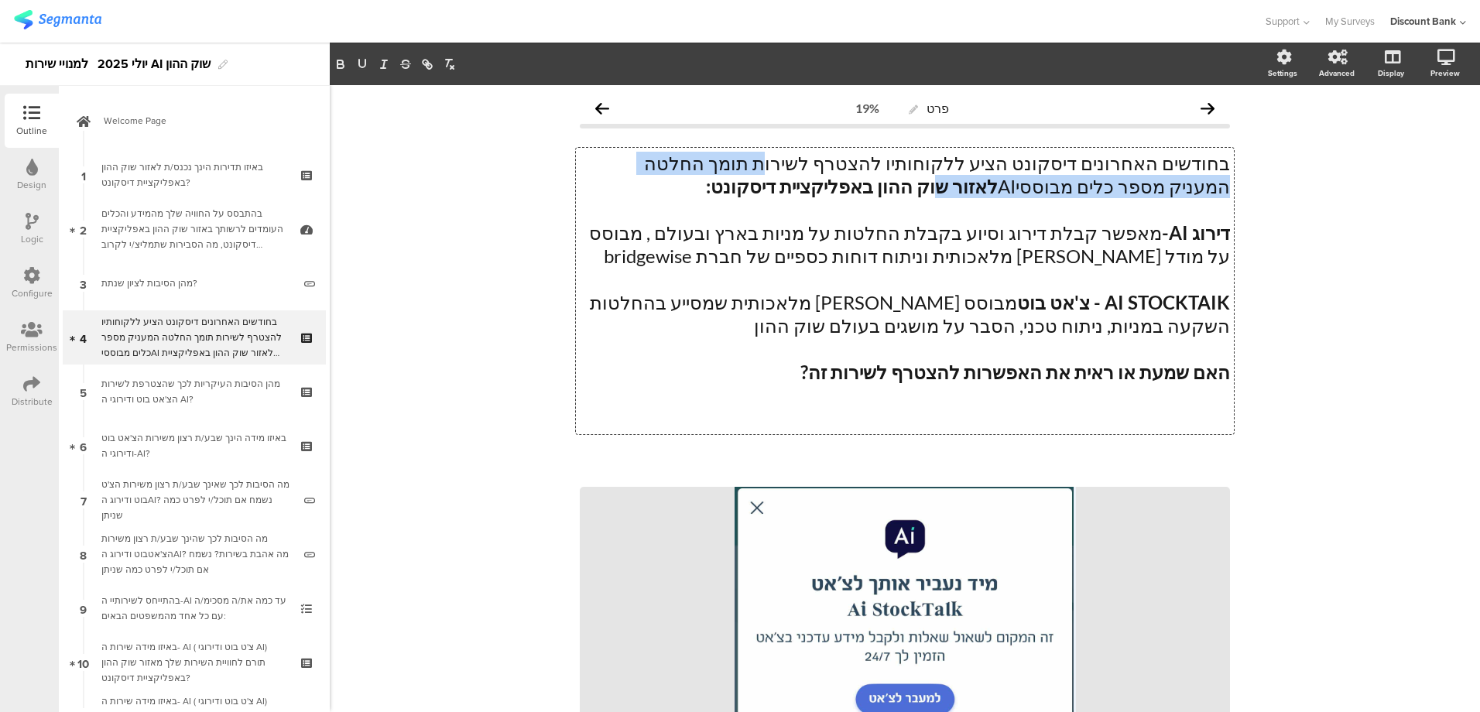
drag, startPoint x: 882, startPoint y: 162, endPoint x: 1169, endPoint y: 187, distance: 288.4
click at [1164, 169] on div "בחודשים האחרונים דיסקונט הציע ללקוחותיו להצטרף לשירות תומך החלטה המעניק מספר כל…" at bounding box center [905, 291] width 658 height 286
drag, startPoint x: 879, startPoint y: 166, endPoint x: 856, endPoint y: 184, distance: 29.3
click at [856, 184] on p "בחודשים האחרונים [PERSON_NAME] הציע ללקוחותיו להצטרף לשירות תומך החלטה המעניק מ…" at bounding box center [905, 175] width 650 height 46
click at [339, 64] on icon "button" at bounding box center [341, 66] width 6 height 4
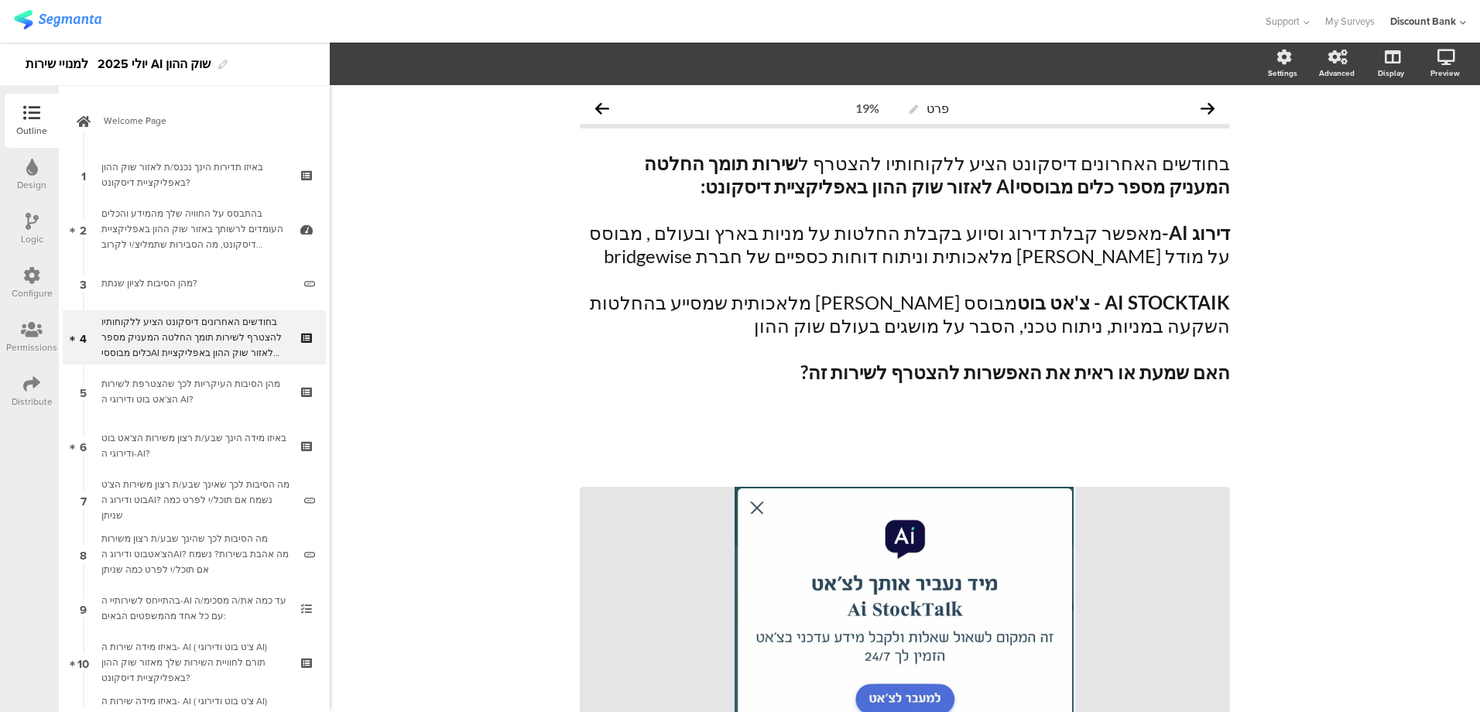
click at [1177, 178] on strong "שירות תומך החלטה המעניק מספר כלים מבוססיAI לאזור שוק ההון באפליקציית דיסקונט:" at bounding box center [937, 175] width 586 height 46
drag, startPoint x: 671, startPoint y: 158, endPoint x: 704, endPoint y: 169, distance: 34.3
click at [703, 169] on strong "שירות תומך החלטה המעניק מספר כלים מבוססי AI לאזור שוק ההון באפליקציית דיסקונט:" at bounding box center [935, 175] width 590 height 46
drag, startPoint x: 1020, startPoint y: 304, endPoint x: 1082, endPoint y: 300, distance: 62.8
click at [1082, 300] on strong "AI STOCKTAIK - צ'אט בוט" at bounding box center [1123, 302] width 213 height 22
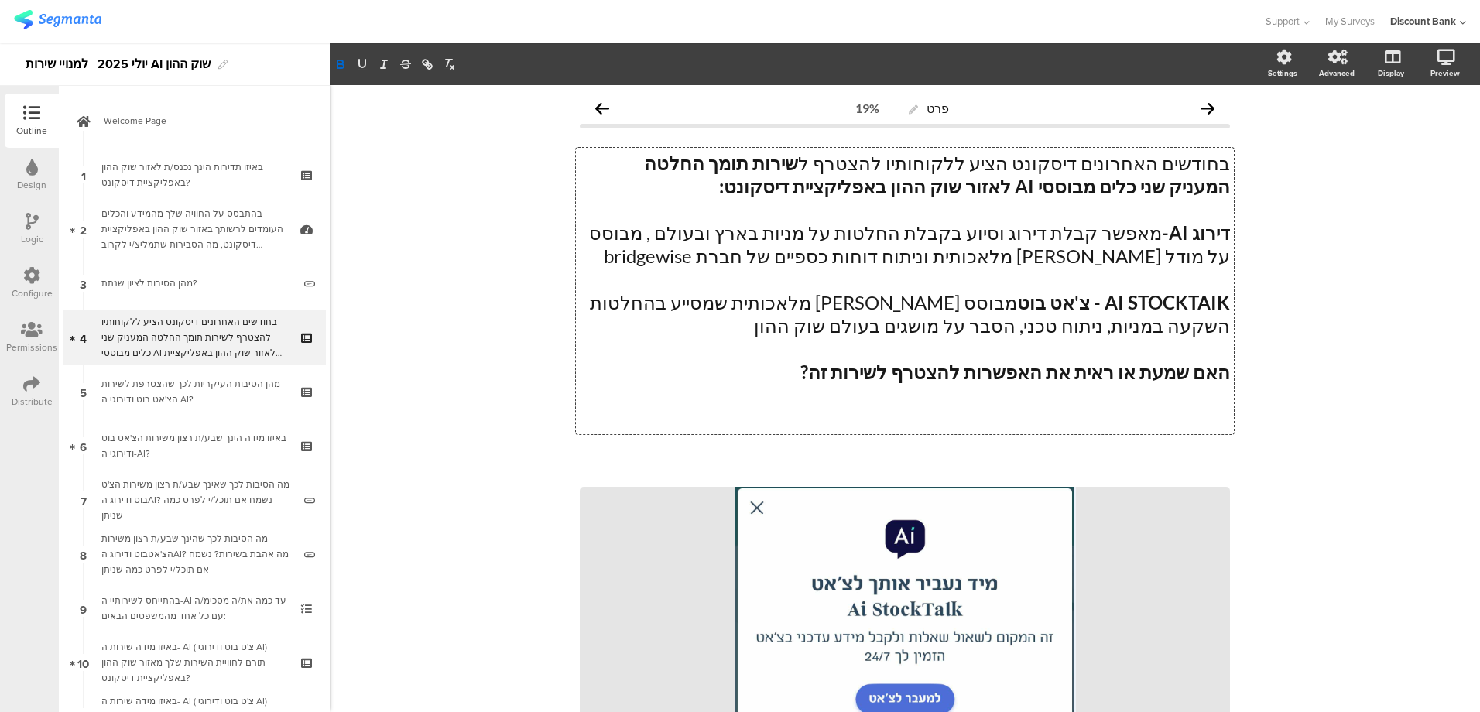
copy strong "צ'אט בוט"
click at [1223, 305] on strong "AI STOCKTAIK - צ'אט בוט" at bounding box center [1123, 302] width 213 height 22
drag, startPoint x: 1022, startPoint y: 304, endPoint x: 954, endPoint y: 304, distance: 68.1
click at [939, 304] on p "צ'אט בוט AI STOCKTAIK - צ'אט בוט מבוסס בינה מלאכותית שמסייע בהחלטות השקעה במניו…" at bounding box center [905, 314] width 650 height 46
drag, startPoint x: 1013, startPoint y: 304, endPoint x: 1024, endPoint y: 304, distance: 10.1
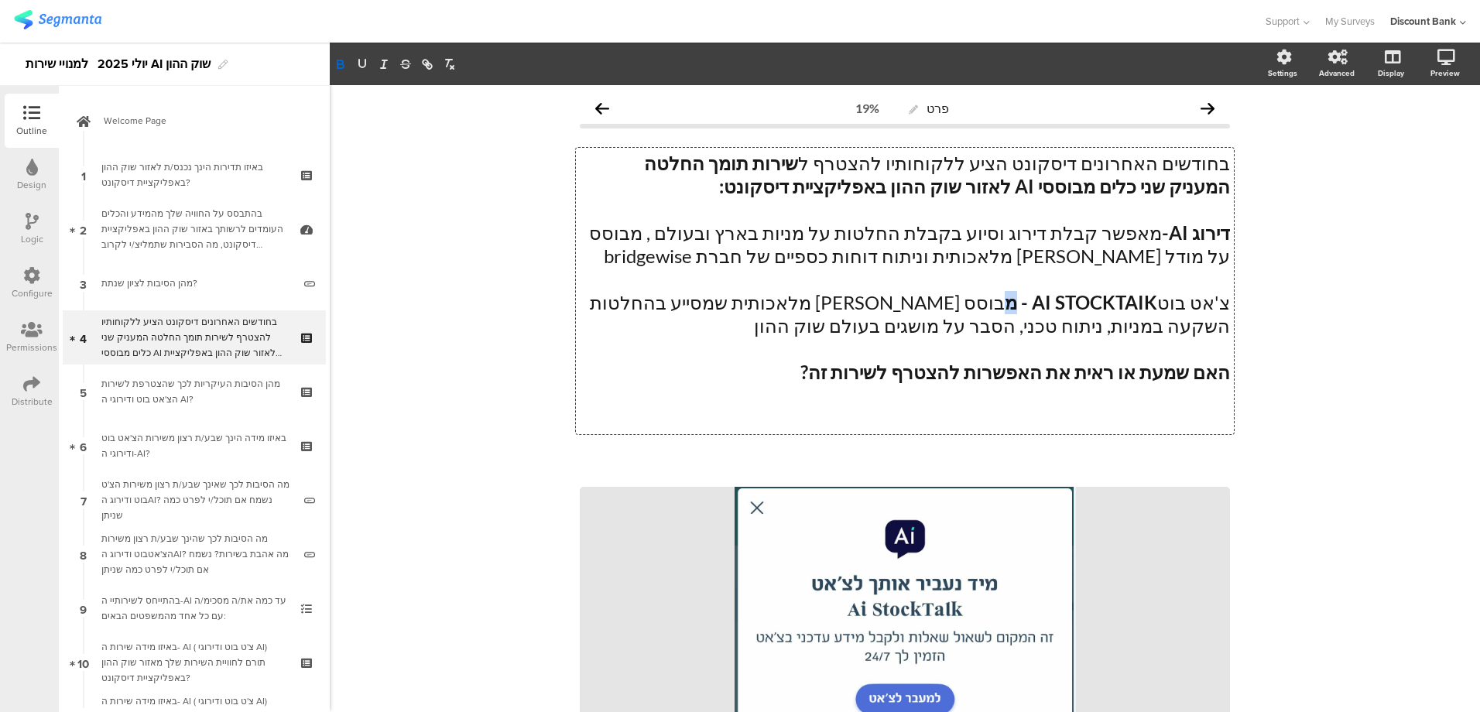
click at [1023, 304] on strong "AI STOCKTAIK - מ" at bounding box center [1081, 302] width 153 height 22
click at [342, 60] on icon "button" at bounding box center [341, 64] width 14 height 14
drag, startPoint x: 1168, startPoint y: 304, endPoint x: 1227, endPoint y: 307, distance: 59.7
click at [1227, 307] on div "בחודשים האחרונים דיסקונט הציע ללקוחותיו להצטרף ל שירות תומך החלטה המעניק שני כל…" at bounding box center [905, 291] width 658 height 286
click at [339, 61] on icon "button" at bounding box center [340, 62] width 5 height 4
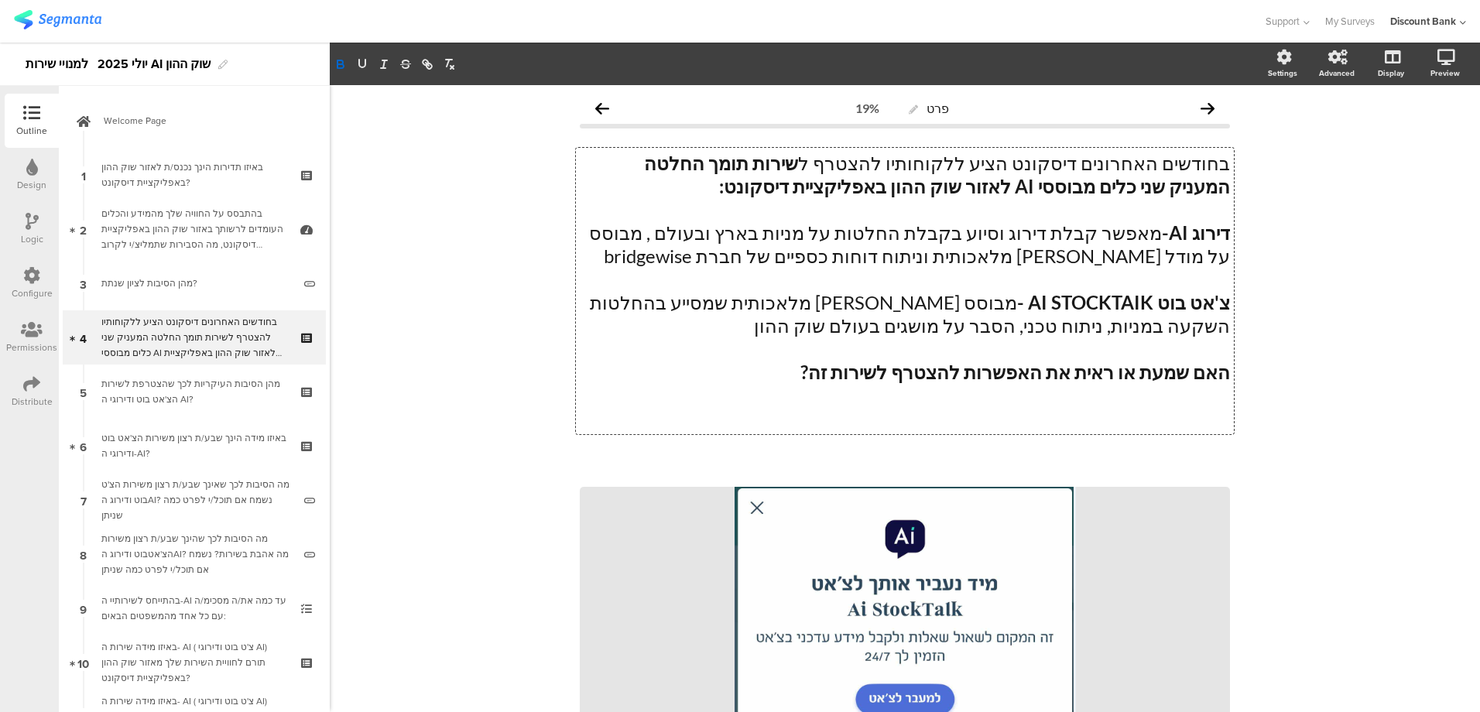
drag, startPoint x: 462, startPoint y: 291, endPoint x: 469, endPoint y: 297, distance: 9.3
drag, startPoint x: 843, startPoint y: 367, endPoint x: 1235, endPoint y: 371, distance: 391.8
drag, startPoint x: 868, startPoint y: 372, endPoint x: 1223, endPoint y: 374, distance: 355.4
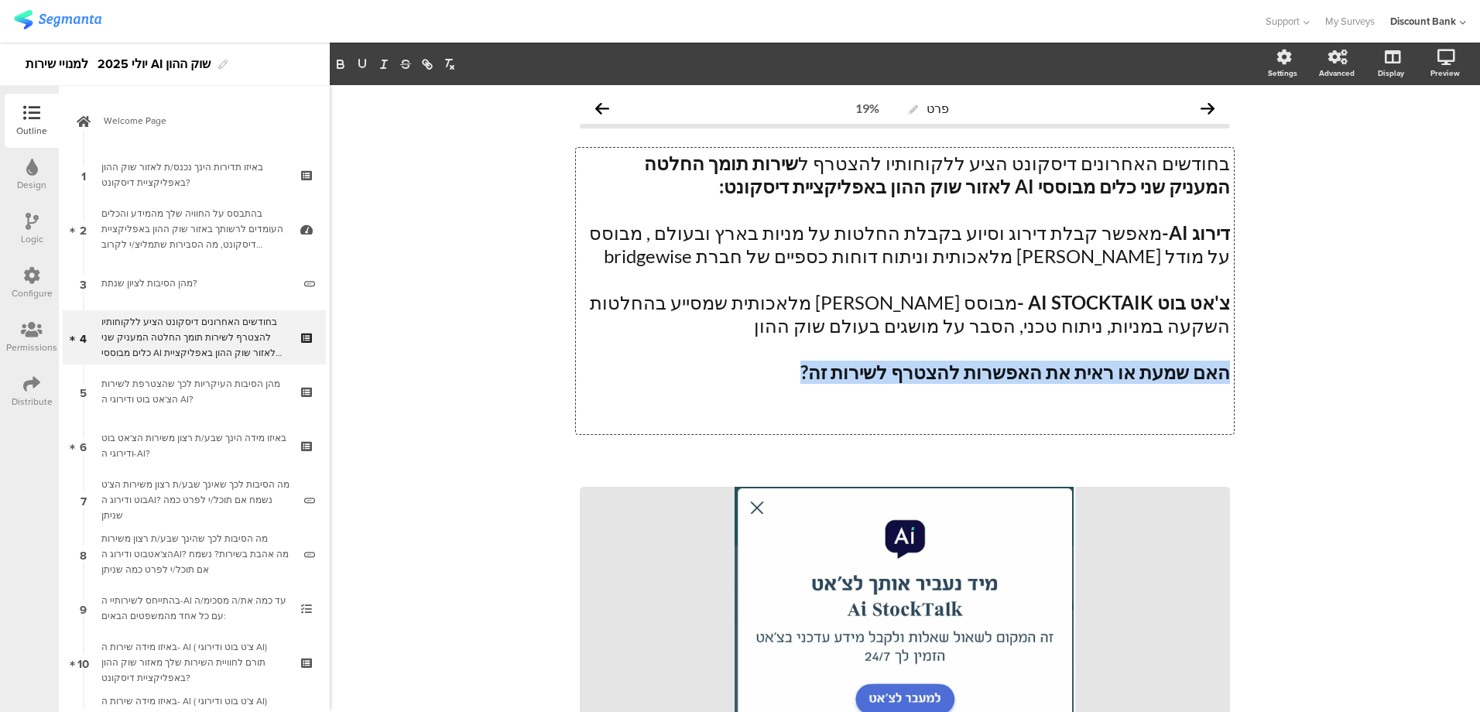
click at [1222, 374] on strong "האם שמעת או ראית את האפשרות להצטרף לשירות זה?" at bounding box center [1016, 372] width 430 height 22
click at [362, 66] on icon "button" at bounding box center [362, 64] width 14 height 14
click at [208, 393] on div "מהן הסיבות העיקריות לכך שהצטרפת לשירות הצ'אט בוט ודירוגי ה AI?" at bounding box center [193, 391] width 185 height 31
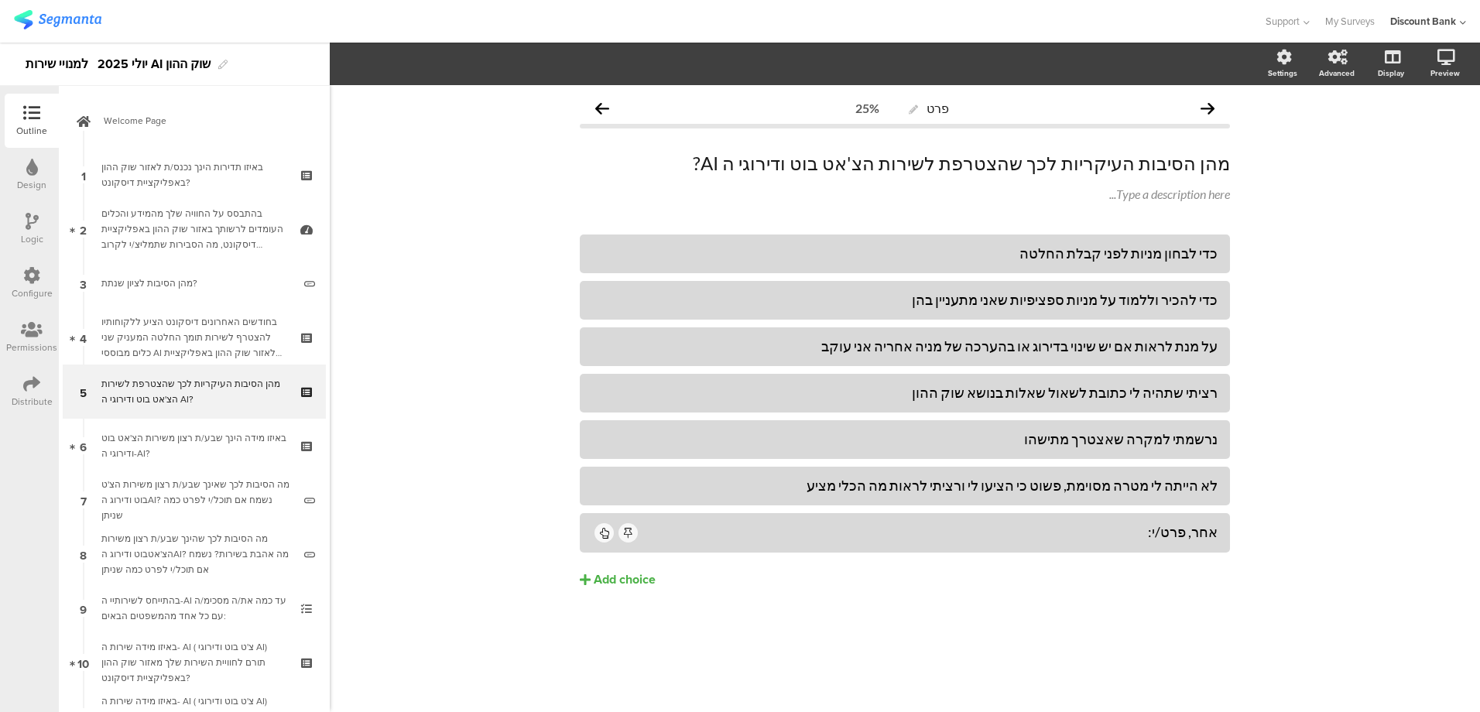
click at [181, 221] on div "בהתבסס על החוויה שלך מהמידע והכלים העומדים לרשותך באזור שוק ההון באפליקציית דיס…" at bounding box center [193, 229] width 185 height 46
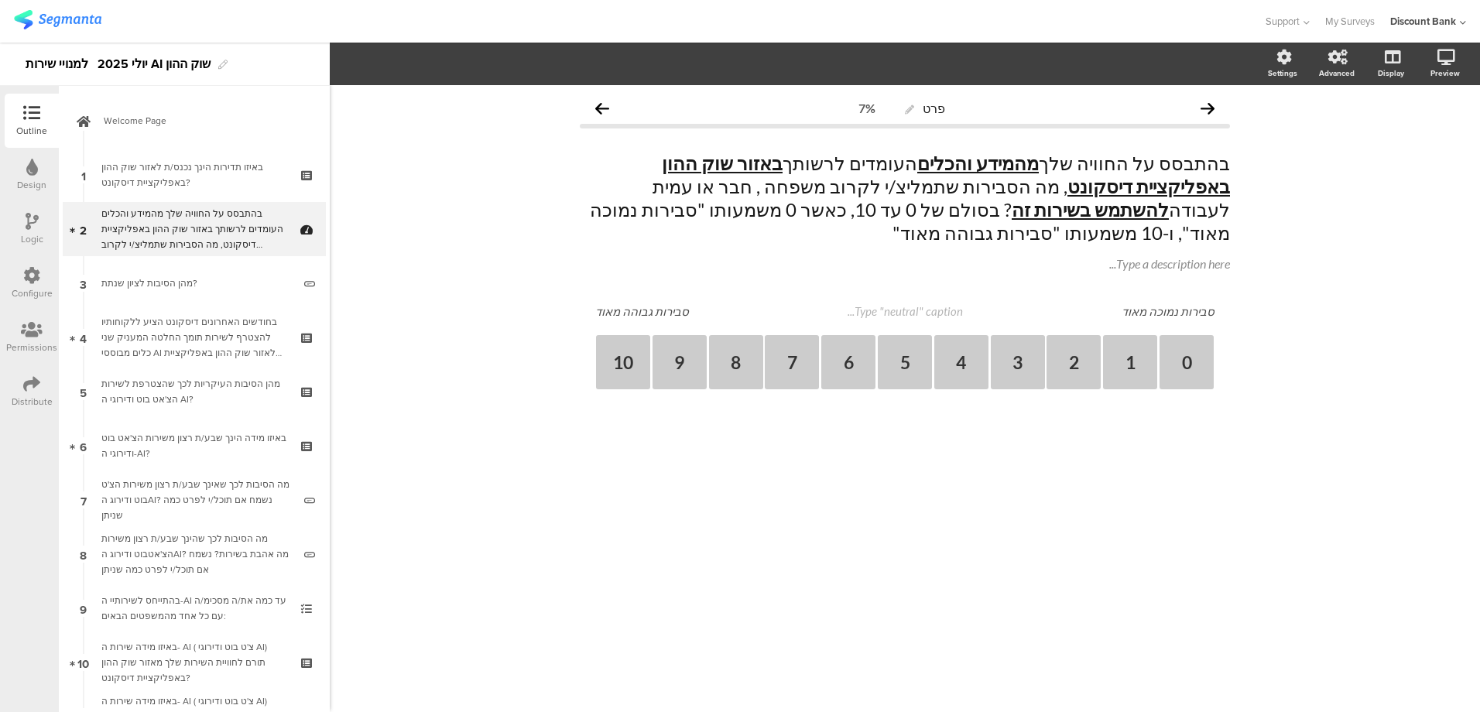
click at [201, 317] on div "בחודשים האחרונים דיסקונט הציע ללקוחותיו להצטרף לשירות תומך החלטה המעניק שני כלי…" at bounding box center [193, 337] width 185 height 46
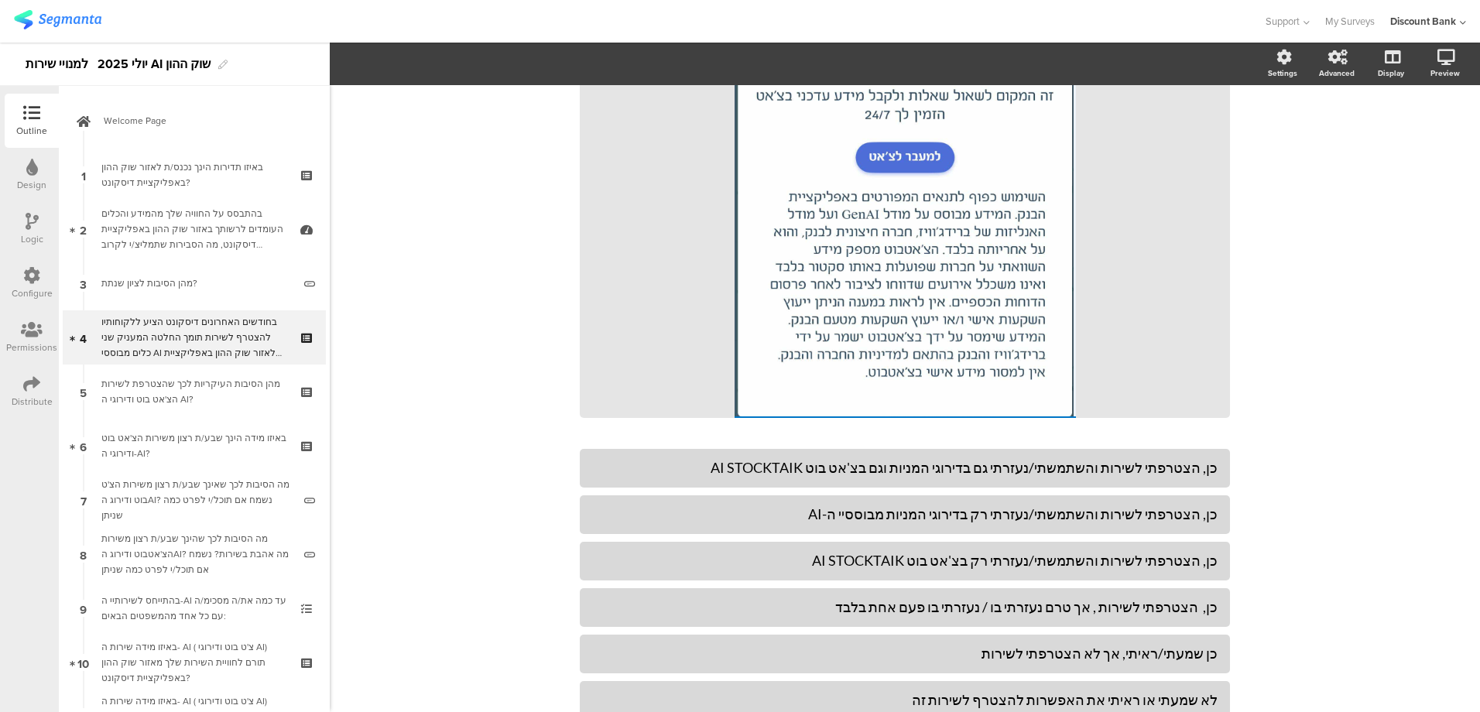
scroll to position [619, 0]
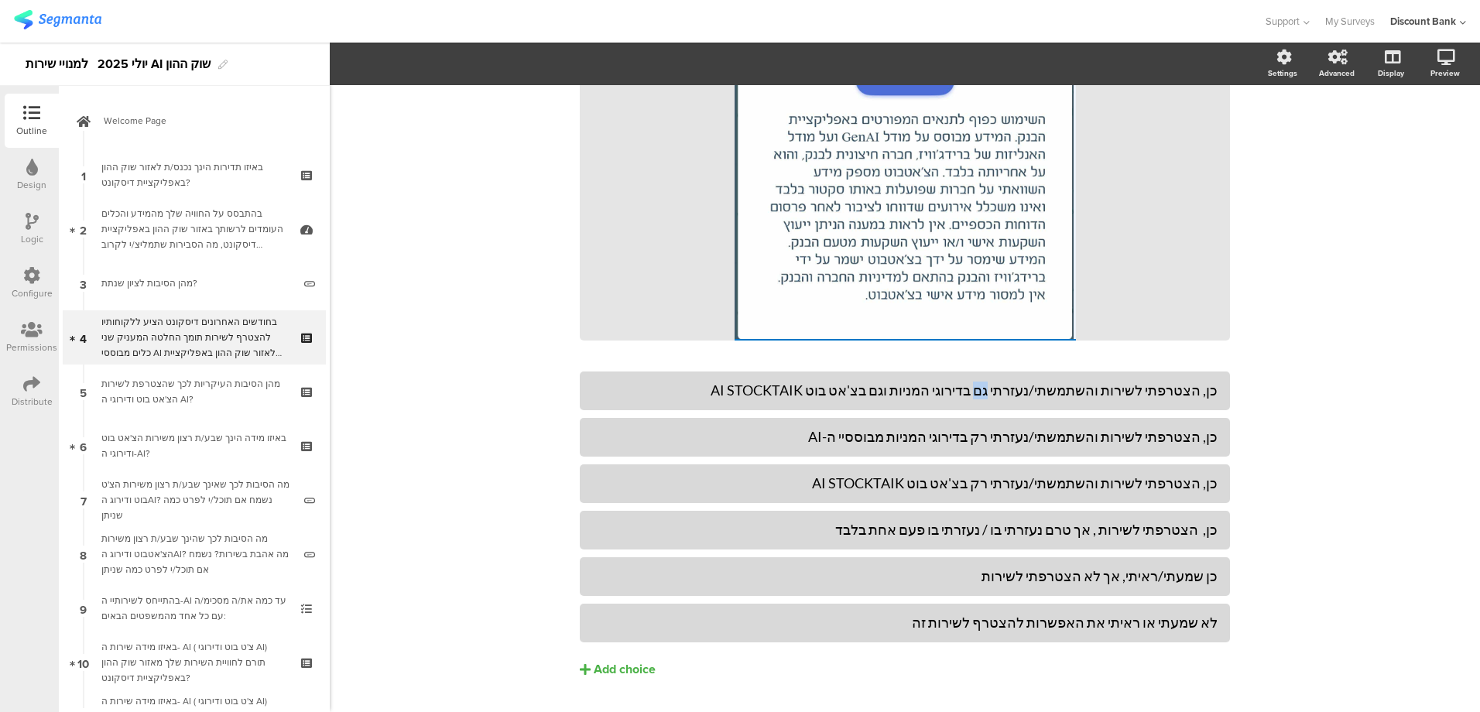
drag, startPoint x: 1007, startPoint y: 396, endPoint x: 1020, endPoint y: 394, distance: 13.3
click at [1020, 394] on div "כן, הצטרפתי לשירות והשתמשתי/נעזרתי גם בדירוגי המניות וגם בצ'אט בוט AI STOCKTAIK" at bounding box center [905, 391] width 626 height 18
click at [931, 628] on div "לא שמעתי או ראיתי את האפשרות להצטרף לשירות זה" at bounding box center [905, 623] width 626 height 18
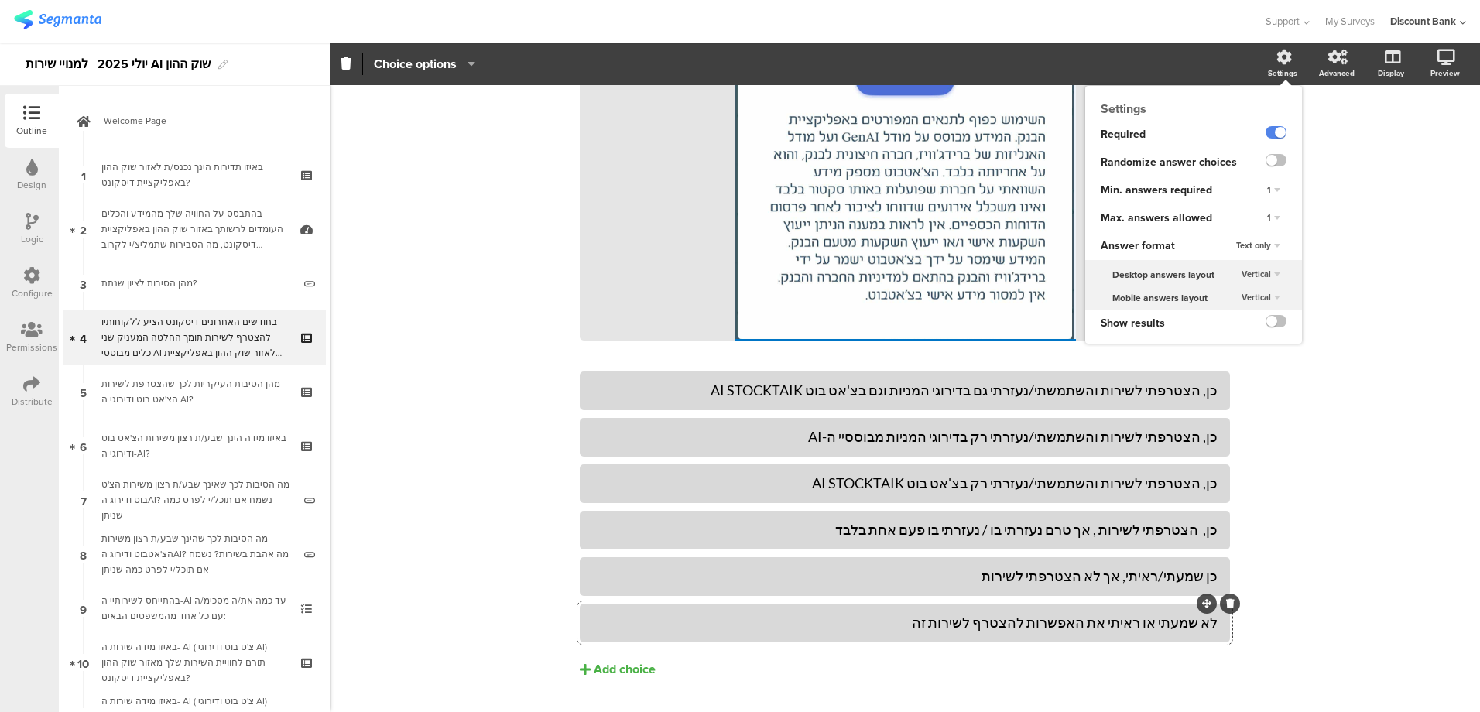
click at [1266, 135] on label at bounding box center [1276, 132] width 21 height 12
click at [0, 0] on input "checkbox" at bounding box center [0, 0] width 0 height 0
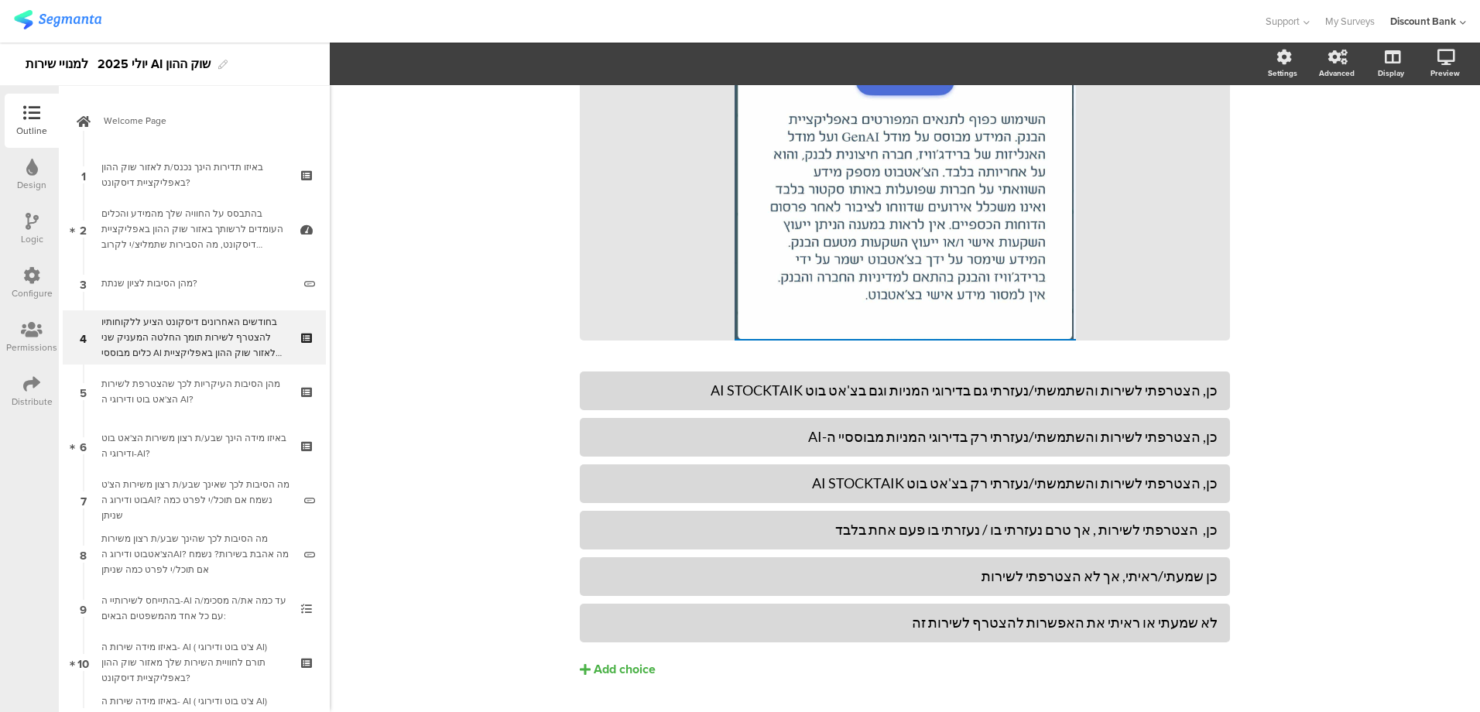
click at [441, 184] on div "פרט 19% בחודשים האחרונים דיסקונט הציע ללקוחותיו להצטרף ל שירות תומך החלטה המעני…" at bounding box center [905, 108] width 1151 height 1285
click at [211, 386] on div "מהן הסיבות העיקריות לכך שהצטרפת לשירות הצ'אט בוט ודירוגי ה AI?" at bounding box center [193, 391] width 185 height 31
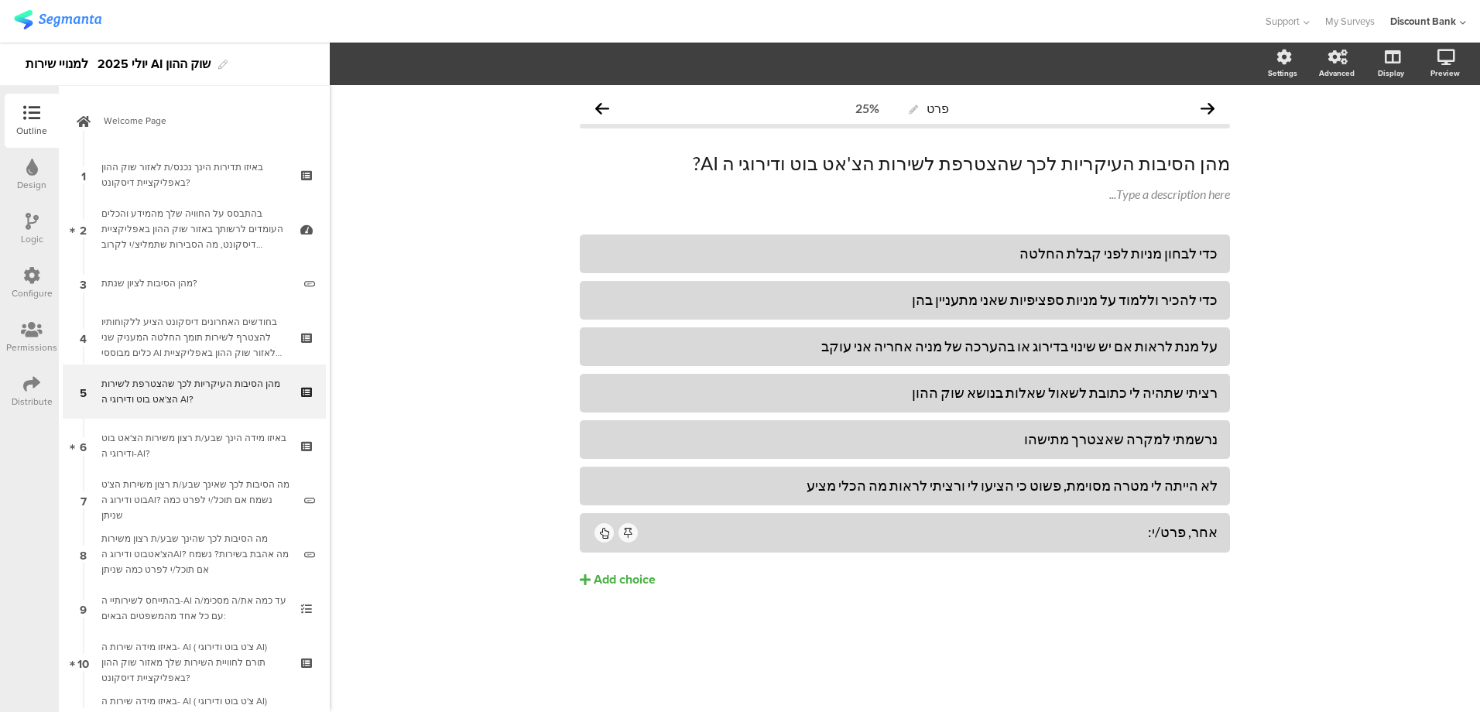
click at [953, 163] on p "מהן הסיבות העיקריות לכך שהצטרפת לשירות הצ'אט בוט ודירוגי ה AI?" at bounding box center [905, 163] width 650 height 23
click at [0, 0] on icon at bounding box center [0, 0] width 0 height 0
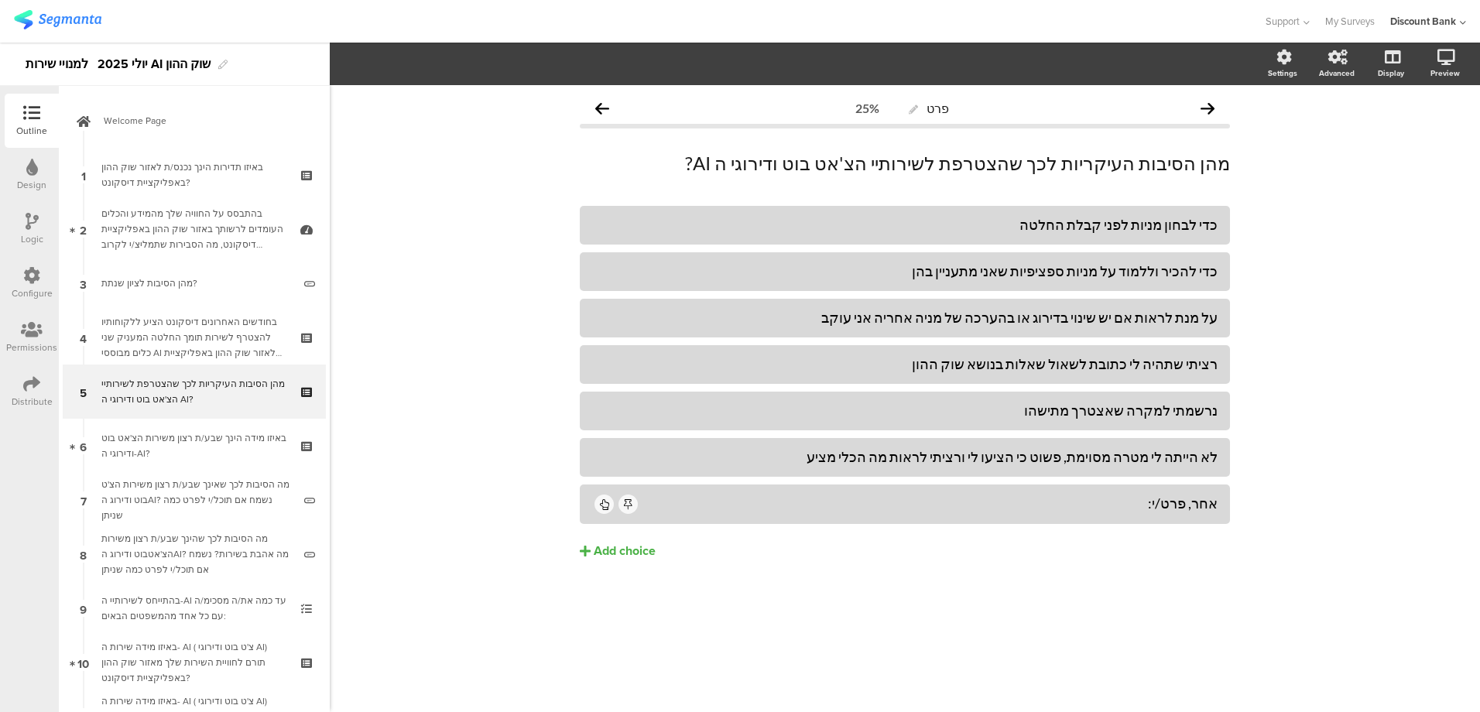
click at [1055, 228] on div "כדי לבחון מניות לפני קבלת החלטה" at bounding box center [905, 225] width 626 height 18
click at [1109, 166] on p "מהן הסיבות העיקריות לכך שהצטרפת לשירותיי הצ'אט בוט ודירוגי ה AI?" at bounding box center [905, 163] width 650 height 23
drag, startPoint x: 1092, startPoint y: 163, endPoint x: 1206, endPoint y: 166, distance: 114.7
click at [1206, 166] on p "מהן הסיבות העיקריות לכך שהצטרפת לשירותיי הצ'אט בוט ודירוגי ה AI?" at bounding box center [905, 163] width 650 height 23
click at [343, 60] on icon "button" at bounding box center [341, 64] width 14 height 14
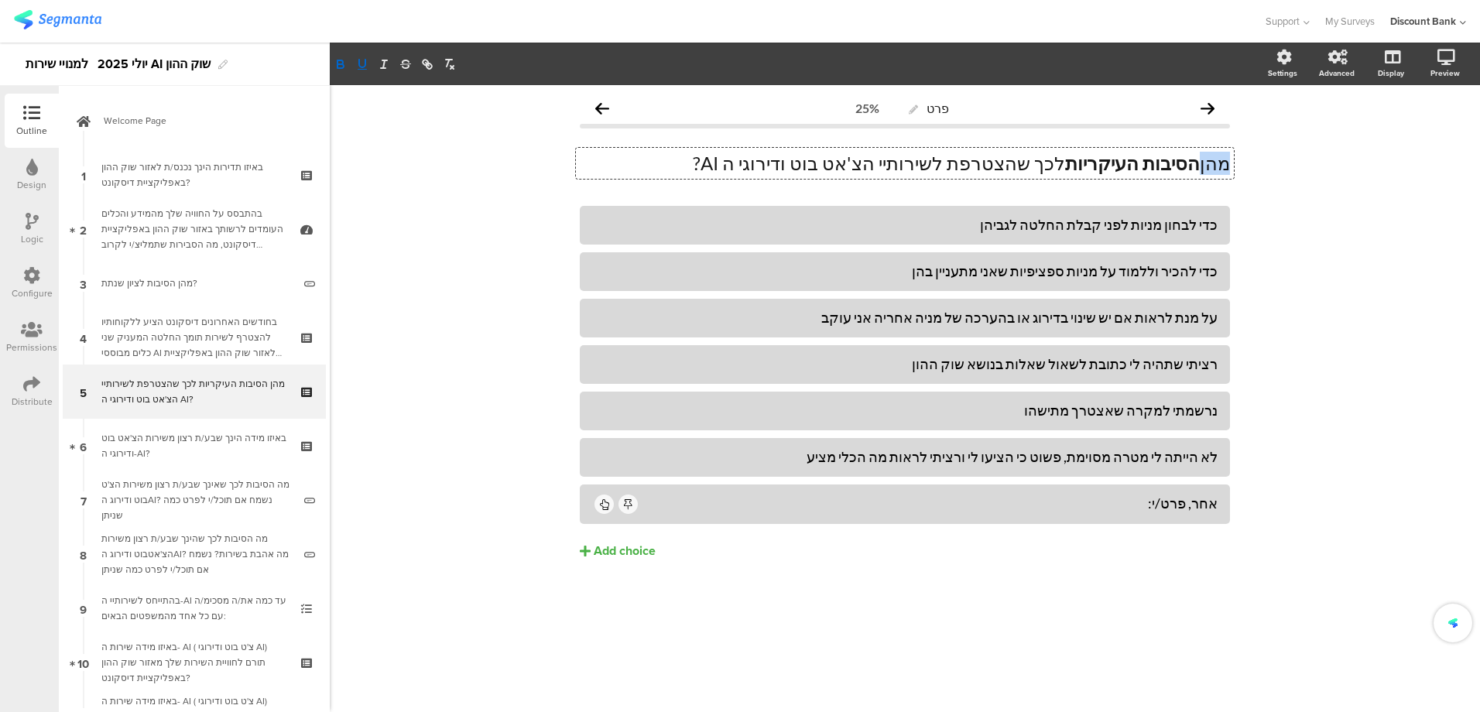
click at [362, 65] on icon "button" at bounding box center [362, 64] width 14 height 14
click at [406, 224] on div "פרט 25% מהן הסיבות העיקריות לכך שהצטרפת לשירותיי הצ'אט בוט ודירוגי ה AI? מהן הס…" at bounding box center [905, 398] width 1151 height 627
click at [227, 445] on div "באיזו מידה הינך שבע/ת רצון משירות הצ'אט בוט ודירוגי ה-AI?" at bounding box center [193, 445] width 185 height 31
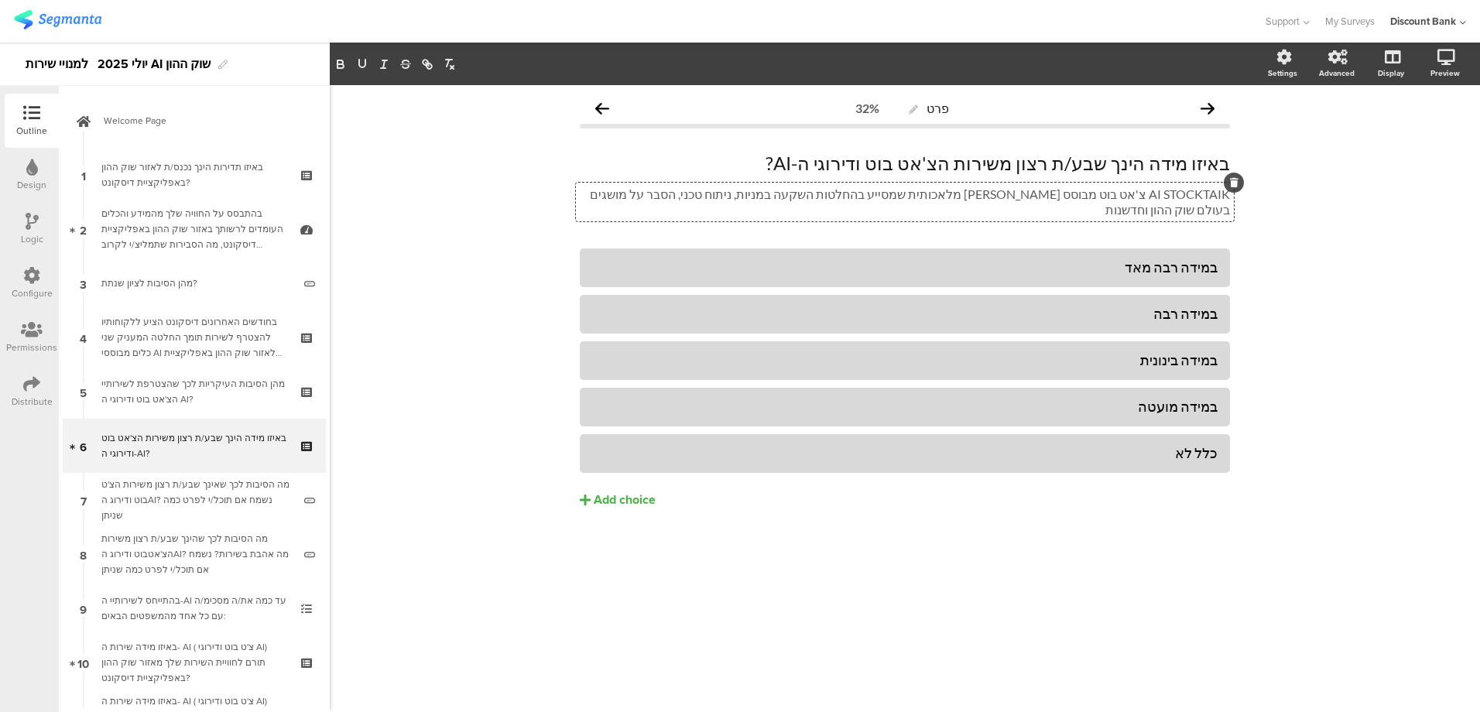
click at [804, 195] on p "AI STOCKTAIK צ'אט בוט מבוסס [PERSON_NAME] מלאכותית שמסייע בהחלטות השקעה במניות,…" at bounding box center [905, 202] width 650 height 31
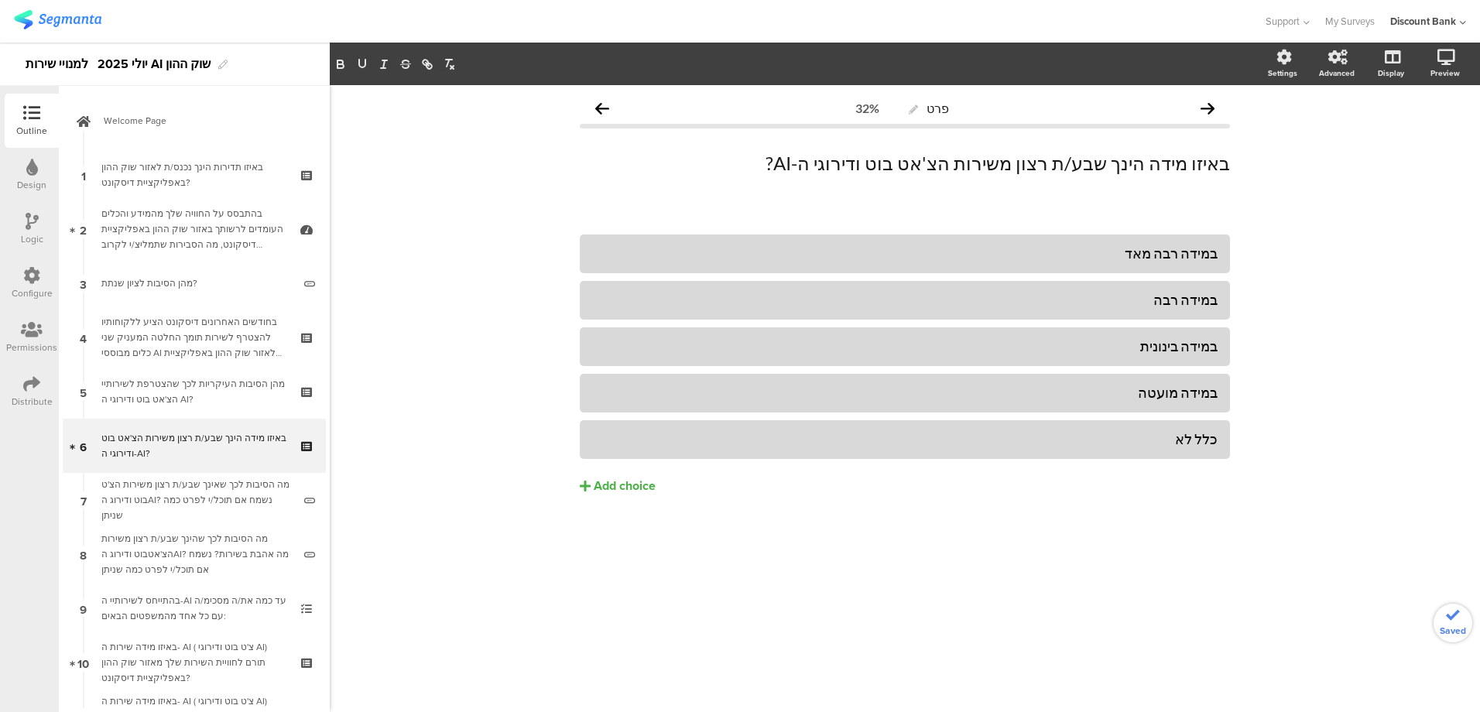
click at [1340, 233] on div "פרט 32% באיזו מידה הינך שבע/ת רצון משירות הצ'אט בוט ודירוגי ה-AI? באיזו מידה הי…" at bounding box center [905, 398] width 1151 height 627
click at [227, 508] on div "מה הסיבות לכך שאינך שבע/ת רצון משירות הצ'ט בוט ודירוג הAI? נשמח אם תוכל/י לפרט …" at bounding box center [196, 500] width 191 height 46
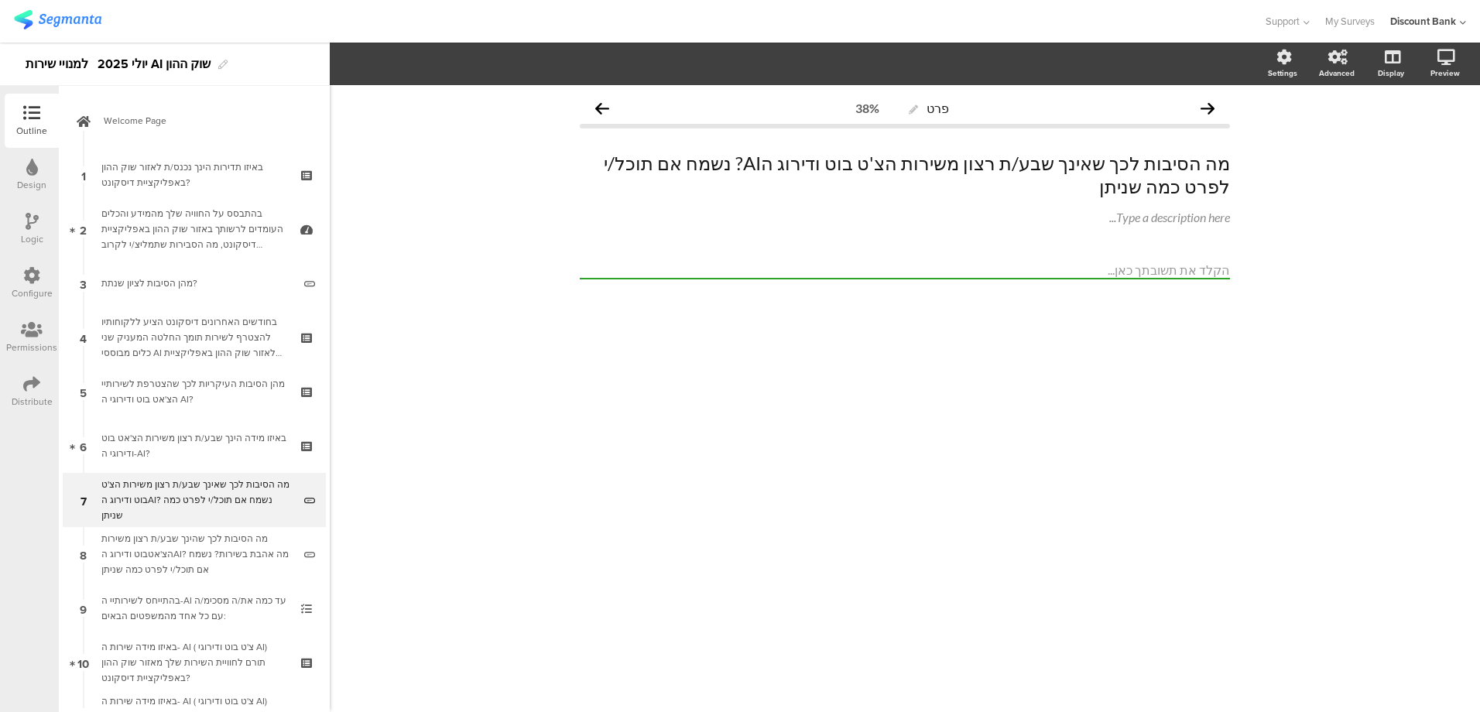
scroll to position [77, 0]
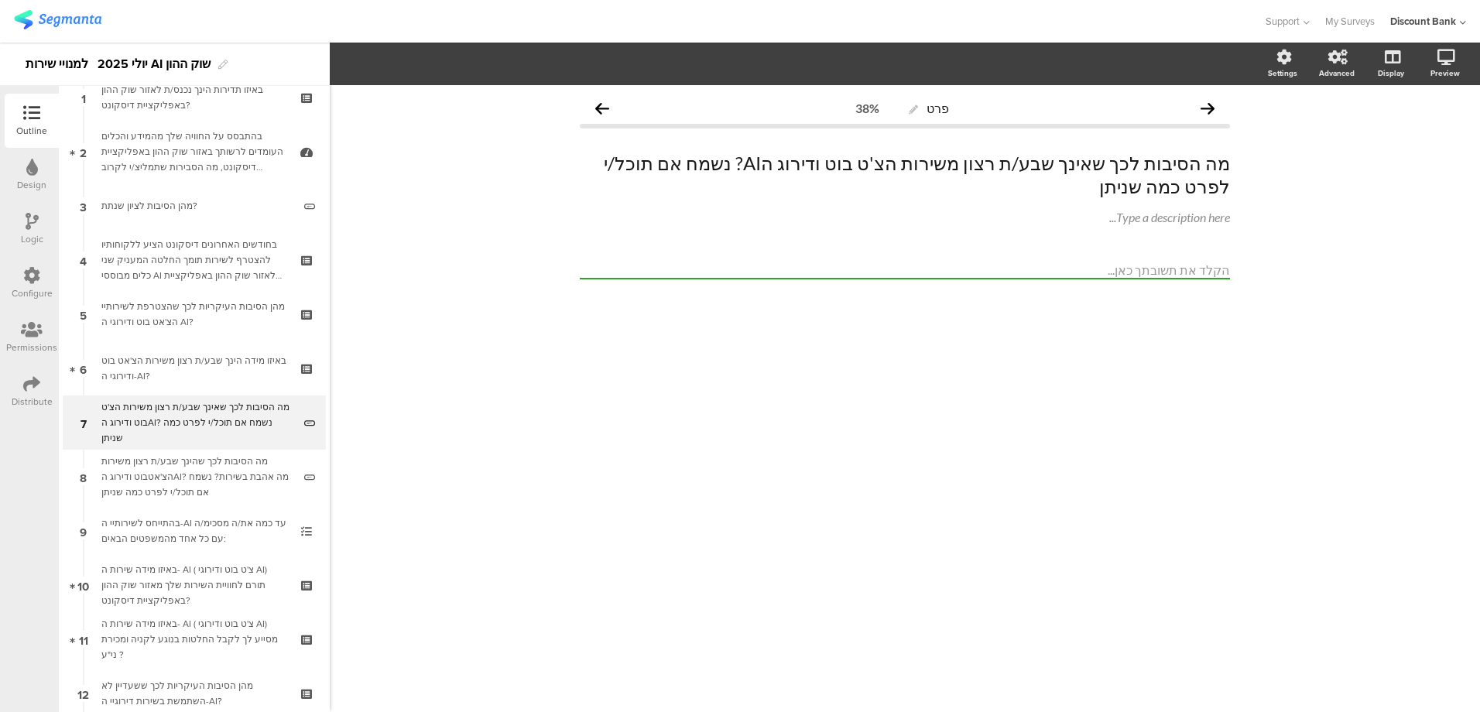
click at [196, 369] on div "באיזו מידה הינך שבע/ת רצון משירות הצ'אט בוט ודירוגי ה-AI?" at bounding box center [193, 368] width 185 height 31
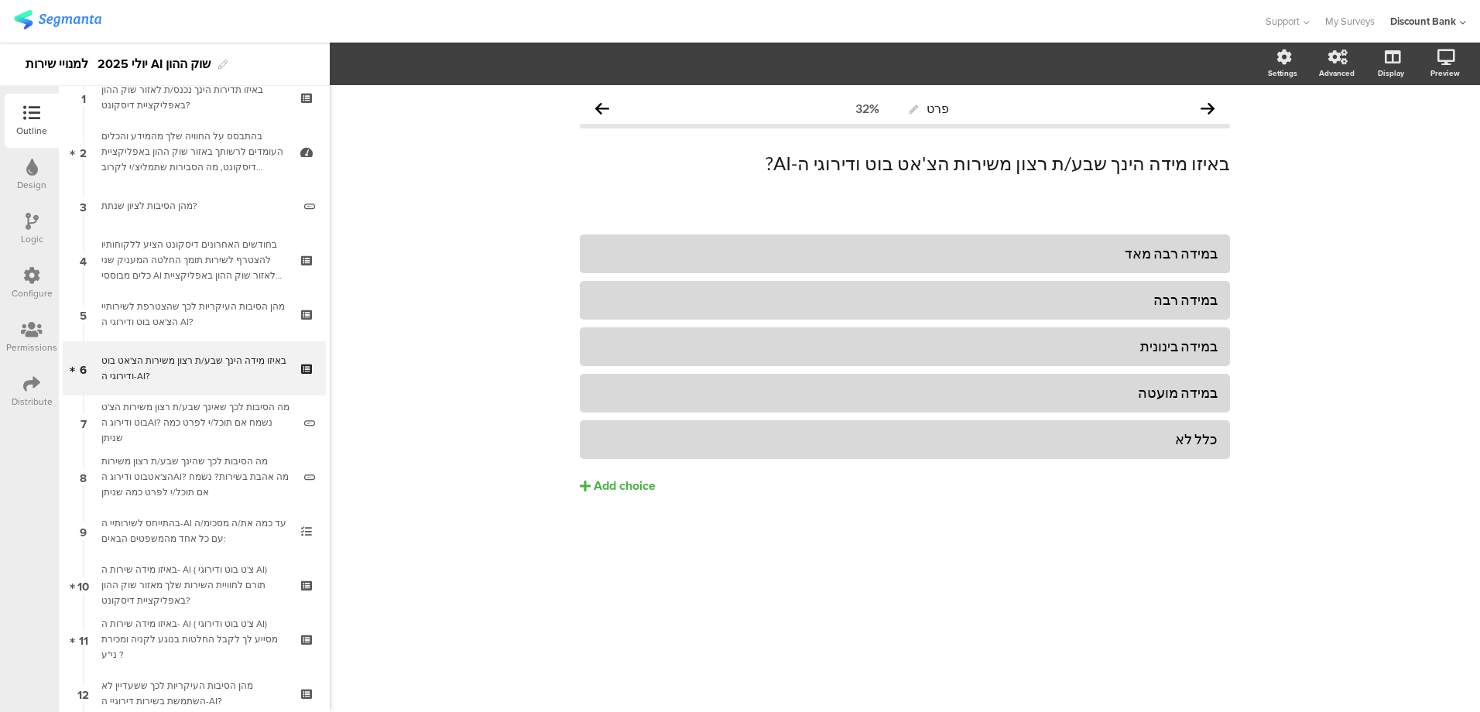
click at [195, 365] on div "באיזו מידה הינך שבע/ת רצון משירות הצ'אט בוט ודירוגי ה-AI?" at bounding box center [193, 368] width 185 height 31
click at [155, 325] on div "מהן הסיבות העיקריות לכך שהצטרפת לשירותיי הצ'אט בוט ודירוגי ה AI?" at bounding box center [193, 314] width 185 height 31
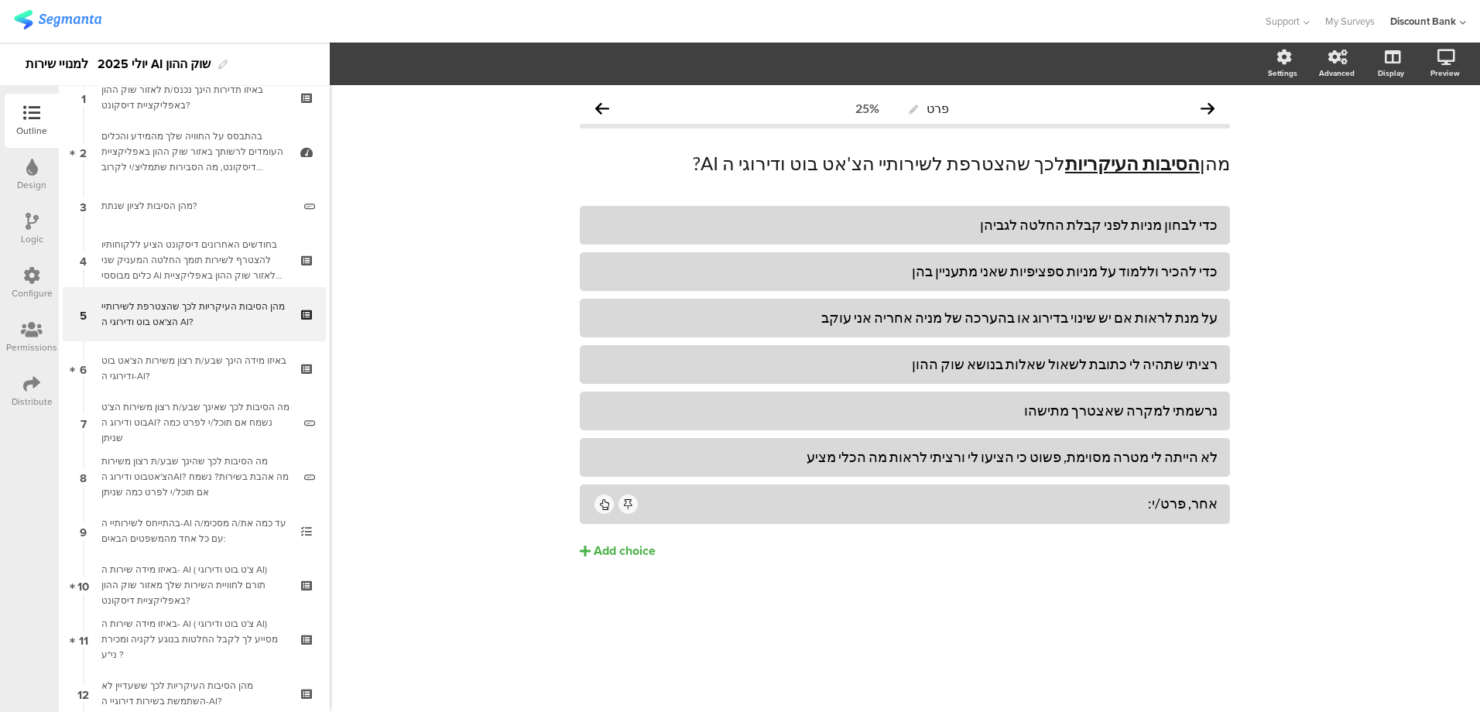
click at [183, 369] on div "באיזו מידה הינך שבע/ת רצון משירות הצ'אט בוט ודירוגי ה-AI?" at bounding box center [193, 368] width 185 height 31
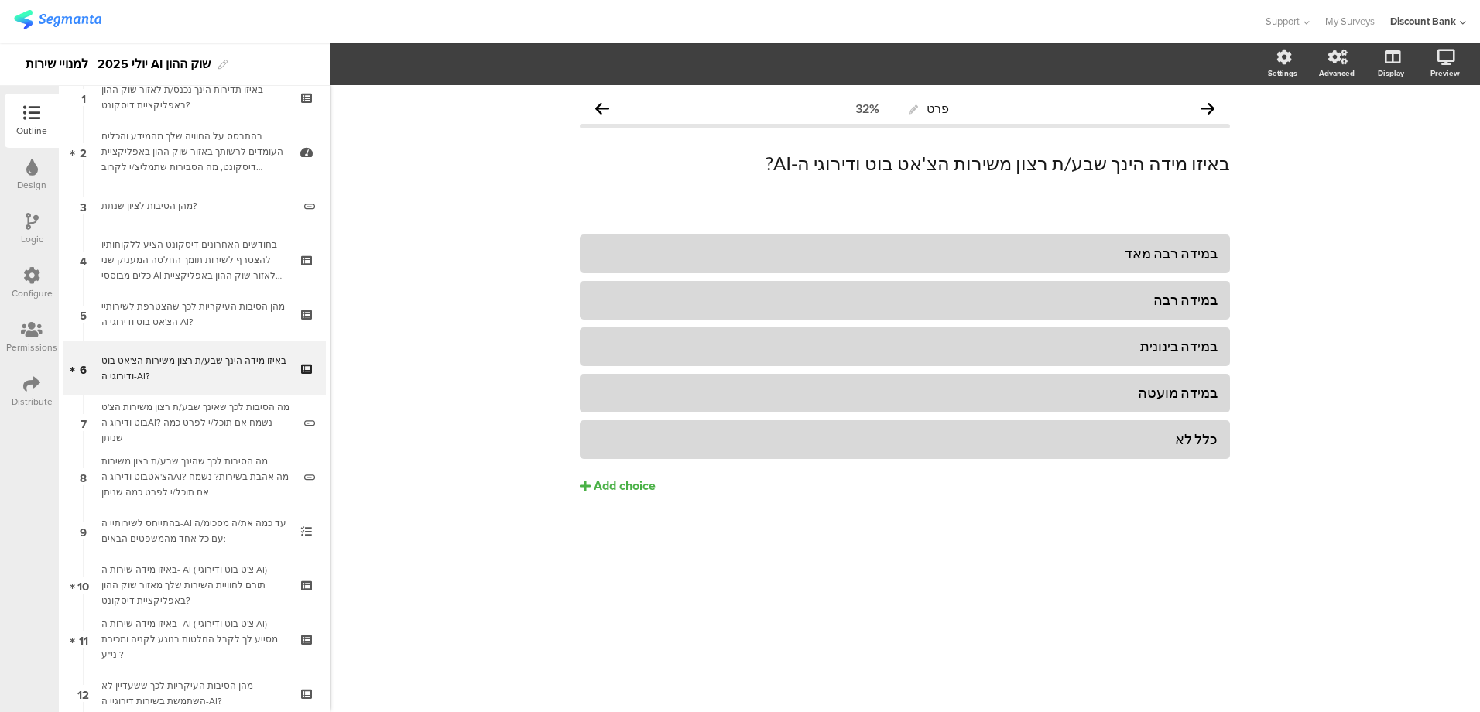
click at [225, 428] on div "מה הסיבות לכך שאינך שבע/ת רצון משירות הצ'ט בוט ודירוג הAI? נשמח אם תוכל/י לפרט …" at bounding box center [196, 423] width 191 height 46
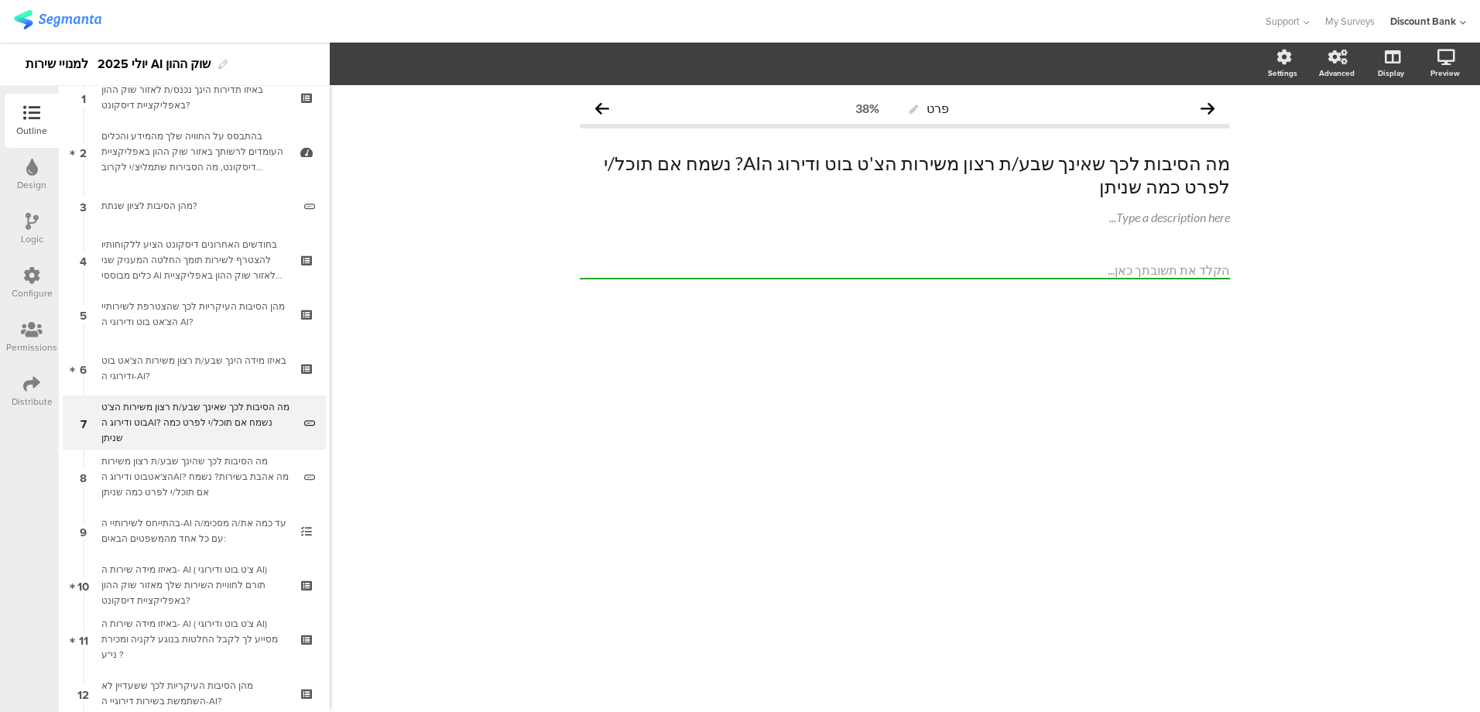
click at [218, 475] on div "מה הסיבות לכך שהינך שבע/ת רצון משירות הצ'אטבוט ודירוג הAI? מה אהבת בשירות? נשמח…" at bounding box center [196, 477] width 191 height 46
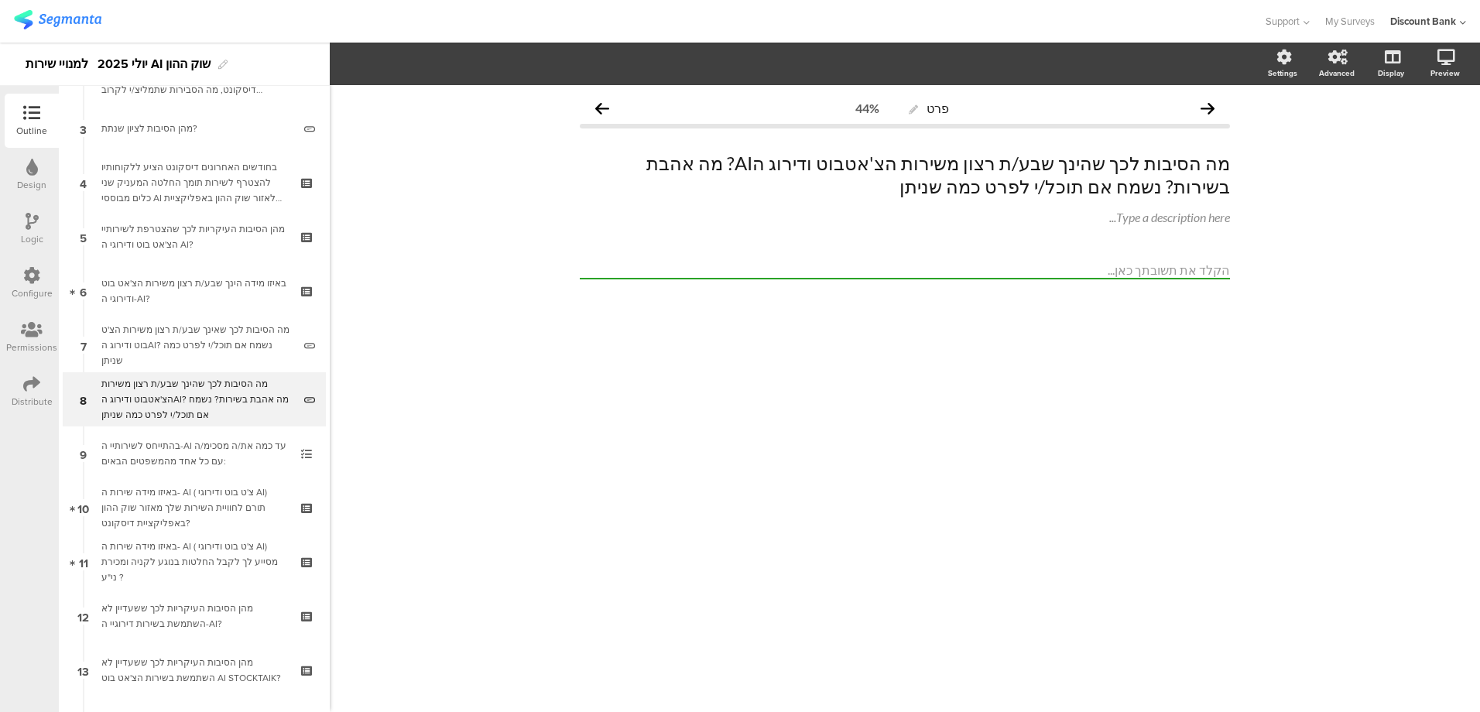
scroll to position [232, 0]
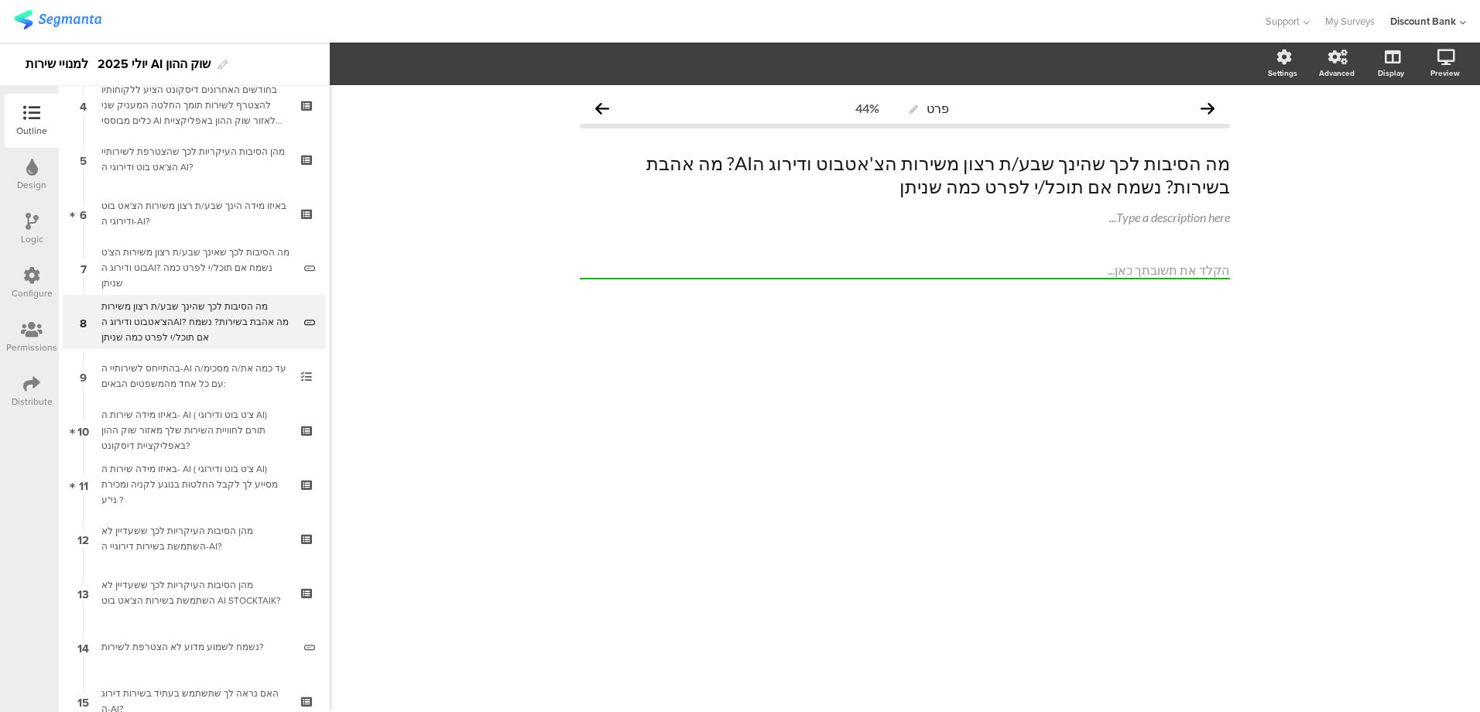
click at [170, 365] on div "בהתייחס לשירותיי ה-AI עד כמה את/ה מסכימ/ה עם כל אחד מהמשפטים הבאים:" at bounding box center [193, 376] width 185 height 31
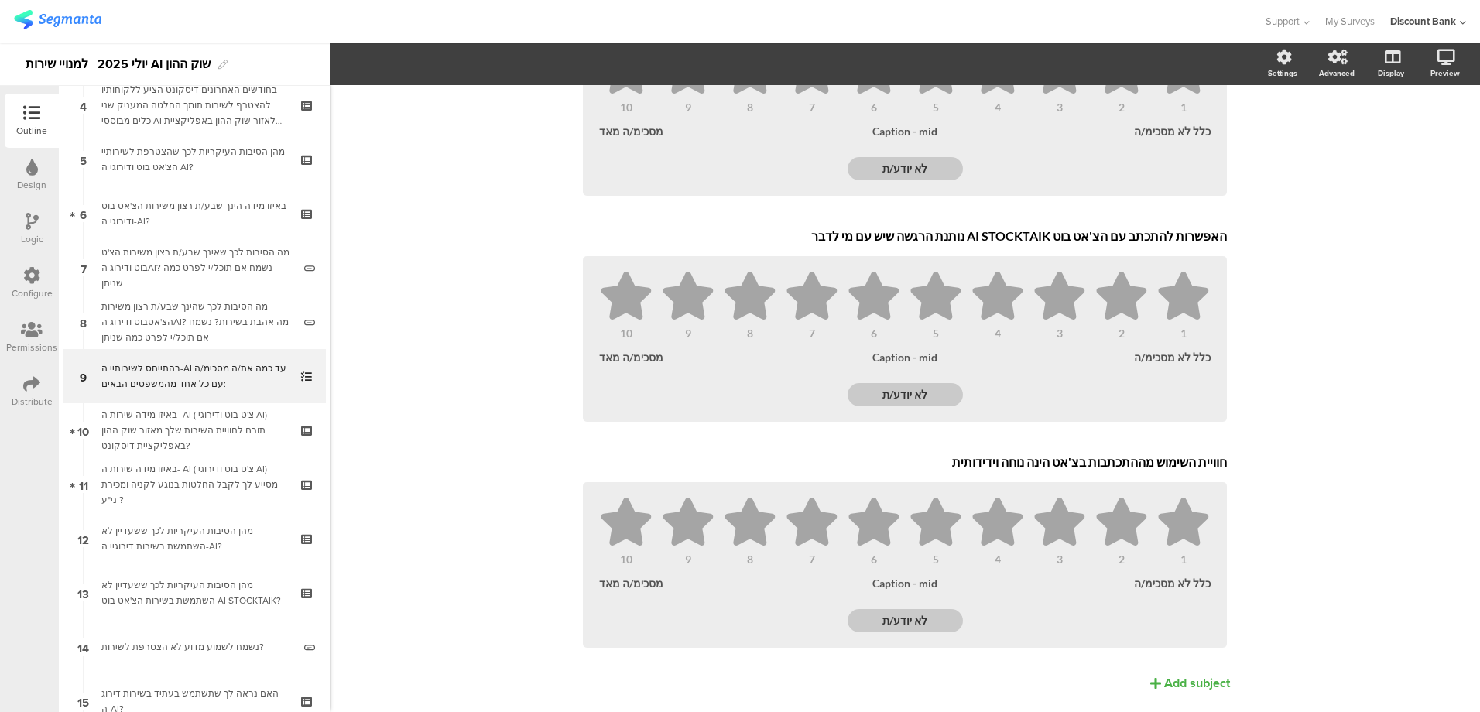
scroll to position [509, 0]
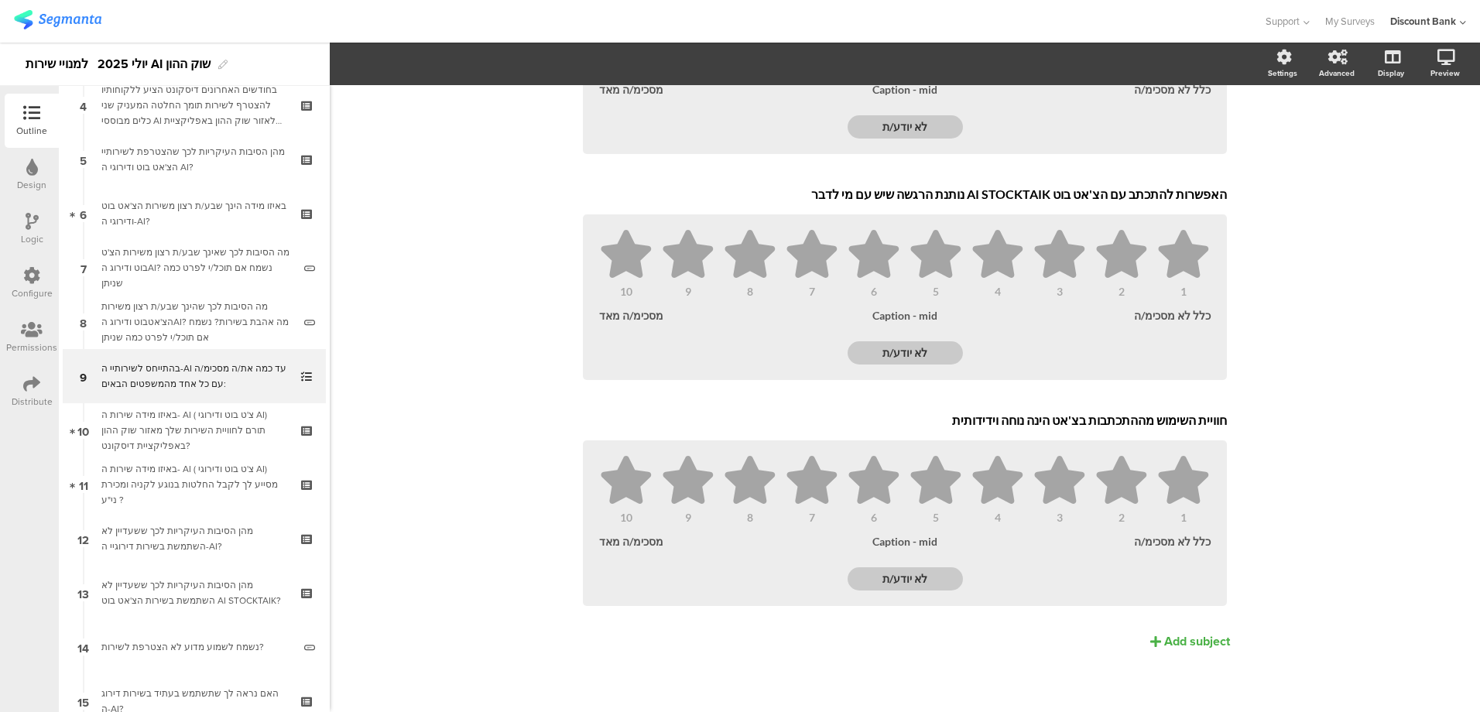
click at [176, 433] on div "באיזו מידה שירות ה- AI ( צ'ט בוט ודירוגי AI) תורם לחוויית השירות שלך מאזור שוק …" at bounding box center [193, 430] width 185 height 46
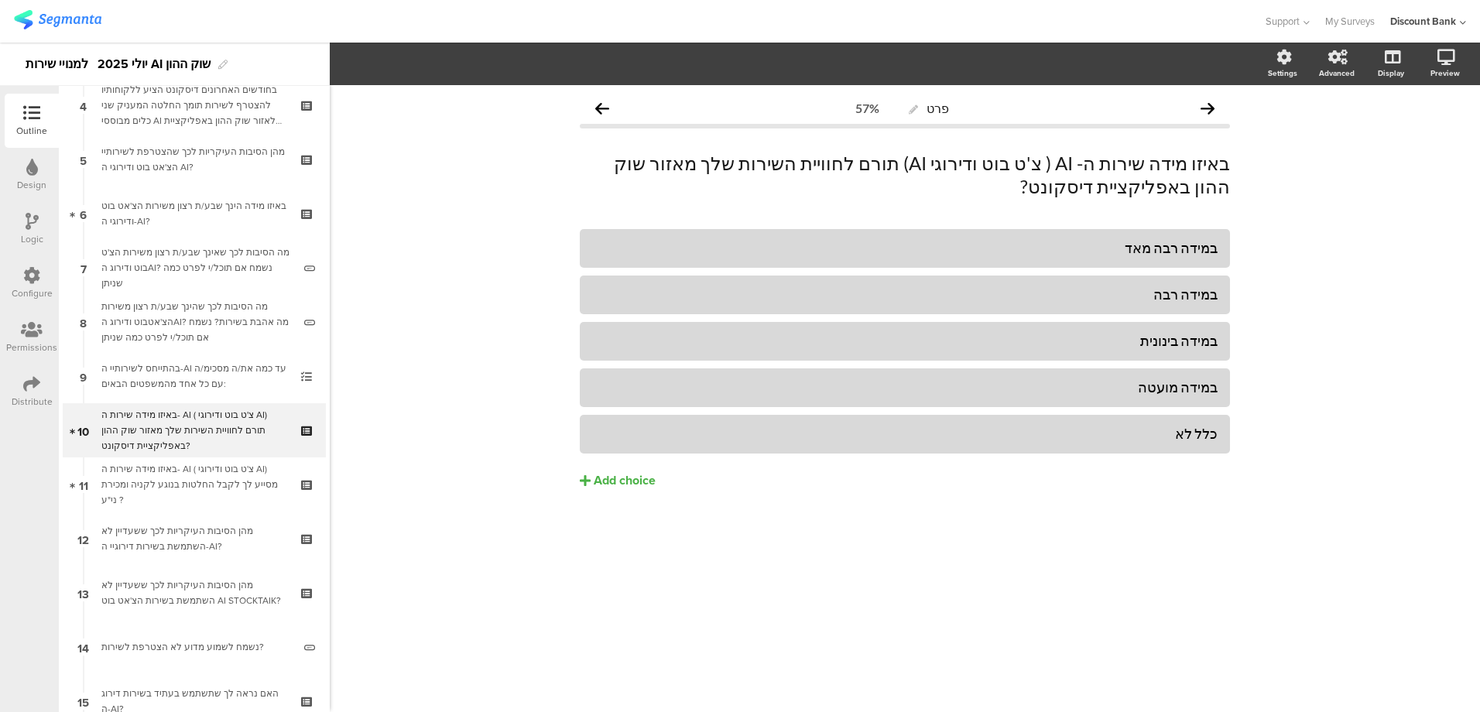
click at [178, 479] on div "באיזו מידה שירות ה- AI ( צ'ט בוט ודירוגי AI) מסייע לך לקבל החלטות בנוגע לקניה ו…" at bounding box center [193, 484] width 185 height 46
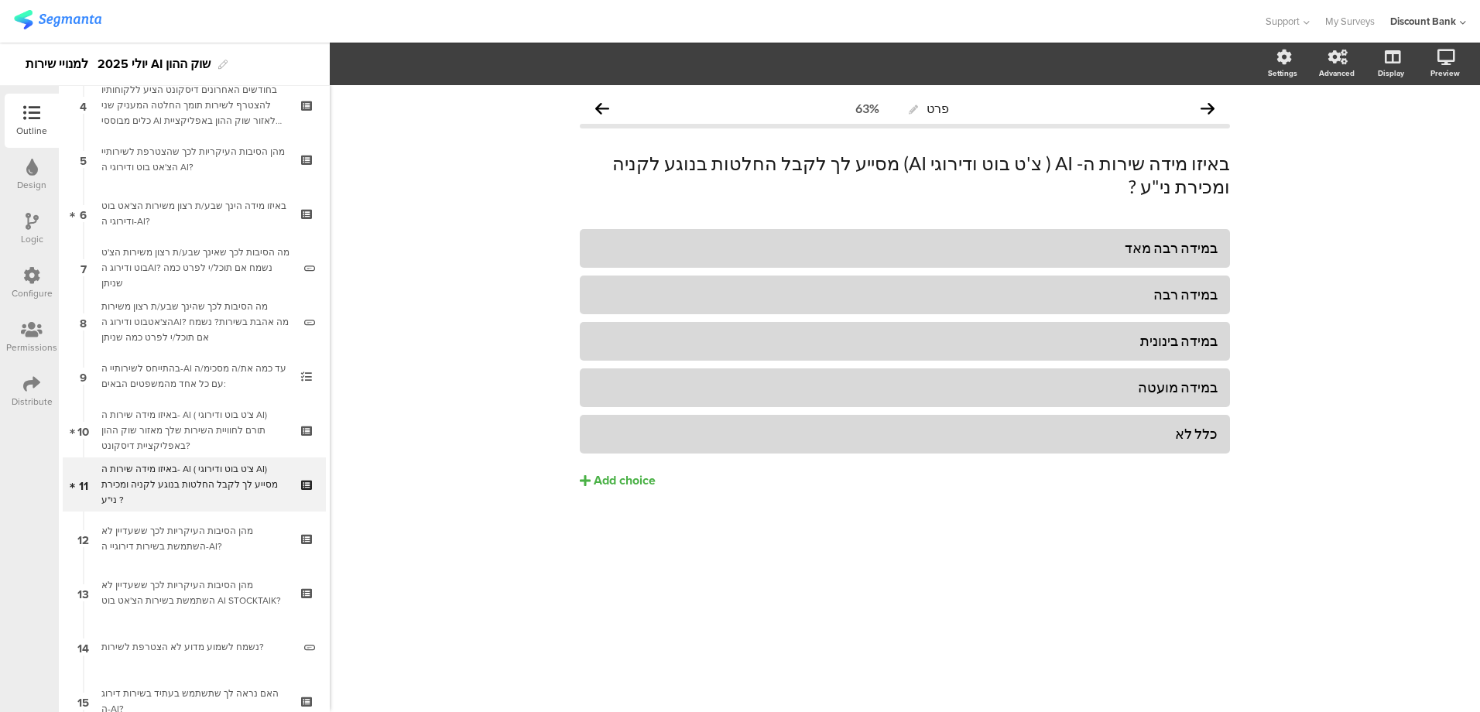
click at [879, 162] on p "באיזו מידה שירות ה- AI ( צ'ט בוט ודירוגי AI) מסייע לך לקבל החלטות בנוגע לקניה ו…" at bounding box center [905, 175] width 650 height 46
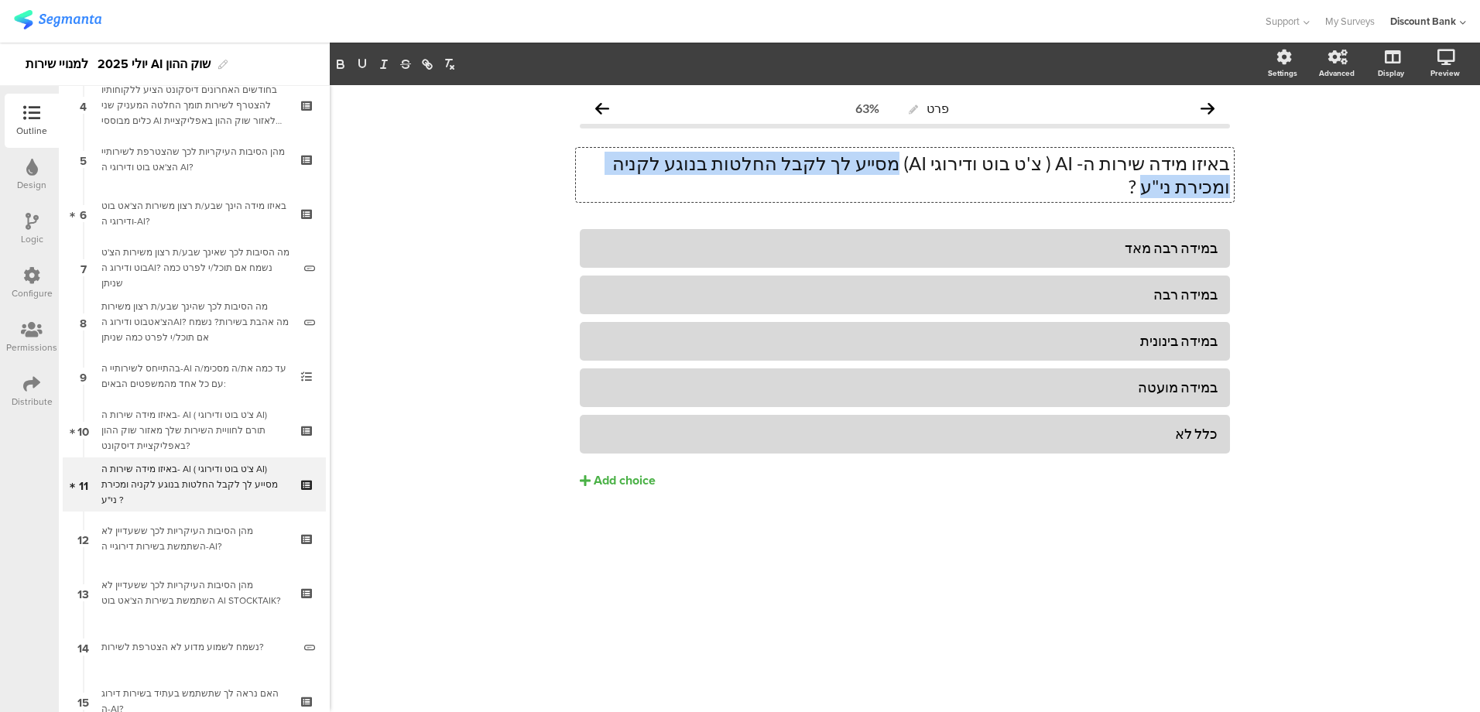
drag, startPoint x: 941, startPoint y: 163, endPoint x: 626, endPoint y: 166, distance: 315.9
click at [646, 166] on p "באיזו מידה שירות ה- AI ( צ'ט בוט ודירוגי AI) מסייע לך לקבל החלטות בנוגע לקניה ו…" at bounding box center [905, 175] width 650 height 46
click at [340, 65] on icon "button" at bounding box center [341, 66] width 6 height 4
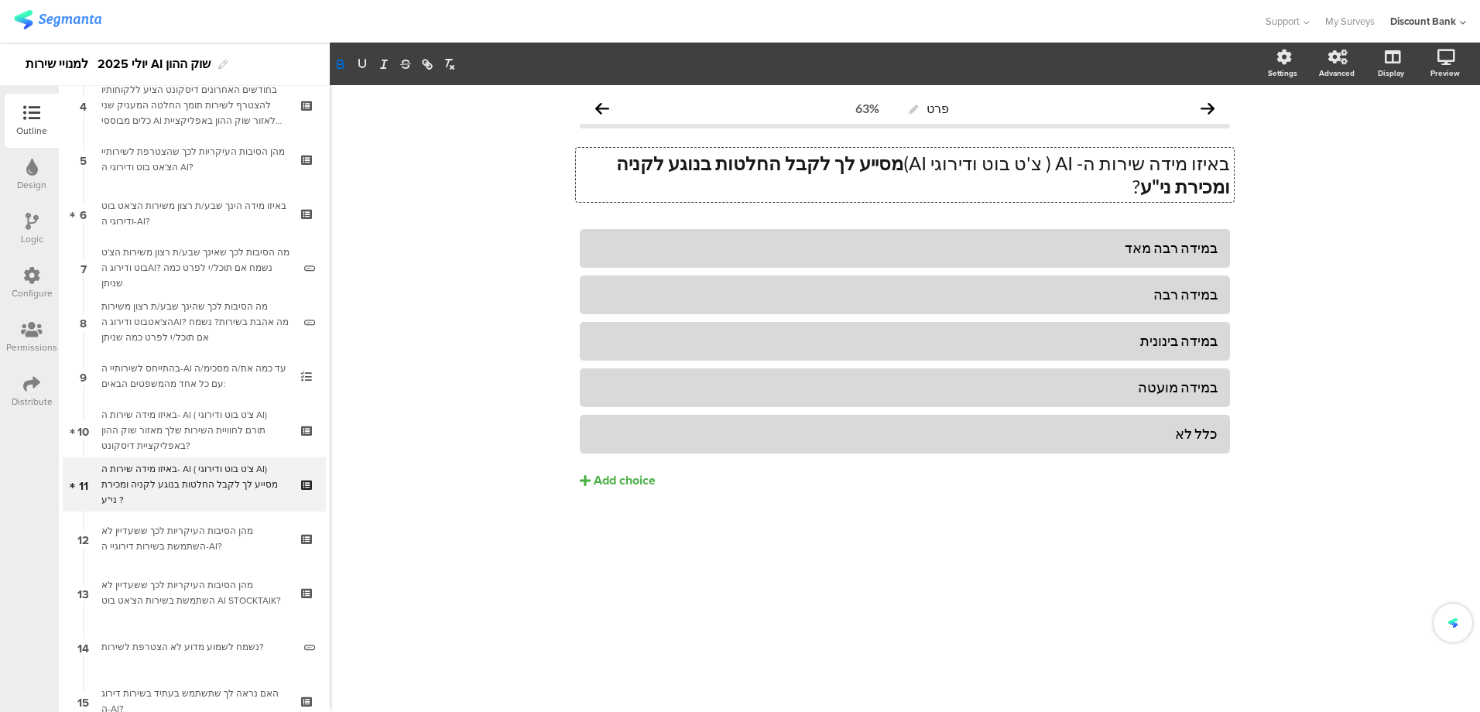
click at [216, 412] on div "באיזו מידה שירות ה- AI ( צ'ט בוט ודירוגי AI) תורם לחוויית השירות שלך מאזור שוק …" at bounding box center [193, 430] width 185 height 46
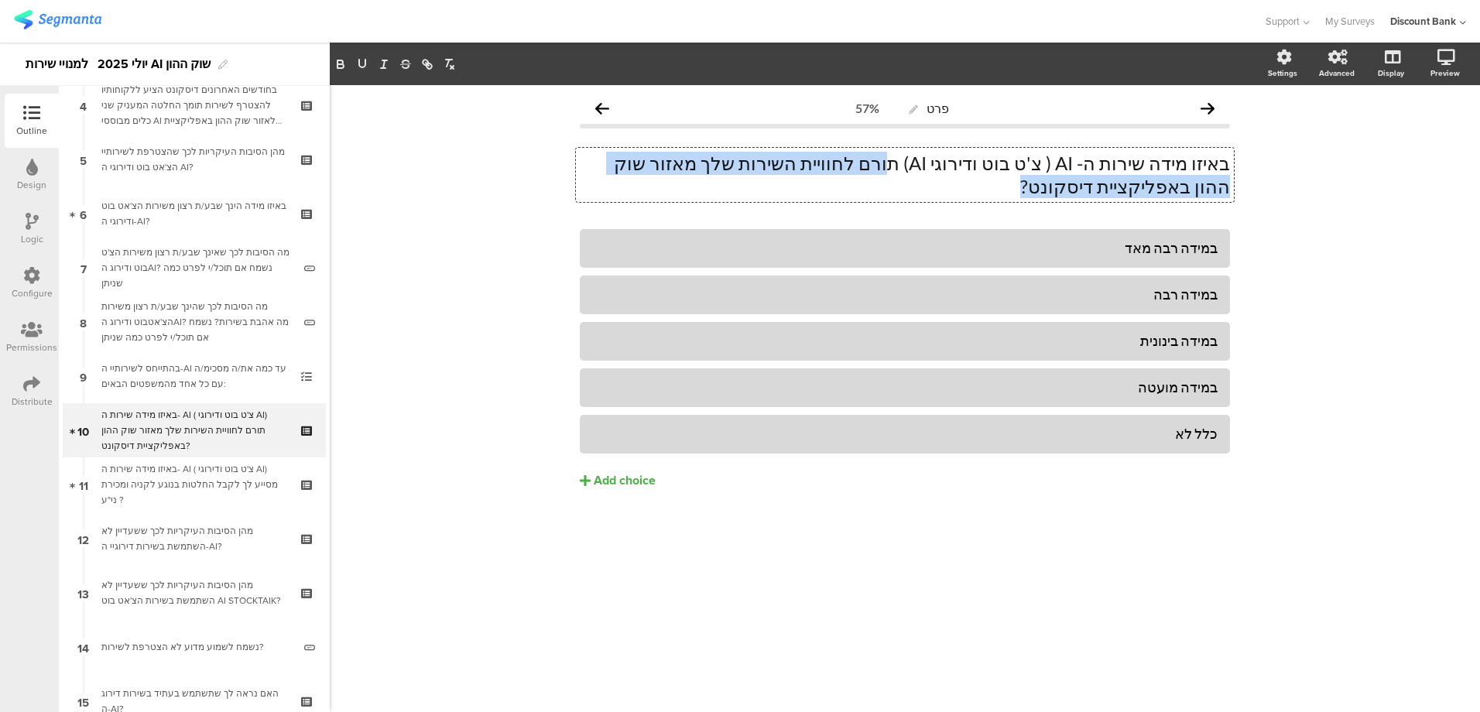
drag, startPoint x: 932, startPoint y: 163, endPoint x: 1172, endPoint y: 194, distance: 242.0
click at [1172, 194] on div "באיזו מידה שירות ה- AI ( צ'ט בוט ודירוגי AI) תורם לחוויית השירות שלך מאזור שוק …" at bounding box center [905, 175] width 658 height 54
click at [340, 61] on icon "button" at bounding box center [340, 62] width 5 height 4
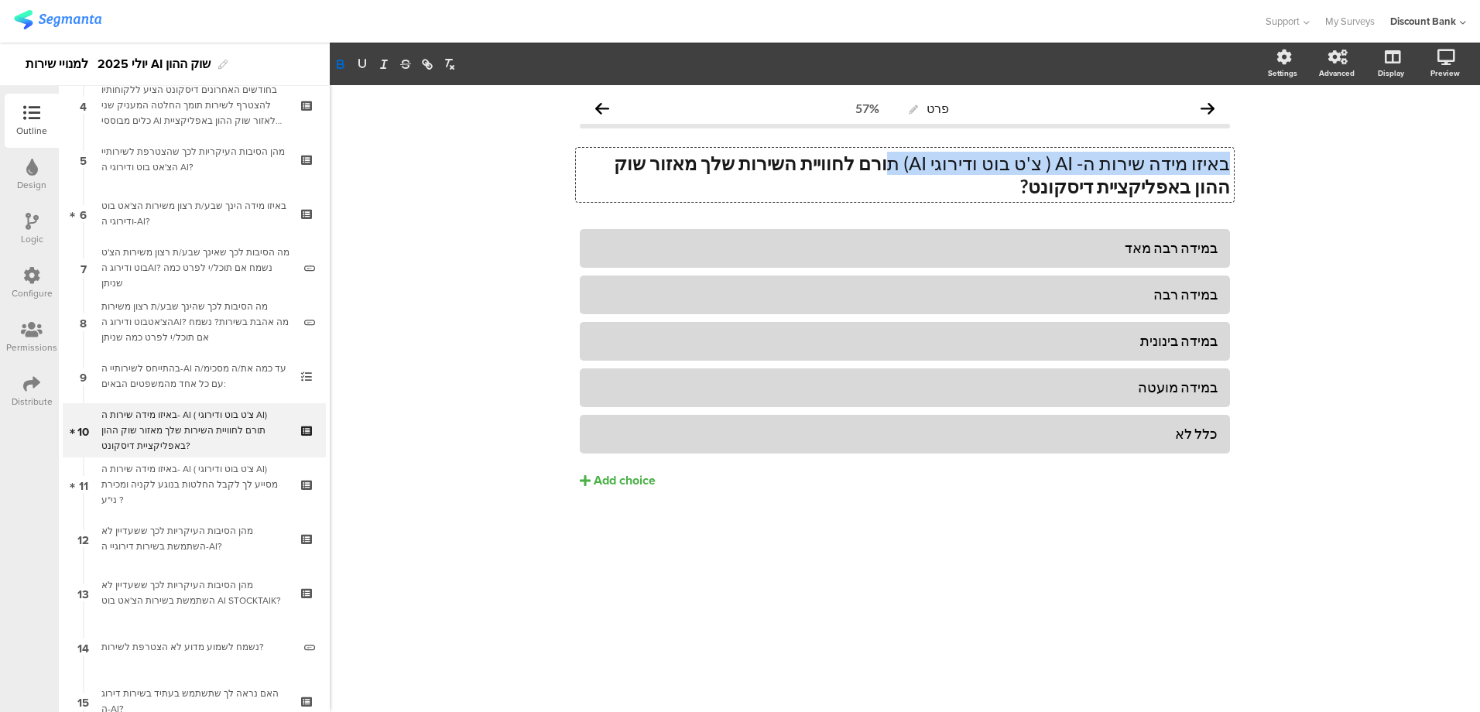
click at [221, 539] on div "מהן הסיבות העיקריות לכך ששעדיין לא השתמשת בשירות דירוגיי ה-AI?" at bounding box center [193, 538] width 185 height 31
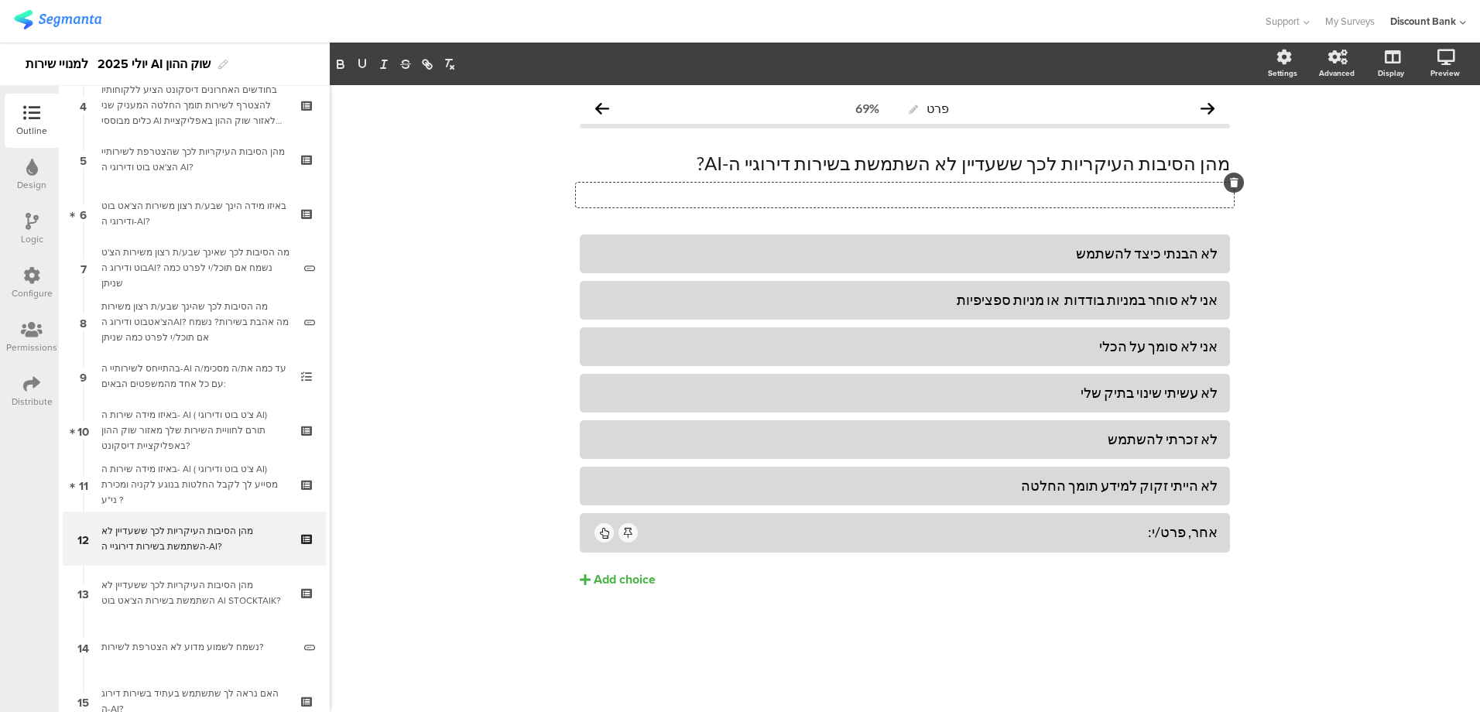
click at [1230, 181] on icon at bounding box center [1234, 182] width 9 height 9
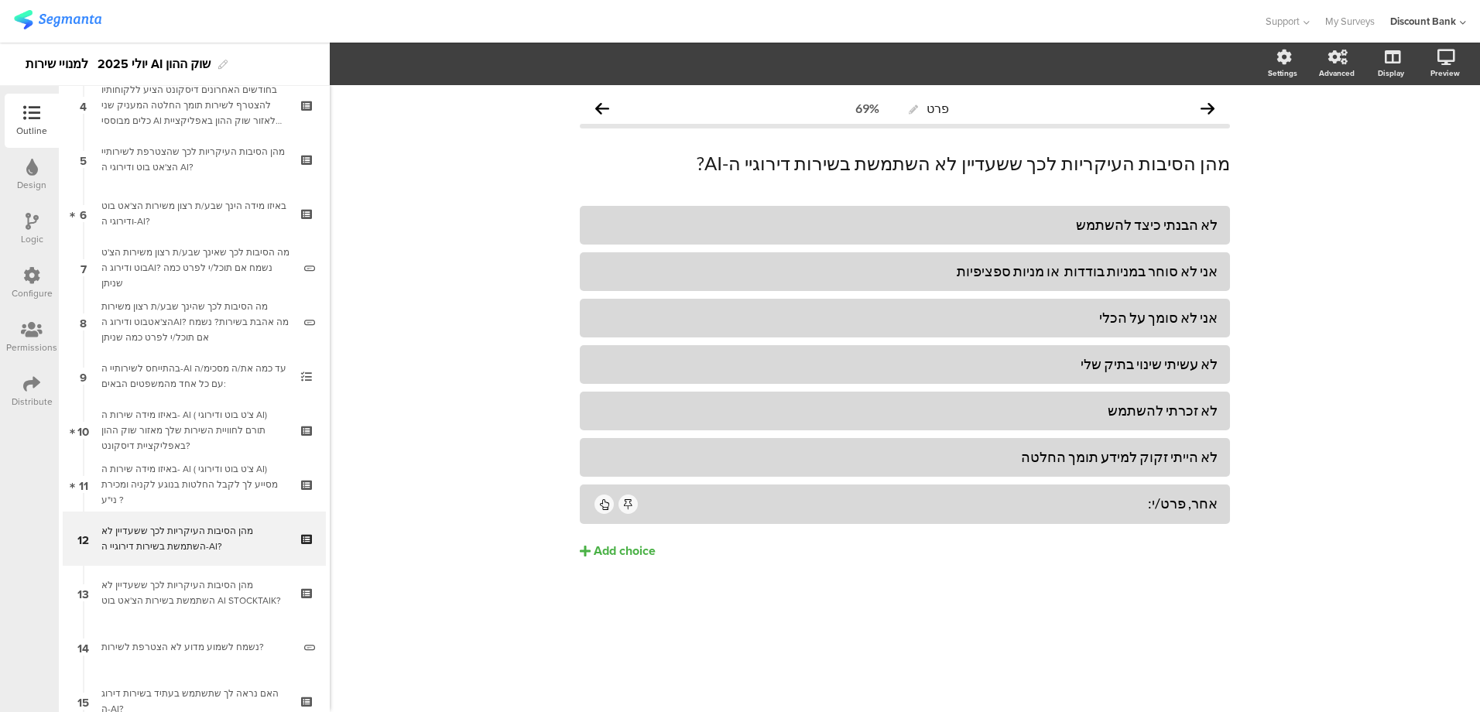
click at [115, 595] on div "מהן הסיבות העיקריות לכך ששעדיין לא השתמשת בשירות הצ'אט בוט AI STOCKTAIK?" at bounding box center [193, 593] width 185 height 31
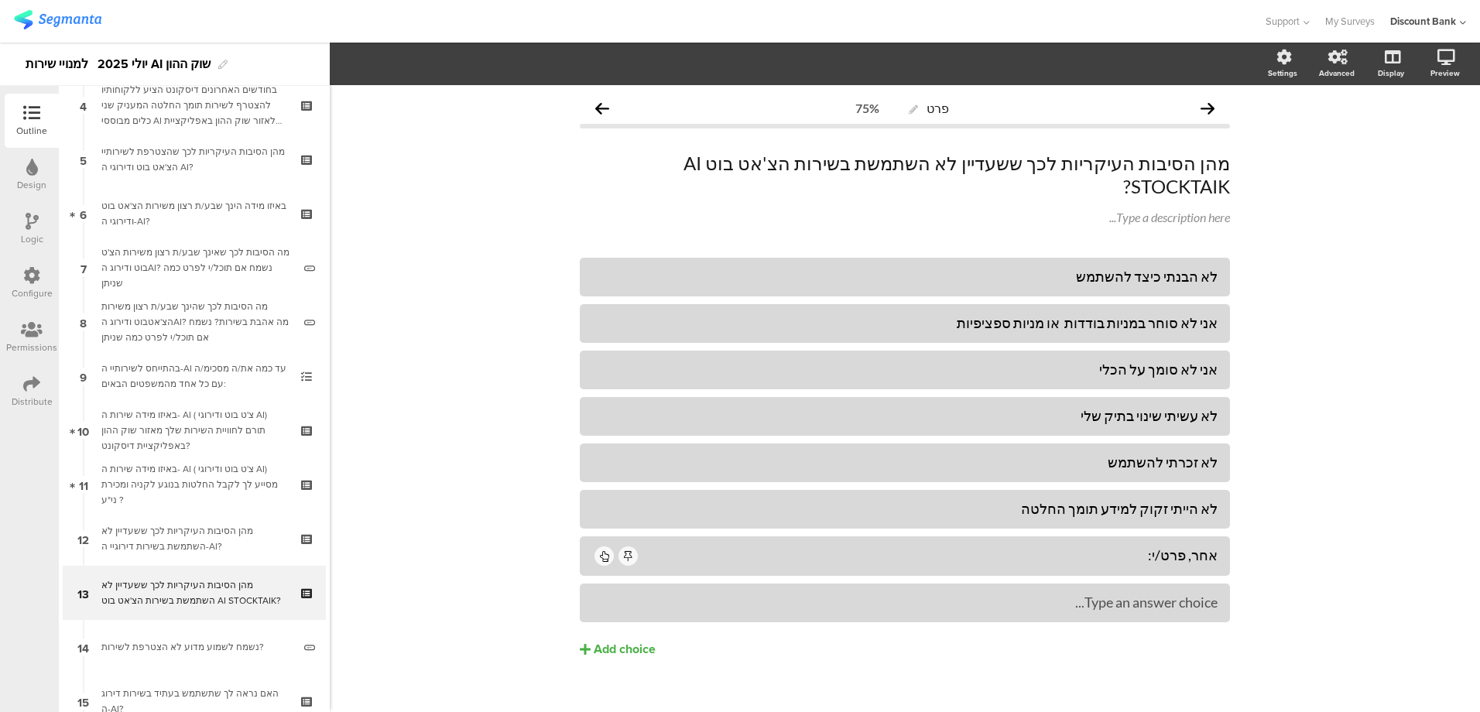
click at [122, 540] on div "מהן הסיבות העיקריות לכך ששעדיין לא השתמשת בשירות דירוגיי ה-AI?" at bounding box center [193, 538] width 185 height 31
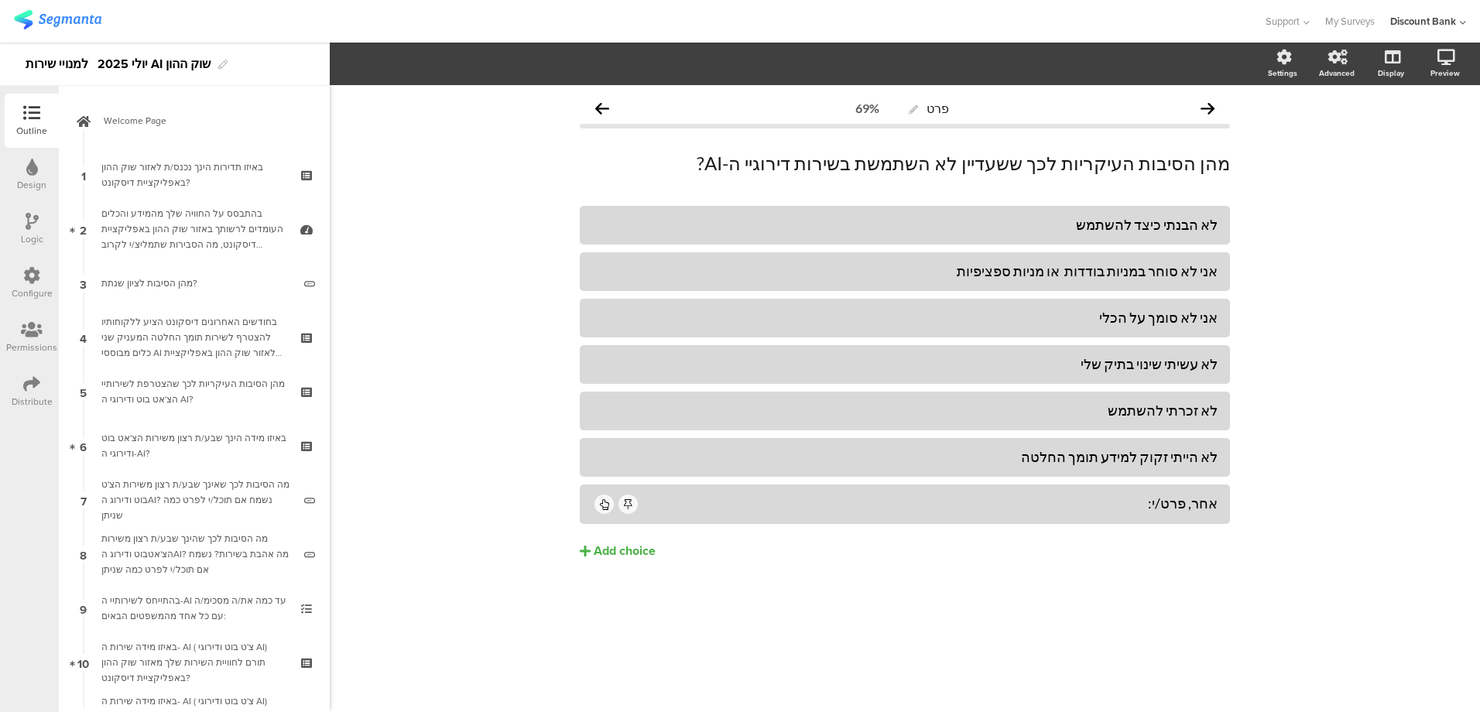
click at [172, 171] on div "באיזו תדירות הינך נכנס/ת לאזור שוק ההון באפליקציית דיסקונט?" at bounding box center [193, 174] width 185 height 31
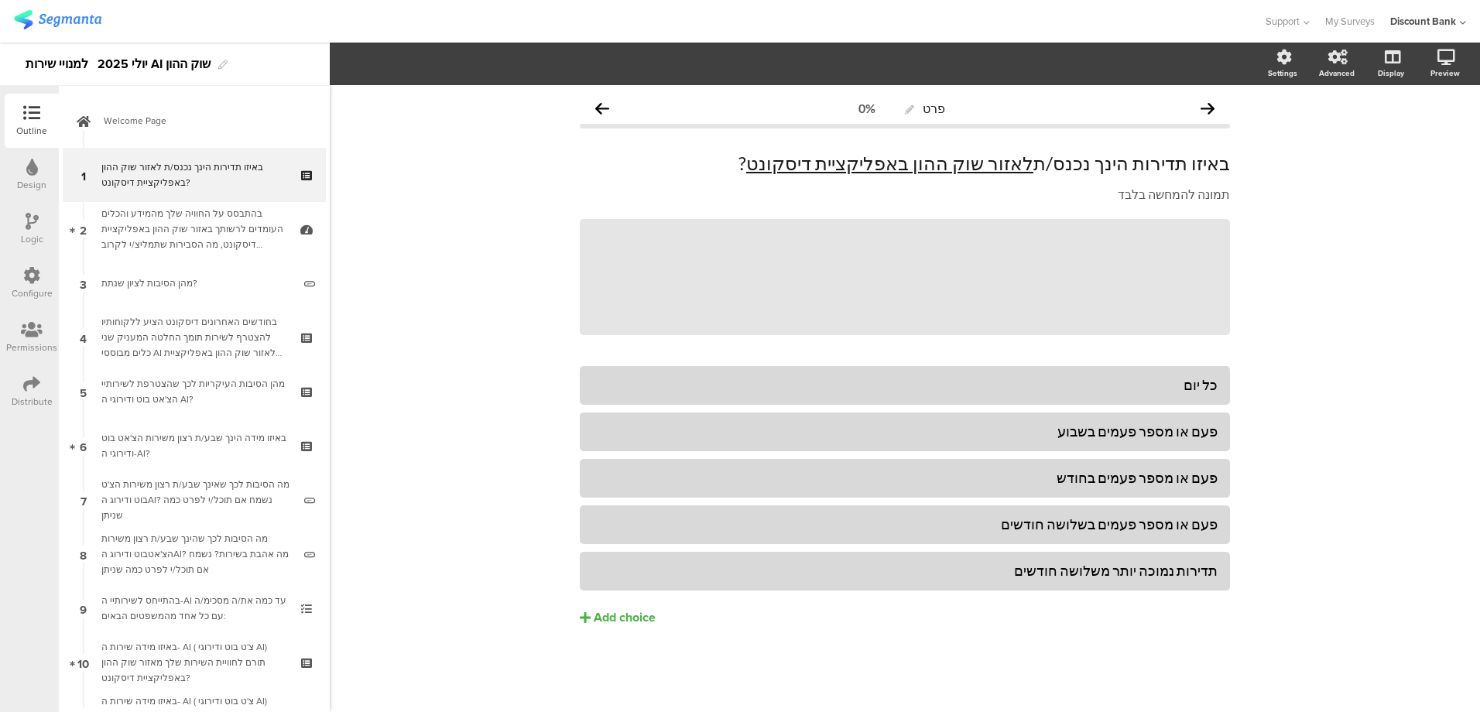
click at [128, 122] on span "Welcome Page" at bounding box center [203, 120] width 198 height 15
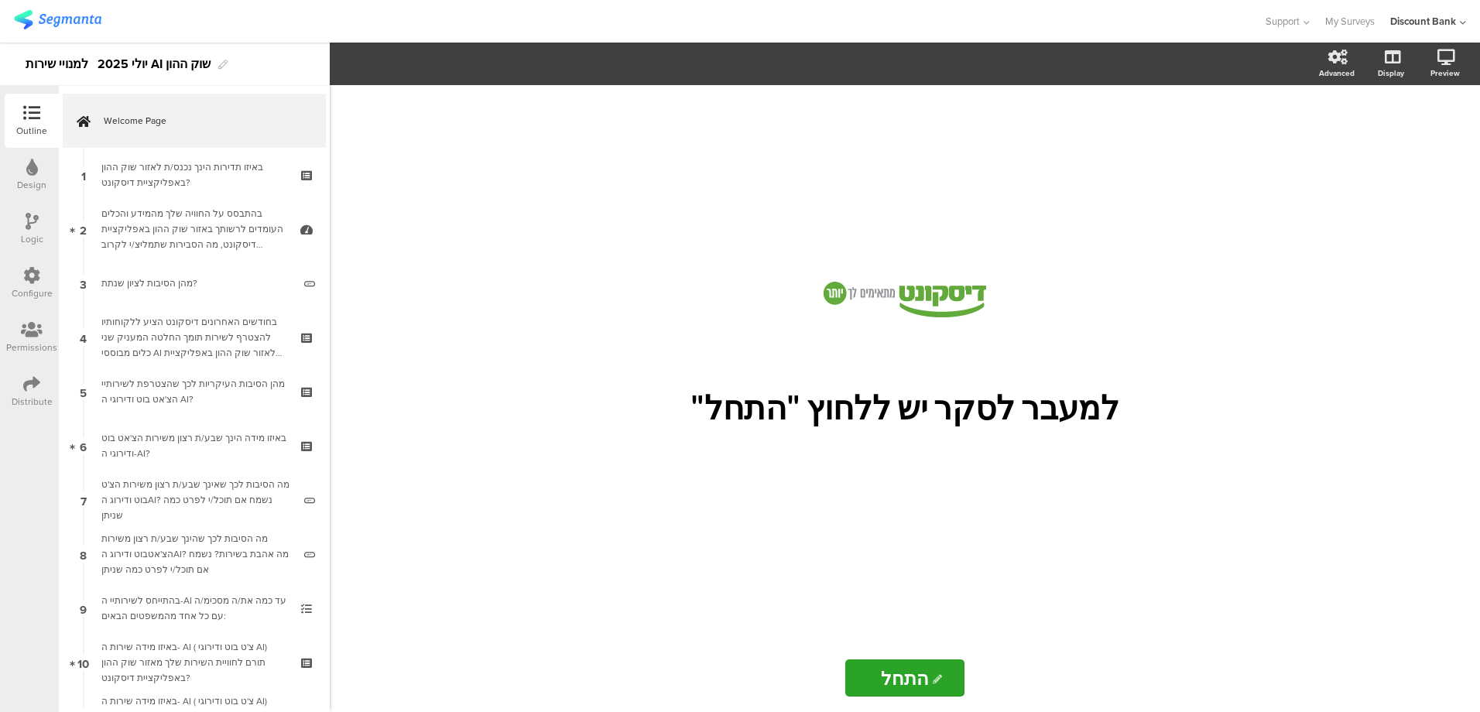
click at [175, 167] on div "באיזו תדירות הינך נכנס/ת לאזור שוק ההון באפליקציית דיסקונט?" at bounding box center [193, 174] width 185 height 31
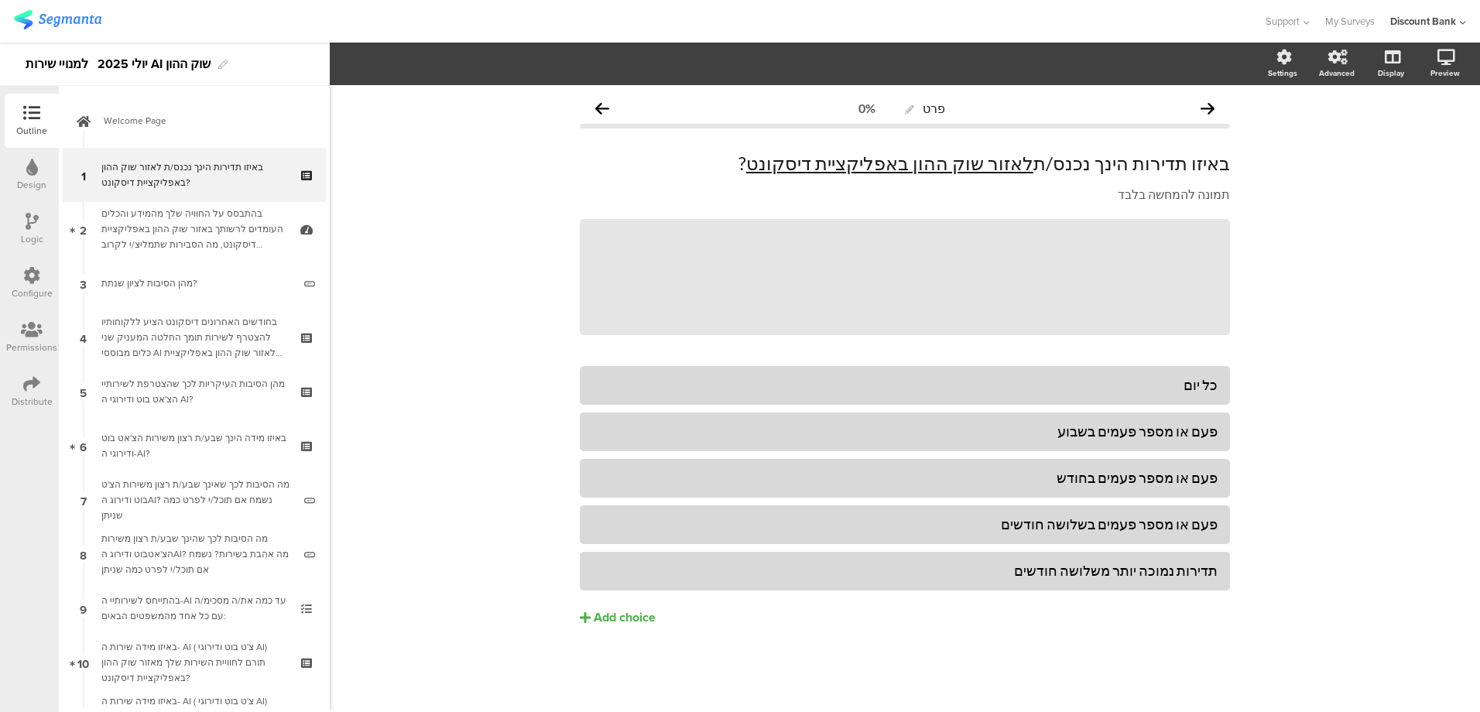
click at [184, 225] on div "בהתבסס על החוויה שלך מהמידע והכלים העומדים לרשותך באזור שוק ההון באפליקציית דיס…" at bounding box center [193, 229] width 185 height 46
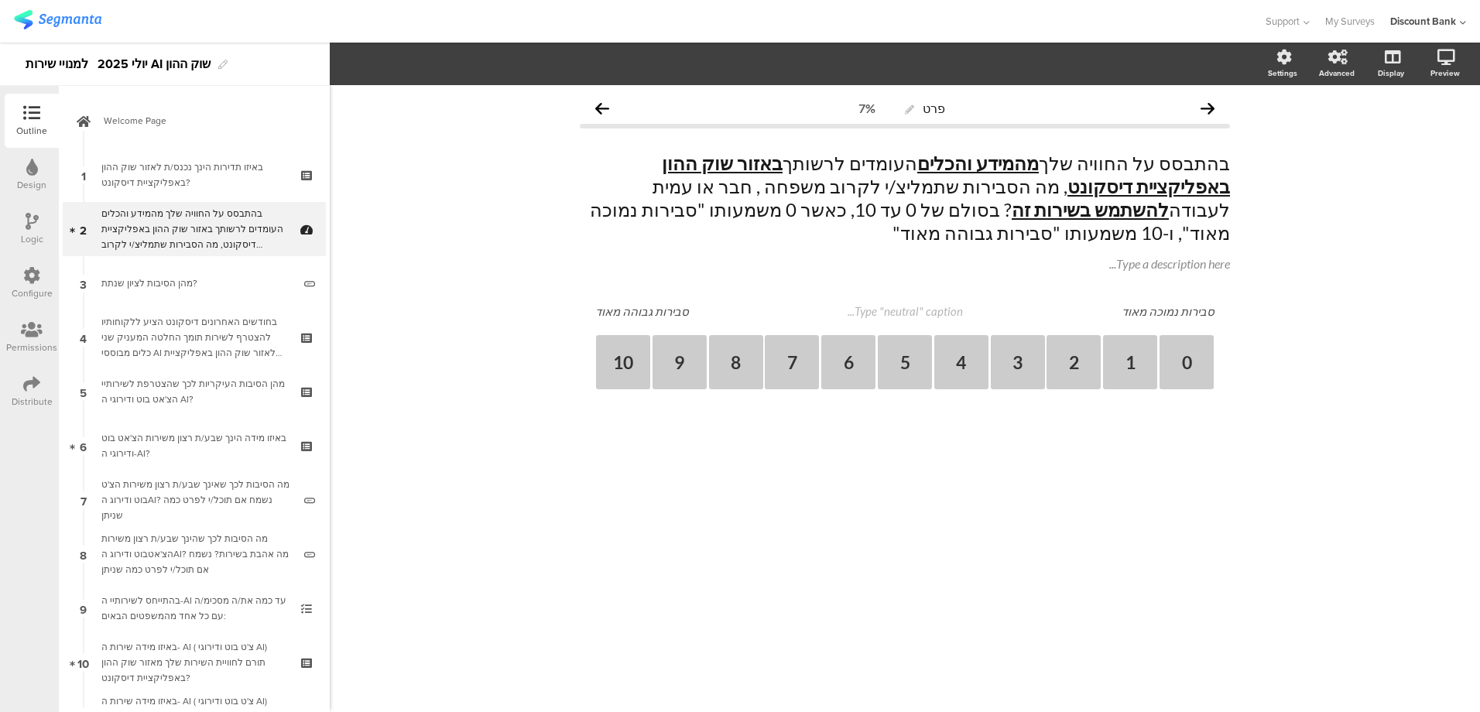
click at [215, 317] on div "בחודשים האחרונים דיסקונט הציע ללקוחותיו להצטרף לשירות תומך החלטה המעניק שני כלי…" at bounding box center [193, 337] width 185 height 46
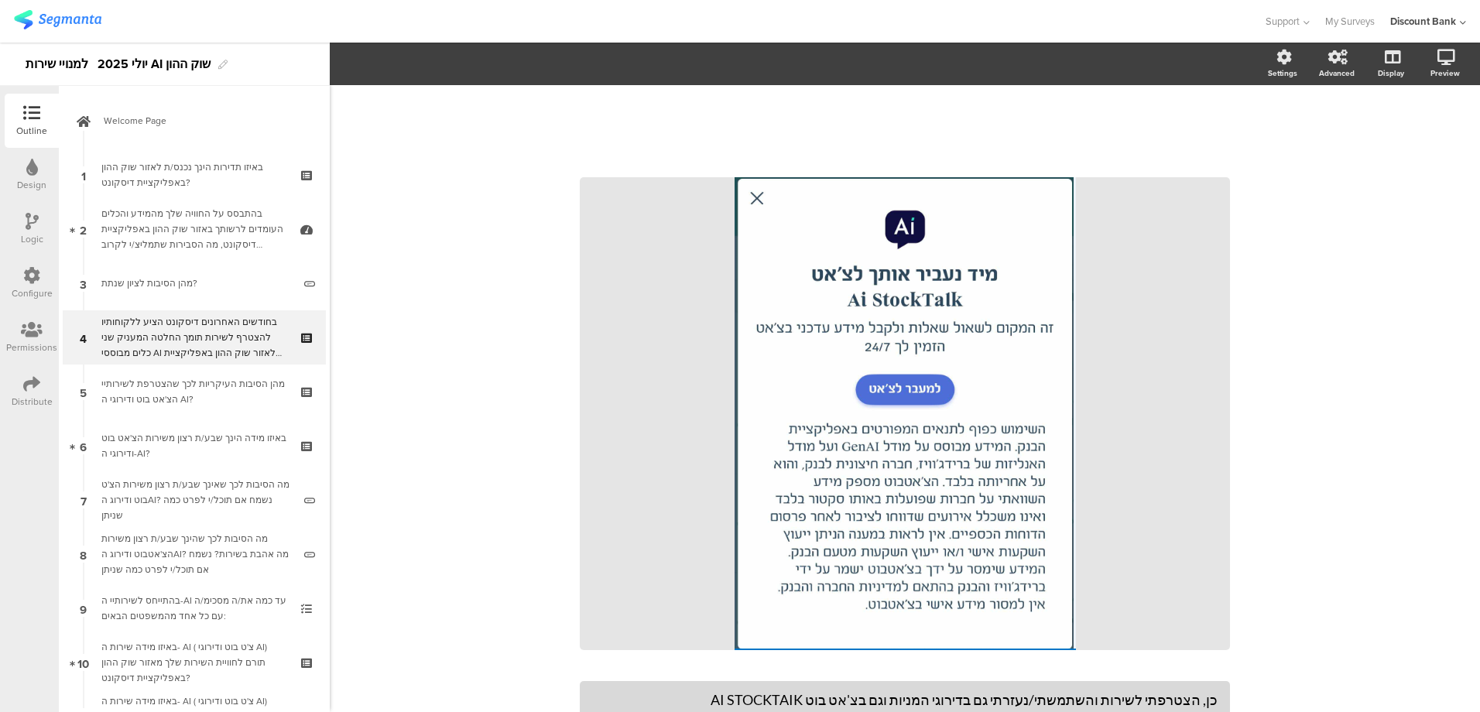
scroll to position [387, 0]
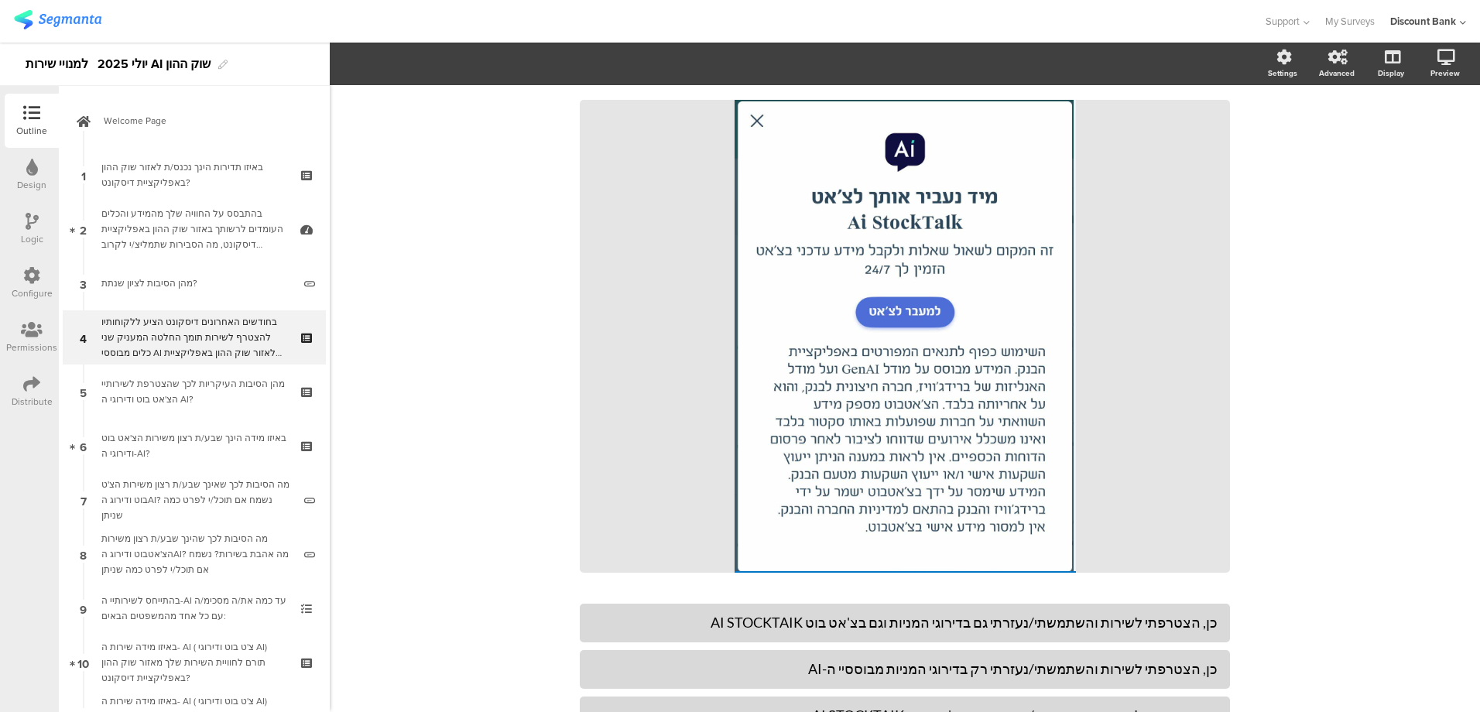
click at [200, 393] on div "מהן הסיבות העיקריות לכך שהצטרפת לשירותיי הצ'אט בוט ודירוגי ה AI?" at bounding box center [193, 391] width 185 height 31
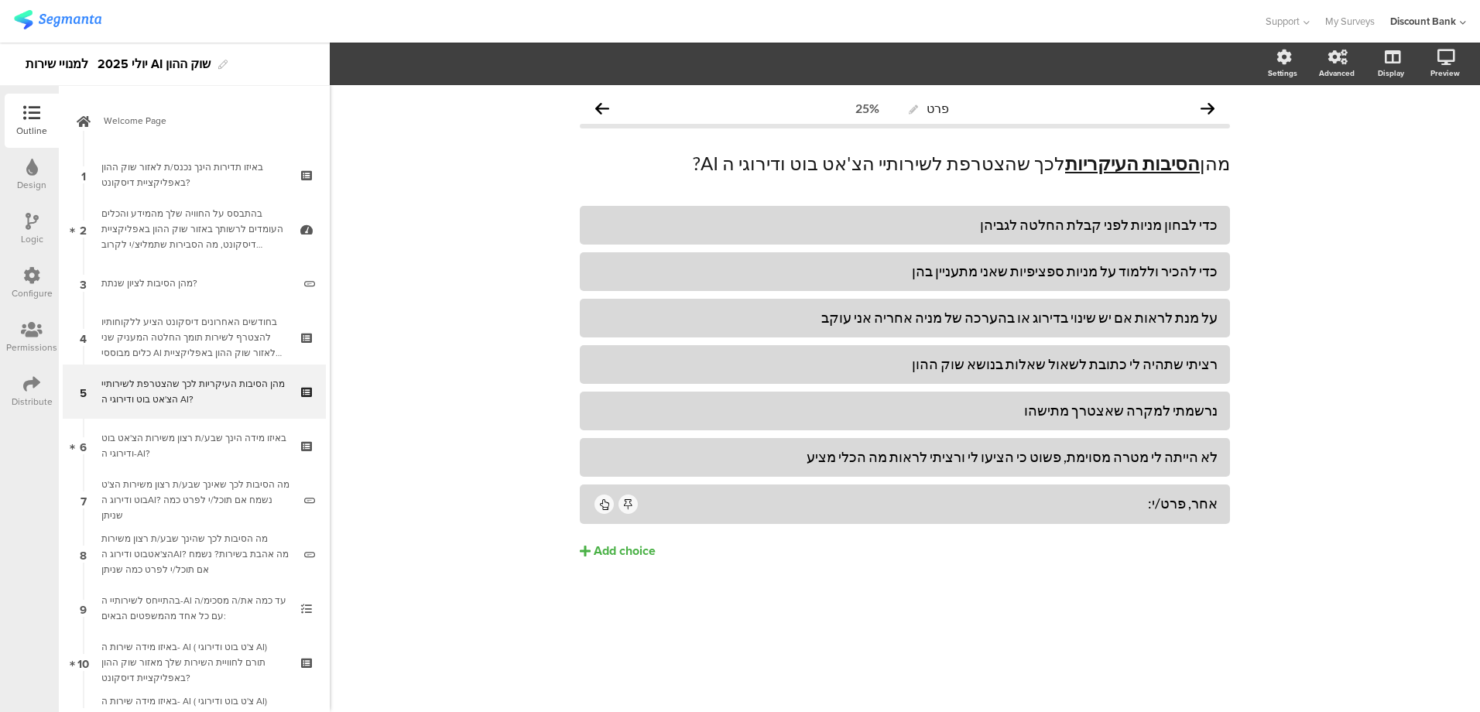
click at [186, 337] on div "בחודשים האחרונים דיסקונט הציע ללקוחותיו להצטרף לשירות תומך החלטה המעניק שני כלי…" at bounding box center [193, 337] width 185 height 46
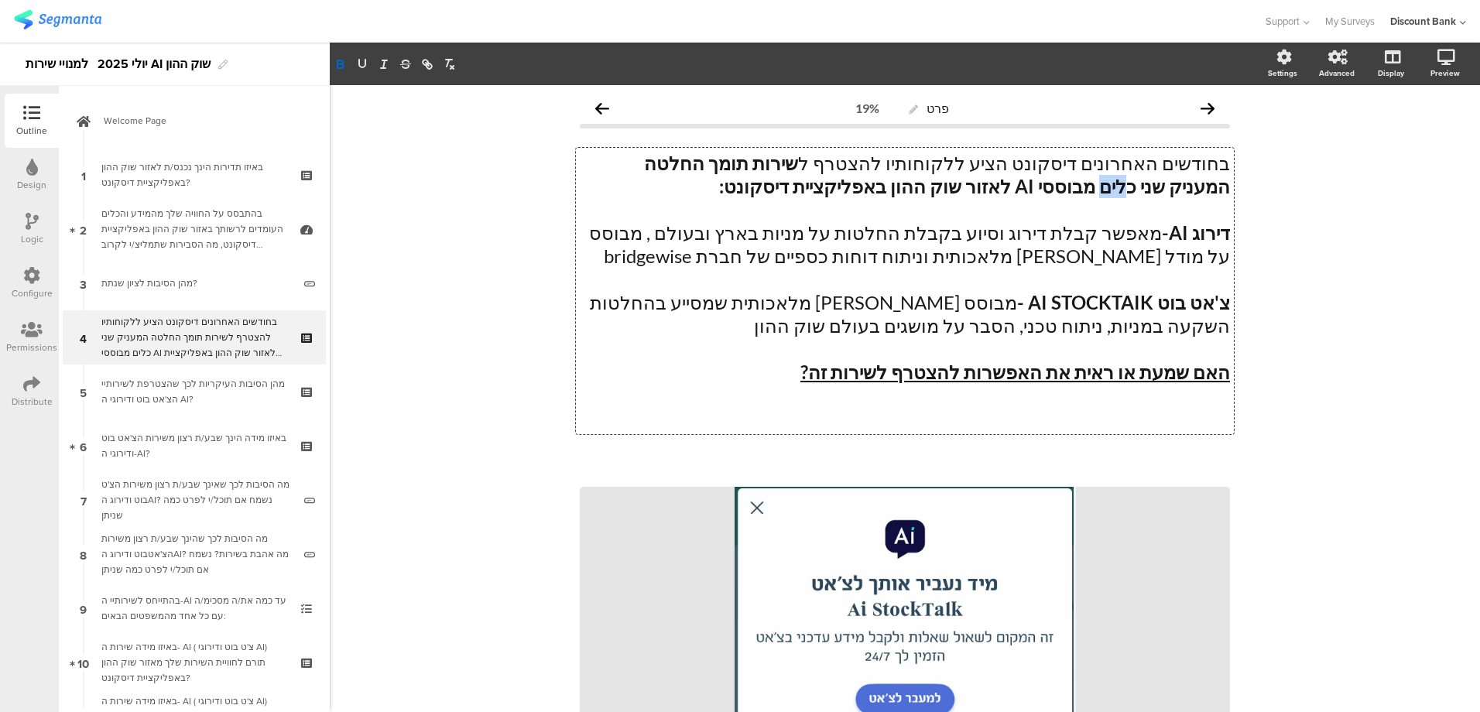
drag, startPoint x: 698, startPoint y: 163, endPoint x: 644, endPoint y: 162, distance: 53.4
click at [645, 162] on div "בחודשים האחרונים דיסקונט הציע ללקוחותיו להצטרף ל שירות תומך החלטה המעניק שני כל…" at bounding box center [905, 291] width 658 height 286
drag, startPoint x: 698, startPoint y: 164, endPoint x: 647, endPoint y: 169, distance: 51.3
click at [647, 169] on strong "שירות תומך החלטה המעניק שני כלים מבוססי AI לאזור שוק ההון באפליקציית דיסקונט:" at bounding box center [935, 175] width 590 height 46
click at [358, 70] on rect "button" at bounding box center [362, 69] width 9 height 1
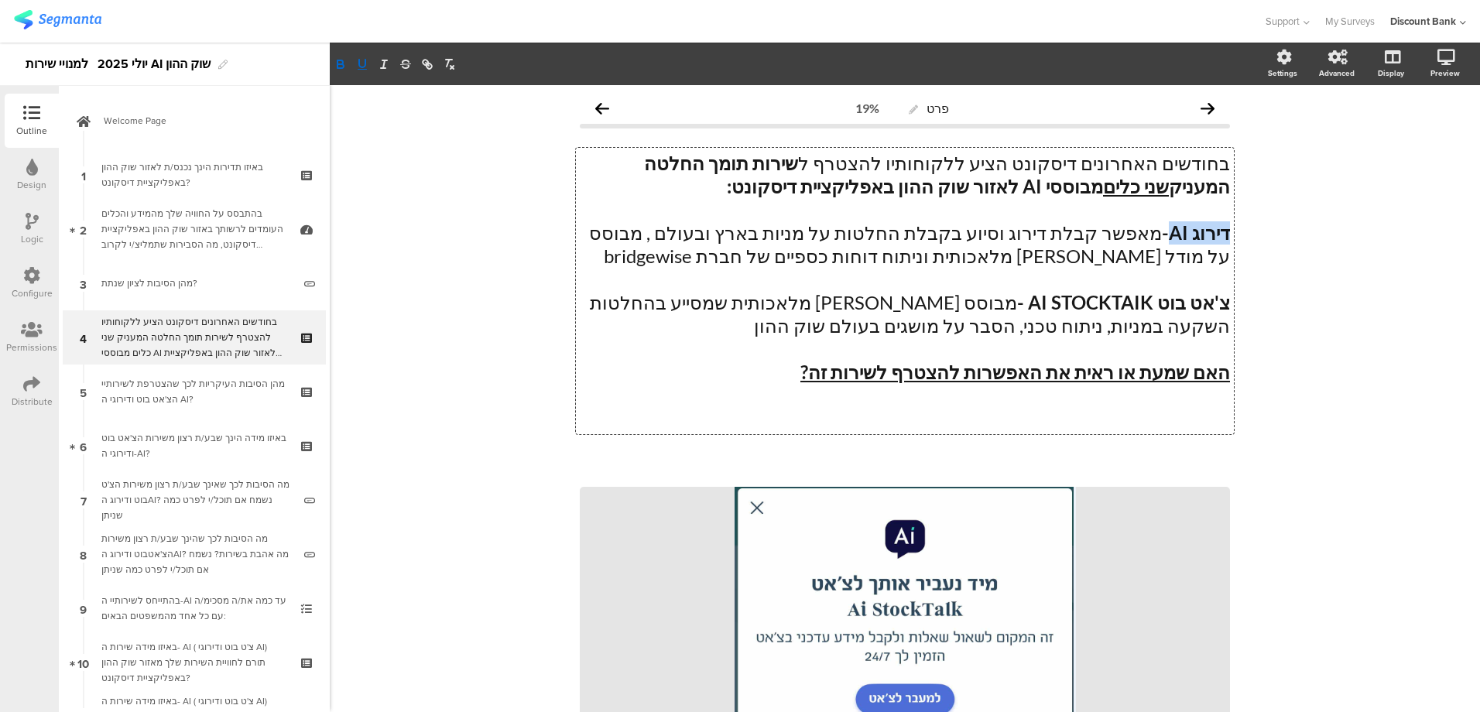
drag, startPoint x: 1168, startPoint y: 234, endPoint x: 1231, endPoint y: 230, distance: 62.8
drag, startPoint x: 381, startPoint y: 67, endPoint x: 359, endPoint y: 68, distance: 21.7
click at [359, 68] on button "button" at bounding box center [363, 64] width 22 height 19
drag, startPoint x: 1032, startPoint y: 297, endPoint x: 1215, endPoint y: 294, distance: 182.8
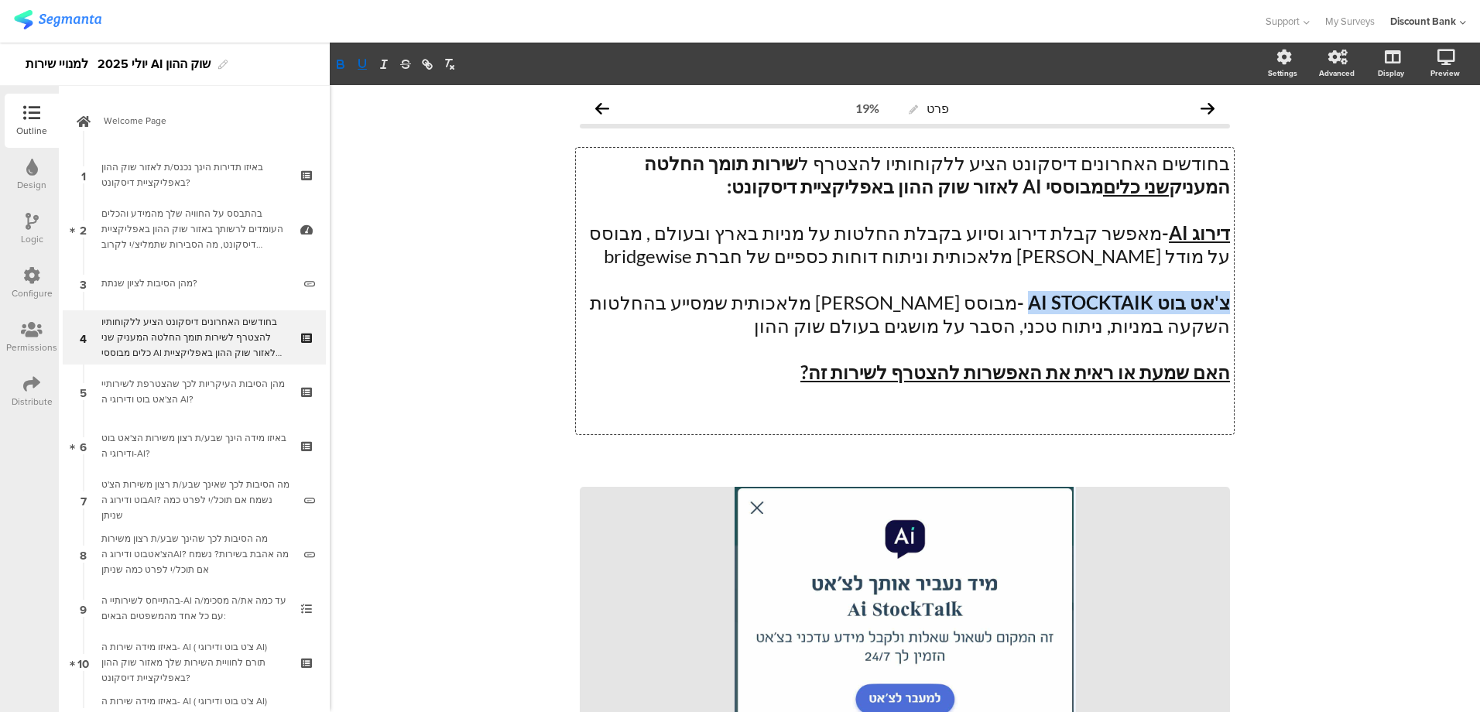
click at [1222, 299] on p "צ'אט בוט AI STOCKTAIK - מבוסס בינה מלאכותית שמסייע בהחלטות השקעה במניות, ניתוח …" at bounding box center [905, 314] width 650 height 46
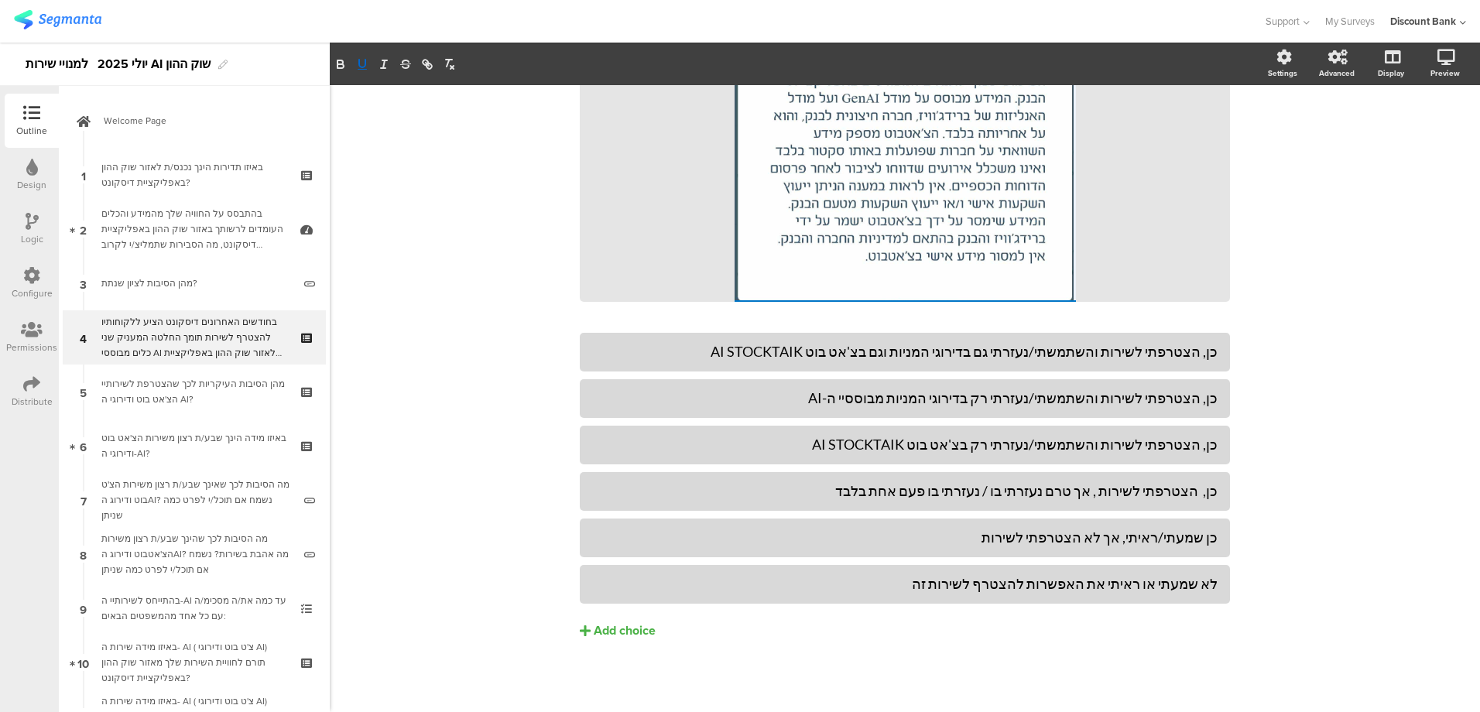
click at [360, 63] on icon "button" at bounding box center [362, 64] width 6 height 8
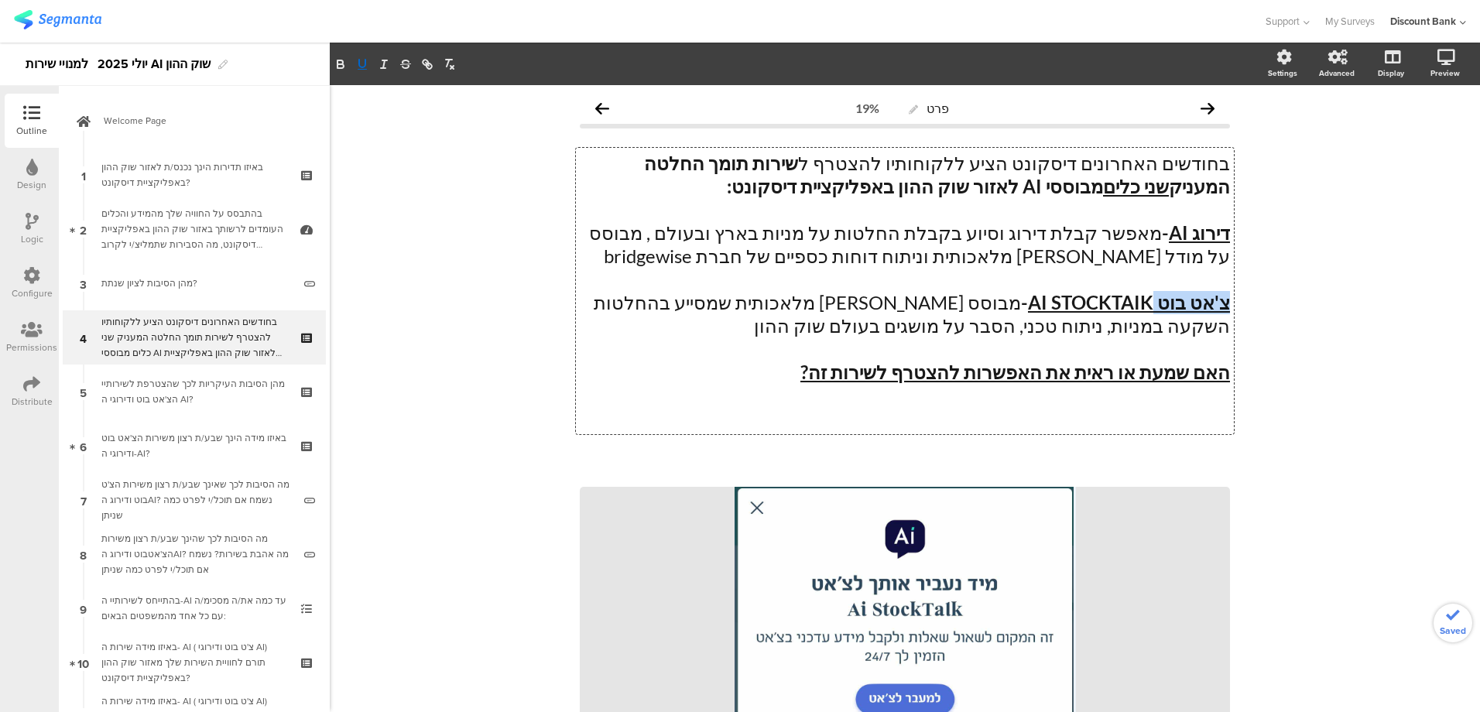
click at [1221, 235] on u "דירוג AI" at bounding box center [1199, 232] width 61 height 22
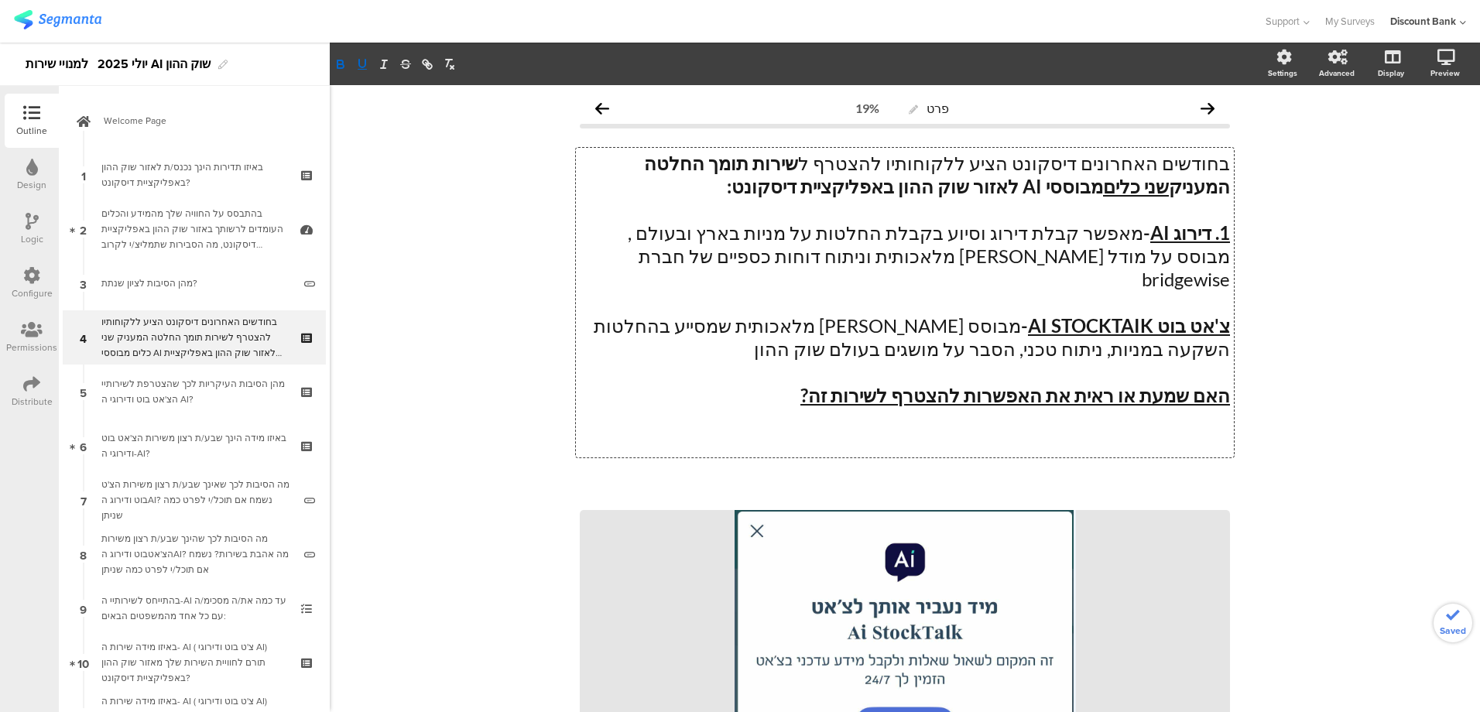
click at [1221, 314] on u "צ'אט בוט" at bounding box center [1194, 325] width 73 height 22
drag, startPoint x: 1012, startPoint y: 235, endPoint x: 882, endPoint y: 235, distance: 130.1
click at [883, 235] on p "1. דירוג AI - מאפשר קבלת דירוג וסיוע בקבלת החלטות על מניות בארץ ובעולם , מבוסס …" at bounding box center [905, 256] width 650 height 70
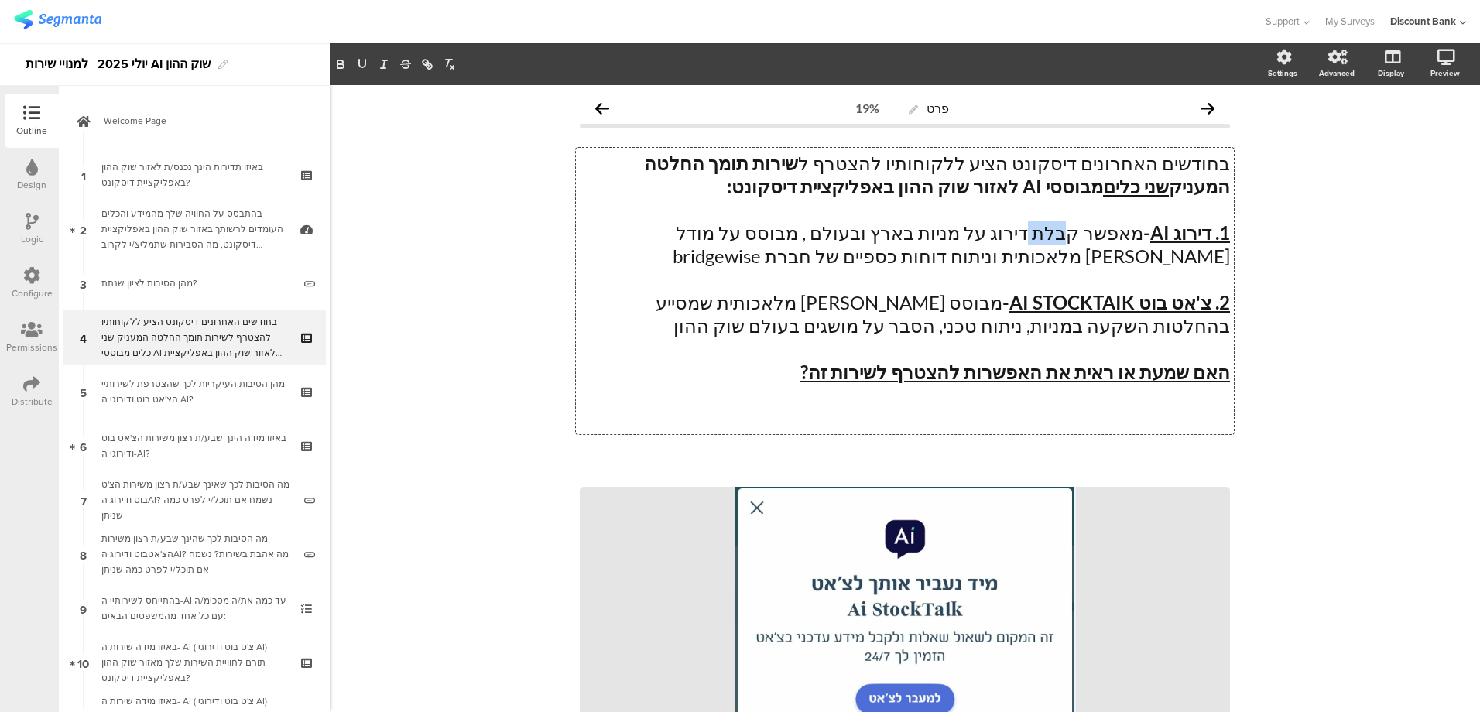
drag, startPoint x: 1052, startPoint y: 232, endPoint x: 1085, endPoint y: 231, distance: 32.5
click at [1085, 231] on p "1. דירוג AI - מאפשר קבלת דירוג על מניות בארץ ובעולם , מבוסס על מודל בינה מלאכות…" at bounding box center [905, 244] width 650 height 46
click at [1053, 235] on p "1. דירוג AI - מאפשר קבלת דירוג על מניות בארץ ובעולם , מבוסס על מודל בינה מלאכות…" at bounding box center [905, 244] width 650 height 46
drag, startPoint x: 822, startPoint y: 235, endPoint x: 833, endPoint y: 237, distance: 11.1
click at [835, 237] on p "1. דירוג AI - מאפשר קבלת/הצגת דירוג על מניות בארץ ובעולם , מבוסס על מודל בינה מ…" at bounding box center [905, 244] width 650 height 46
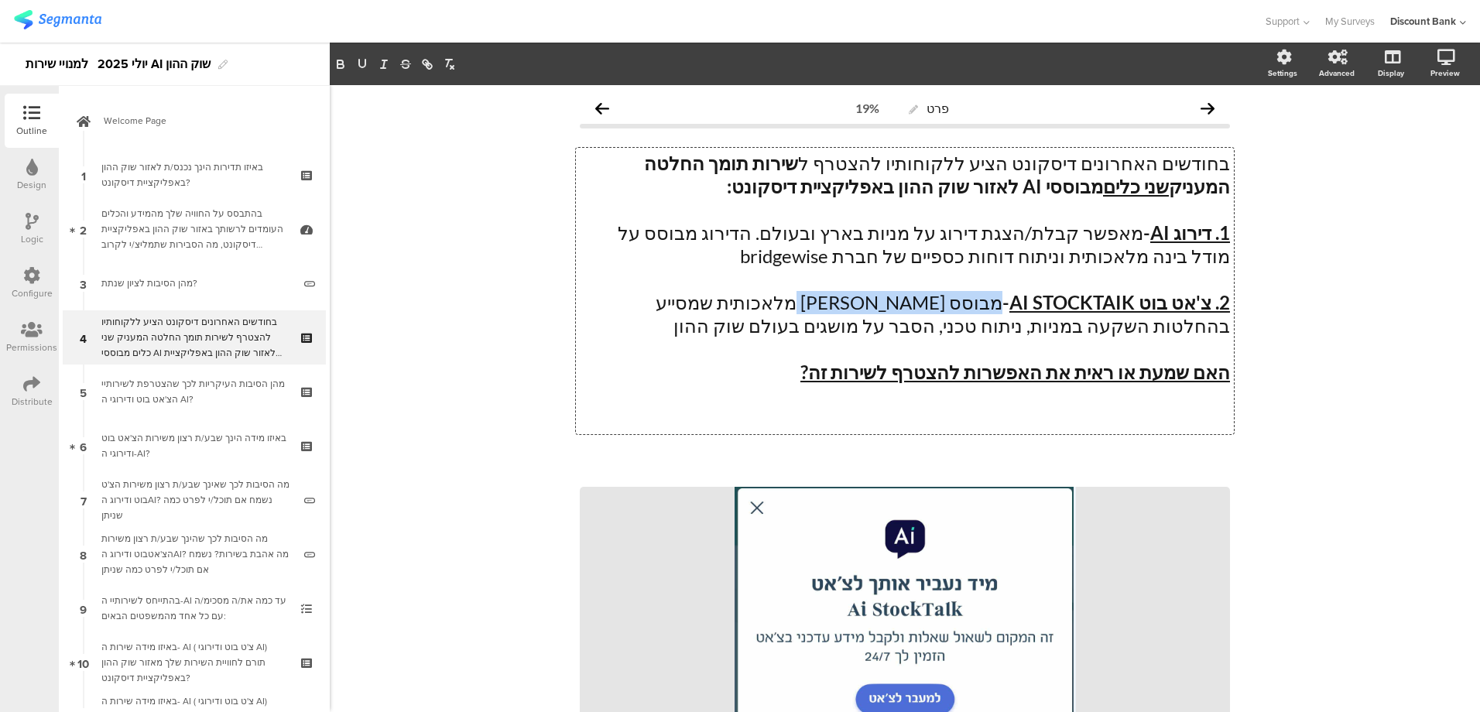
drag, startPoint x: 856, startPoint y: 300, endPoint x: 999, endPoint y: 300, distance: 143.2
click at [1000, 300] on p "2. צ'אט בוט AI STOCKTAIK - מבוסס בינה מלאכותית שמסייע בהחלטות השקעה במניות, נית…" at bounding box center [905, 314] width 650 height 46
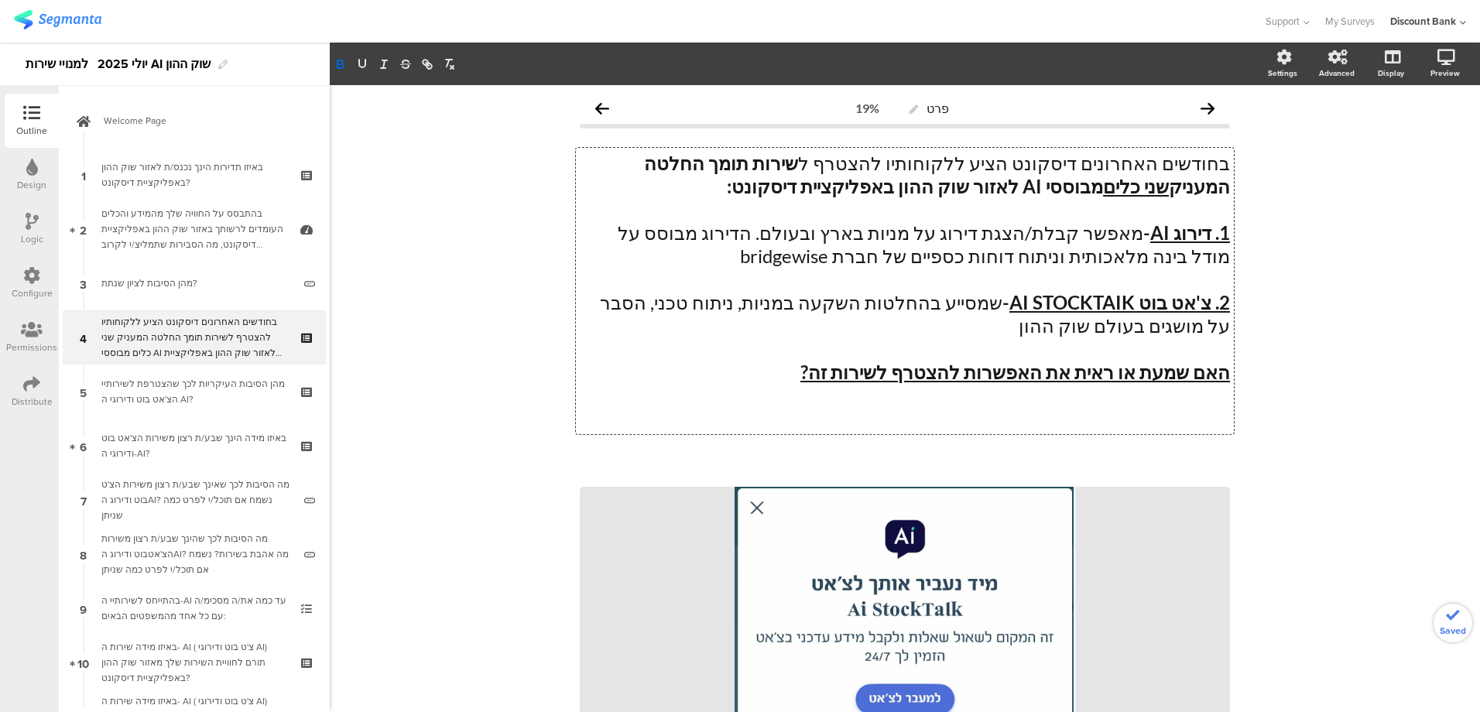
click at [783, 346] on p at bounding box center [905, 349] width 650 height 23
click at [204, 340] on div "בחודשים האחרונים דיסקונט הציע ללקוחותיו להצטרף לשירות תומך החלטה המעניק שני כלי…" at bounding box center [193, 337] width 185 height 46
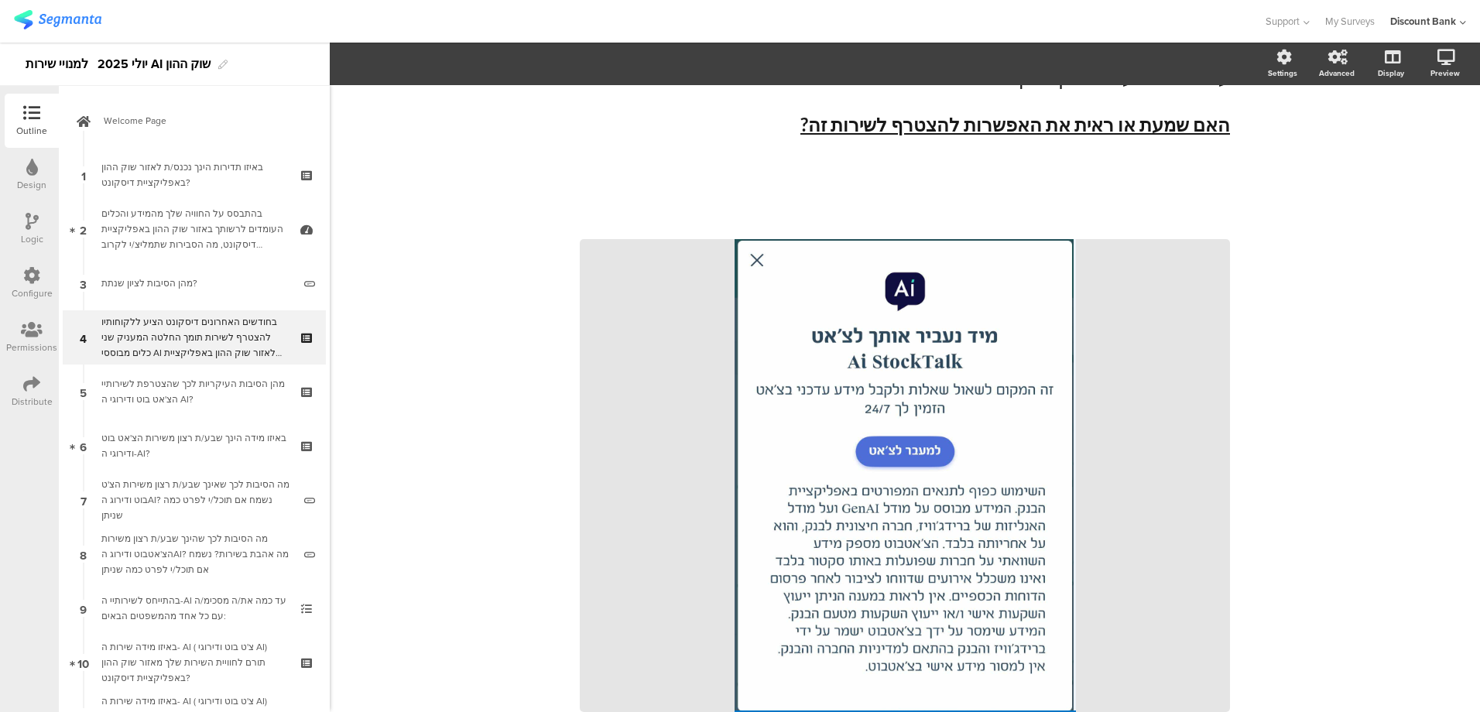
click at [159, 389] on div "מהן הסיבות העיקריות לכך שהצטרפת לשירותיי הצ'אט בוט ודירוגי ה AI?" at bounding box center [193, 391] width 185 height 31
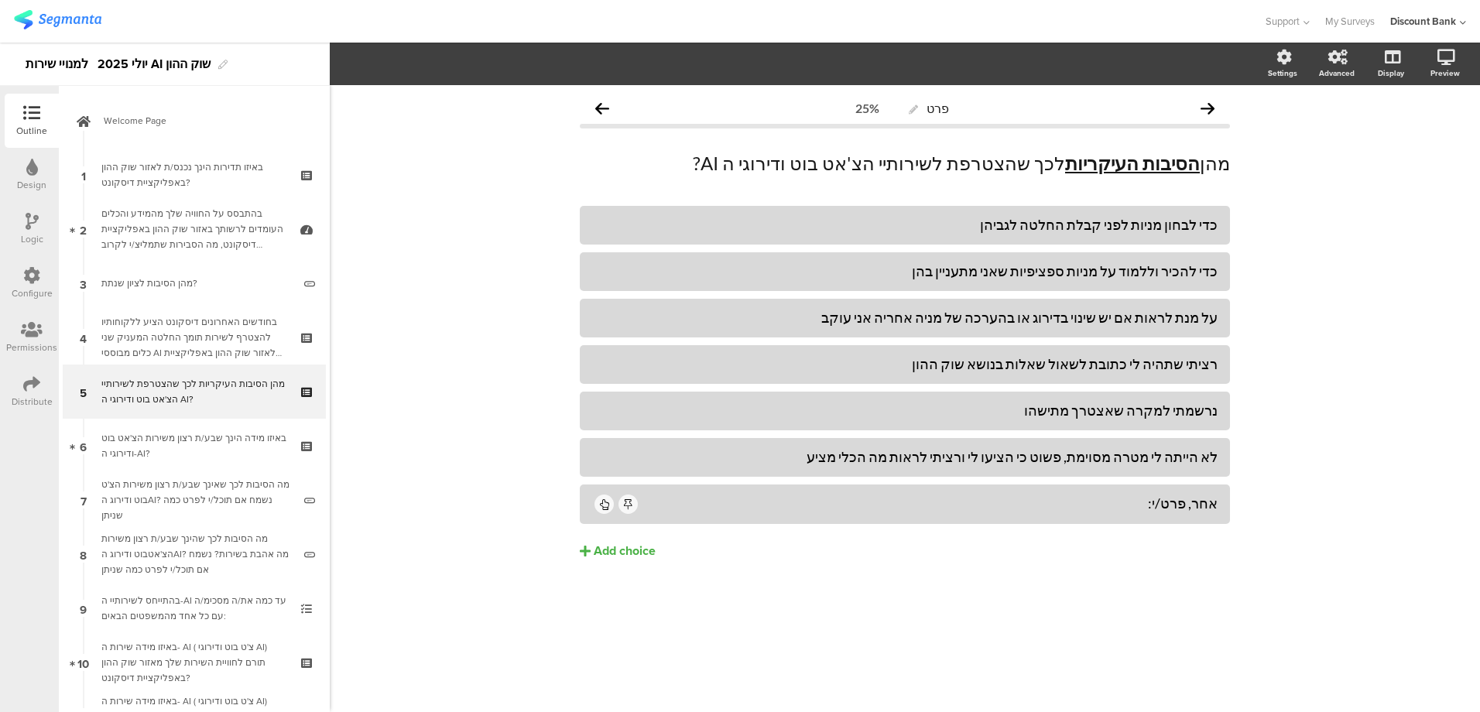
click at [189, 442] on div "באיזו מידה הינך שבע/ת רצון משירות הצ'אט בוט ודירוגי ה-AI?" at bounding box center [193, 445] width 185 height 31
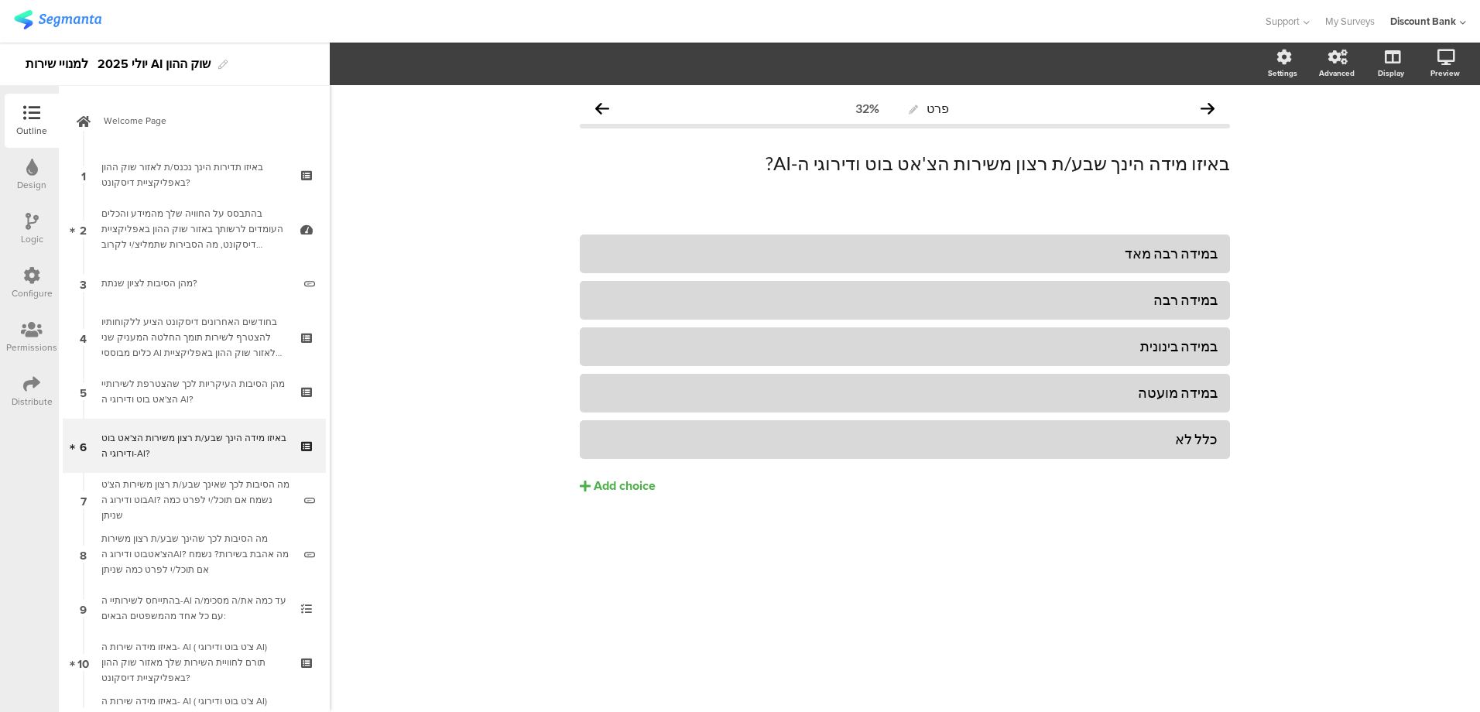
click at [165, 383] on div "מהן הסיבות העיקריות לכך שהצטרפת לשירותיי הצ'אט בוט ודירוגי ה AI?" at bounding box center [193, 391] width 185 height 31
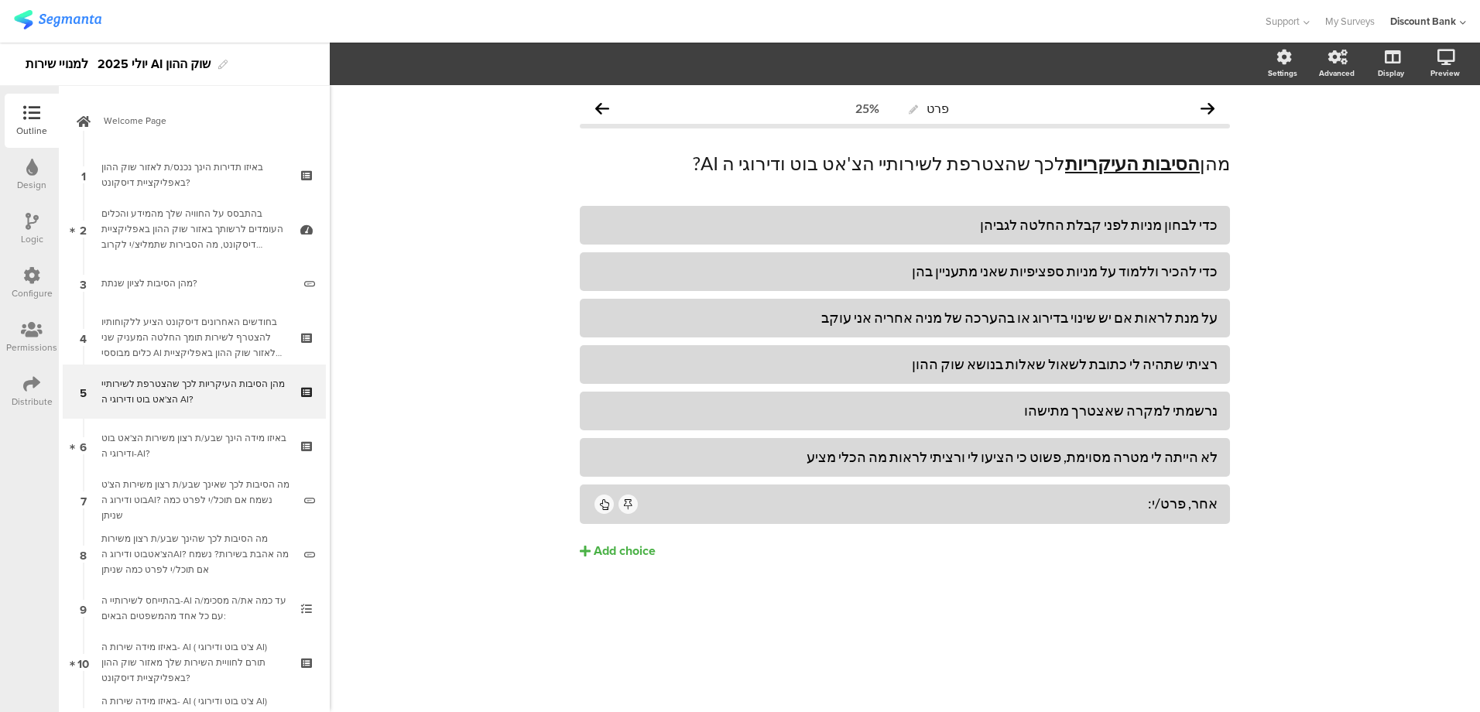
click at [169, 441] on div "באיזו מידה הינך שבע/ת רצון משירות הצ'אט בוט ודירוגי ה-AI?" at bounding box center [193, 445] width 185 height 31
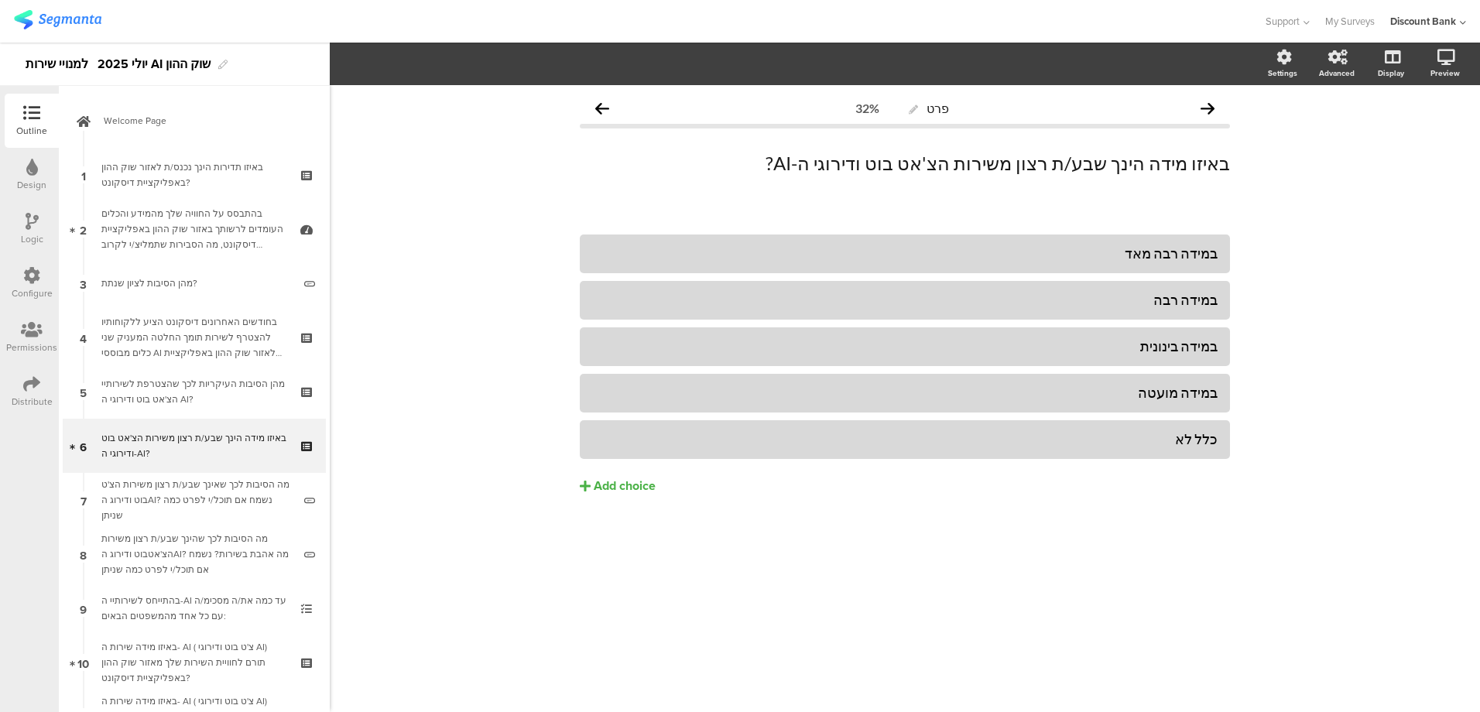
click at [148, 494] on div "מה הסיבות לכך שאינך שבע/ת רצון משירות הצ'ט בוט ודירוג הAI? נשמח אם תוכל/י לפרט …" at bounding box center [196, 500] width 191 height 46
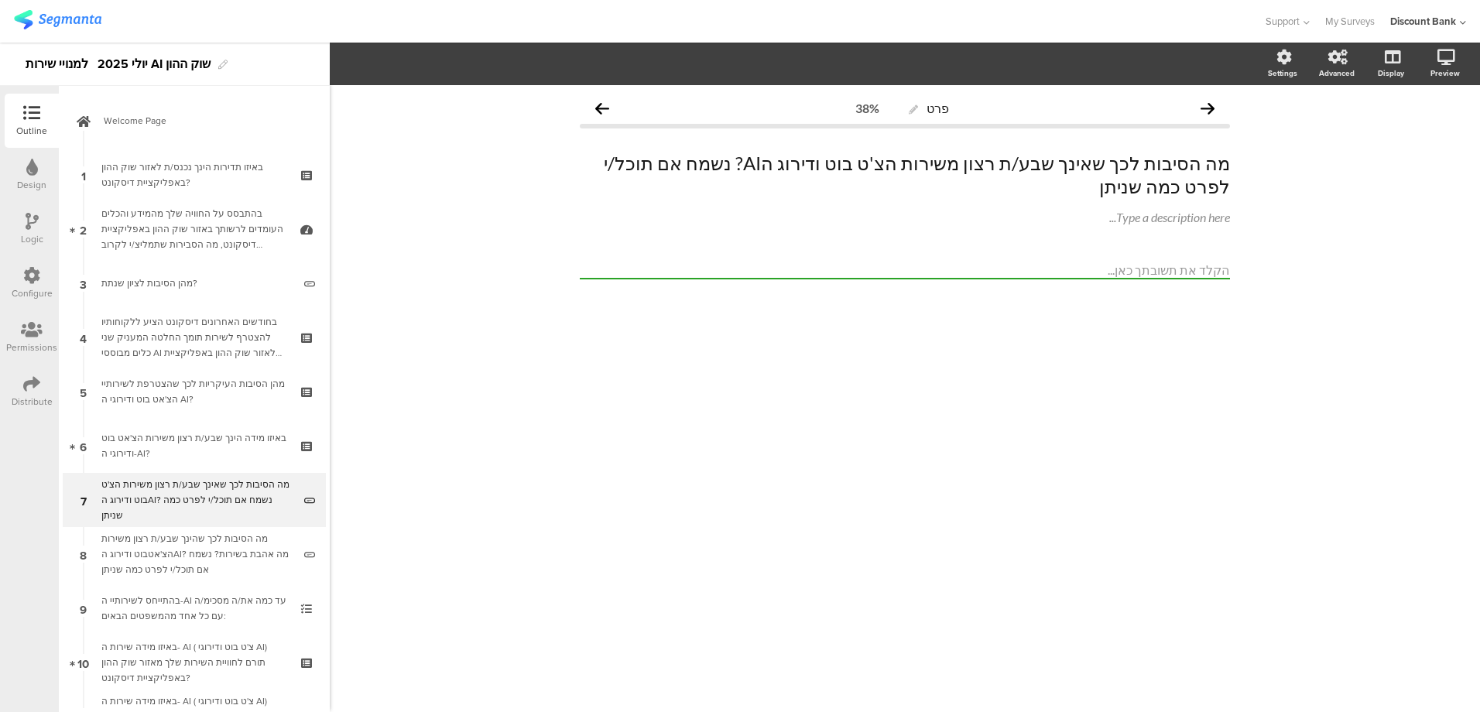
click at [190, 533] on div "מה הסיבות לכך שהינך שבע/ת רצון משירות הצ'אטבוט ודירוג הAI? מה אהבת בשירות? נשמח…" at bounding box center [196, 554] width 191 height 46
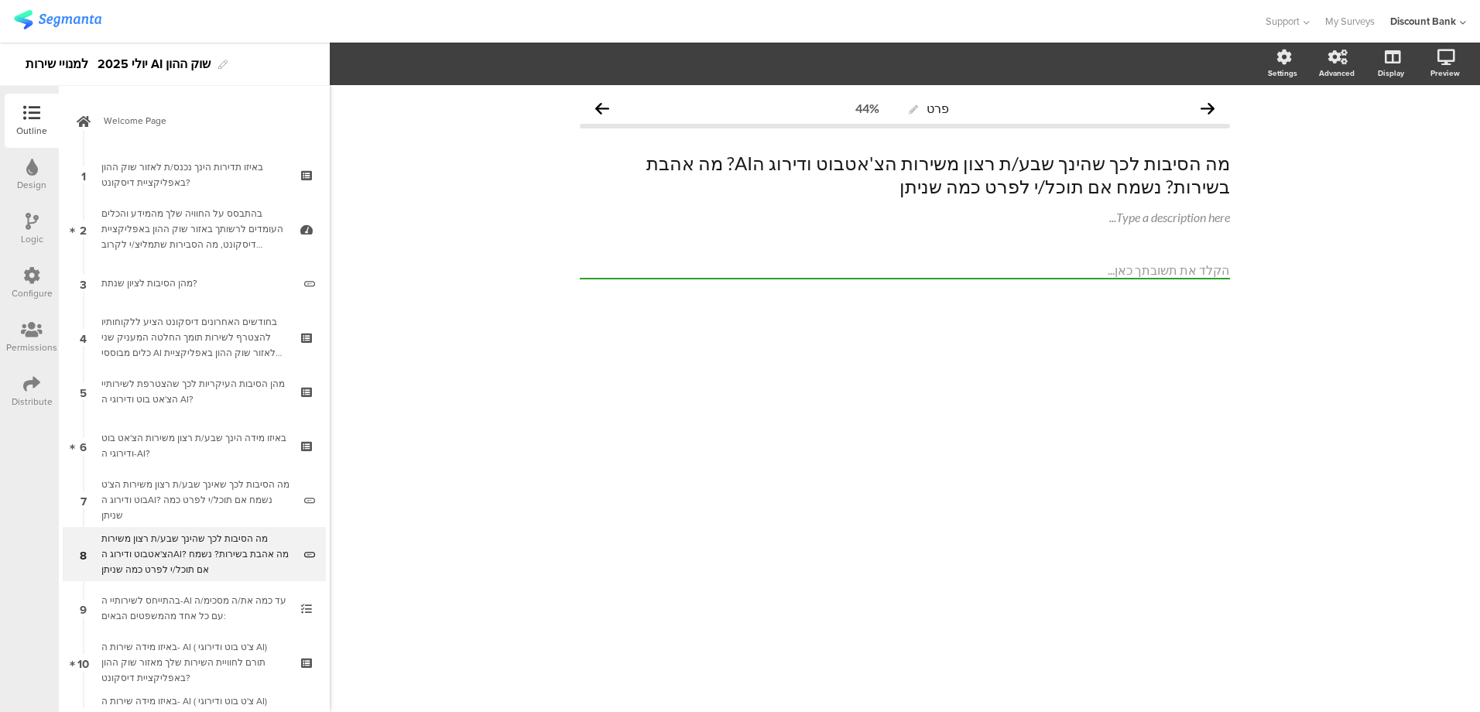
scroll to position [155, 0]
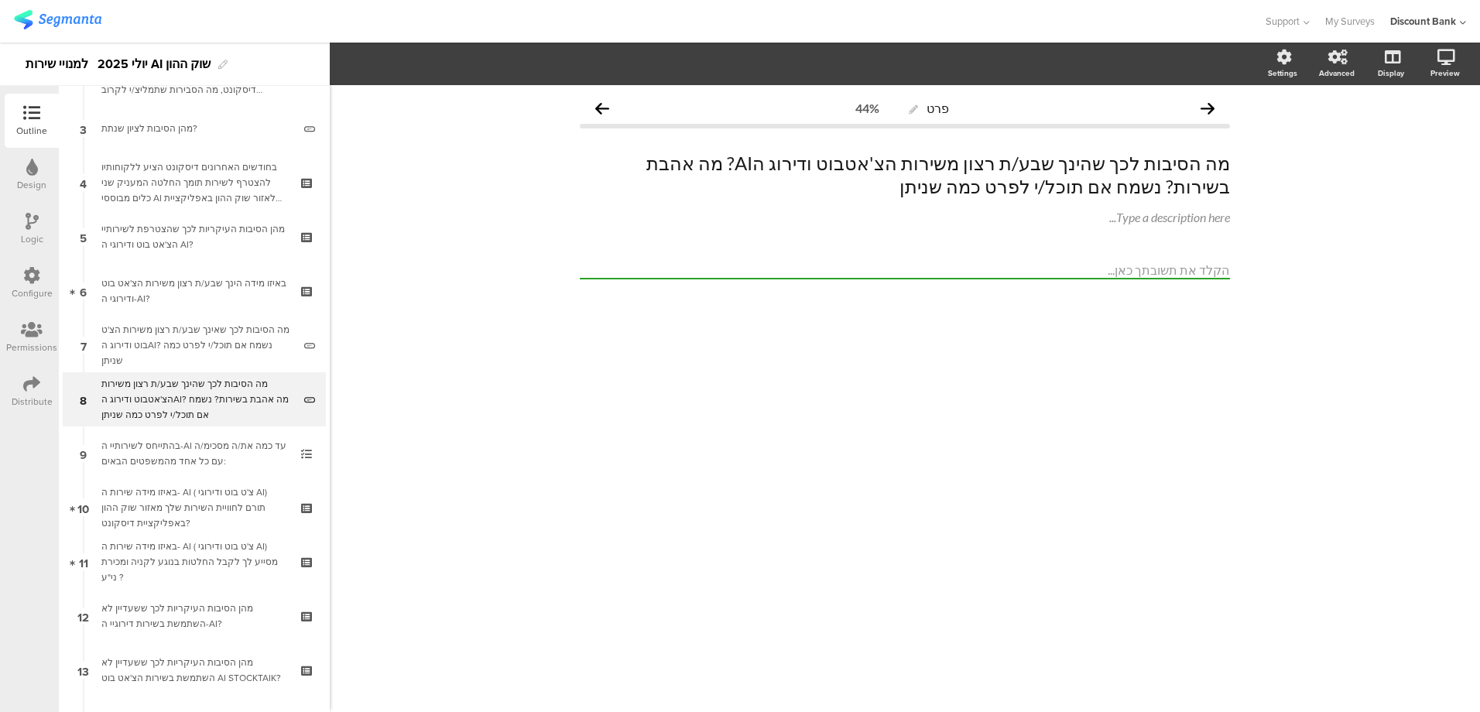
click at [232, 453] on div "בהתייחס לשירותיי ה-AI עד כמה את/ה מסכימ/ה עם כל אחד מהמשפטים הבאים:" at bounding box center [193, 453] width 185 height 31
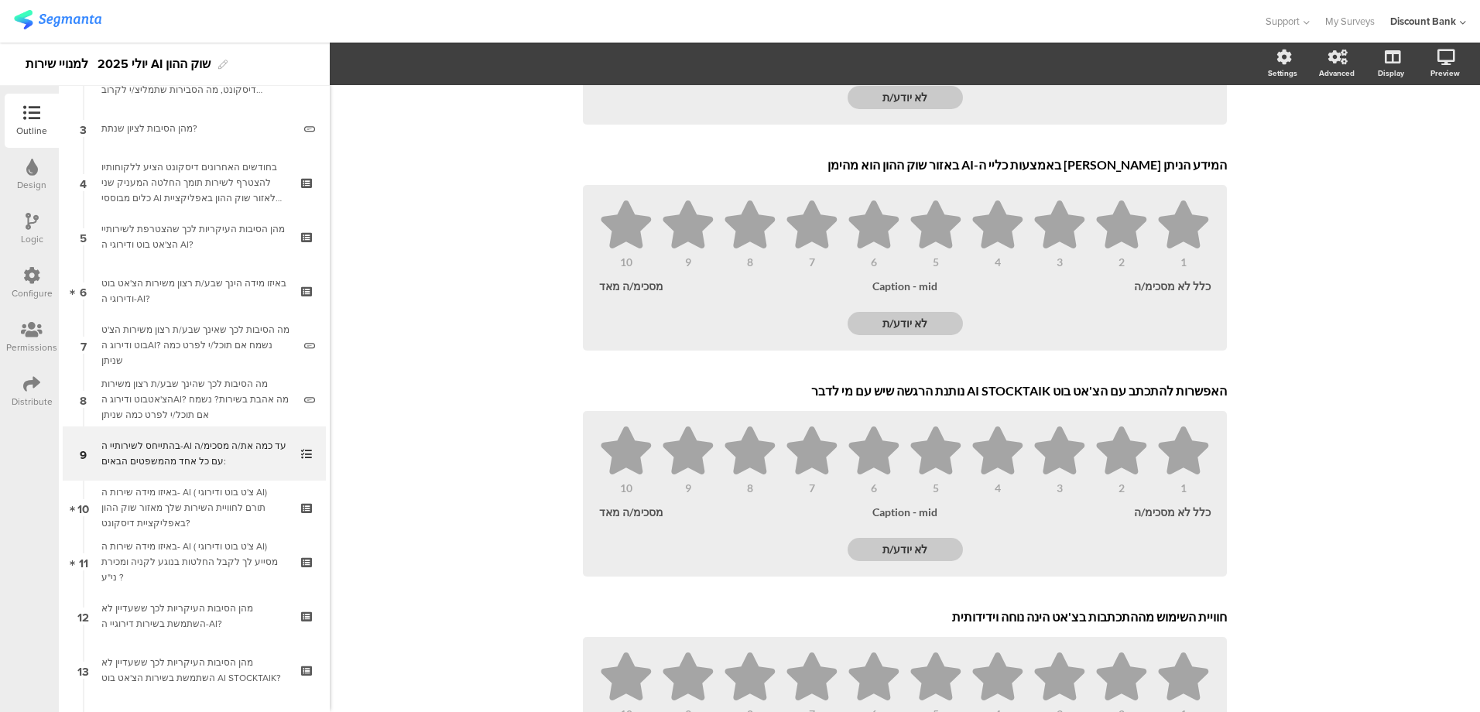
scroll to position [509, 0]
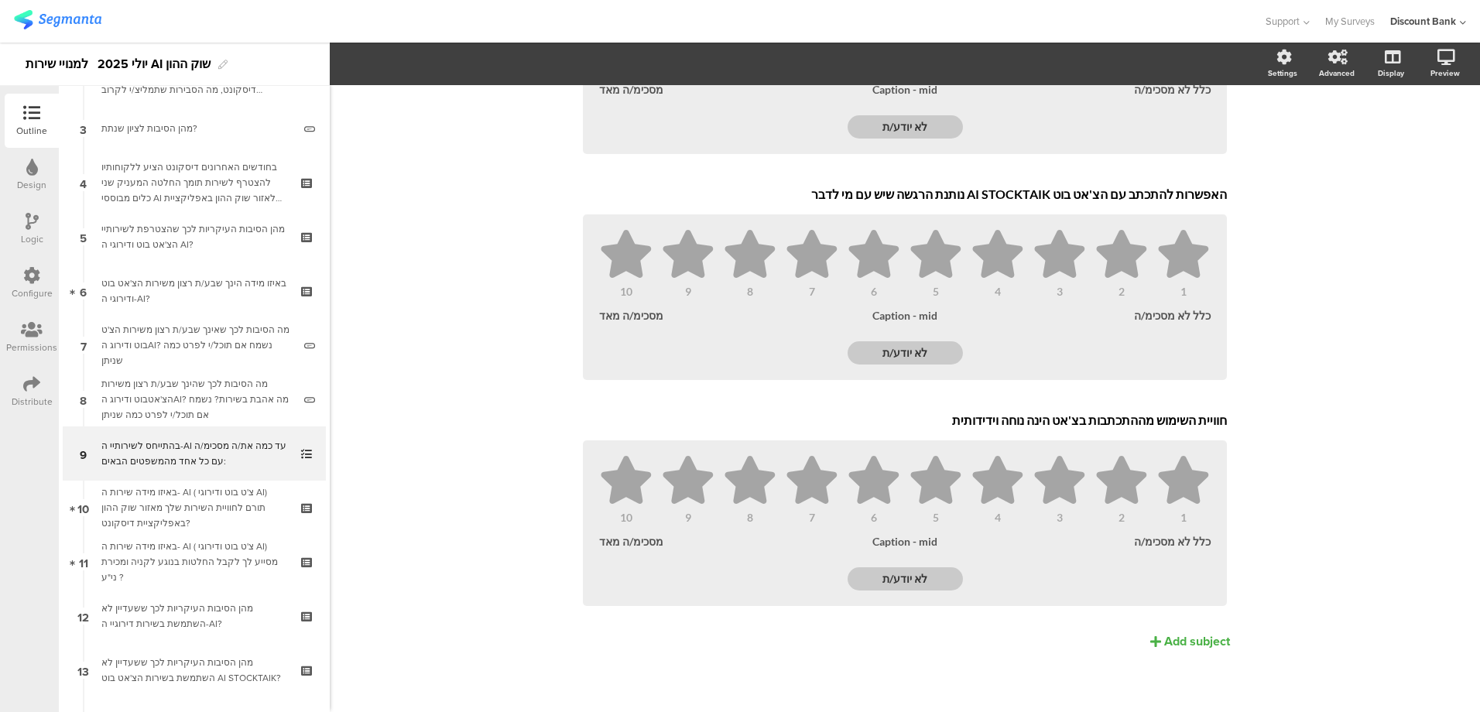
click at [166, 507] on div "באיזו מידה שירות ה- AI ( צ'ט בוט ודירוגי AI) תורם לחוויית השירות שלך מאזור שוק …" at bounding box center [193, 508] width 185 height 46
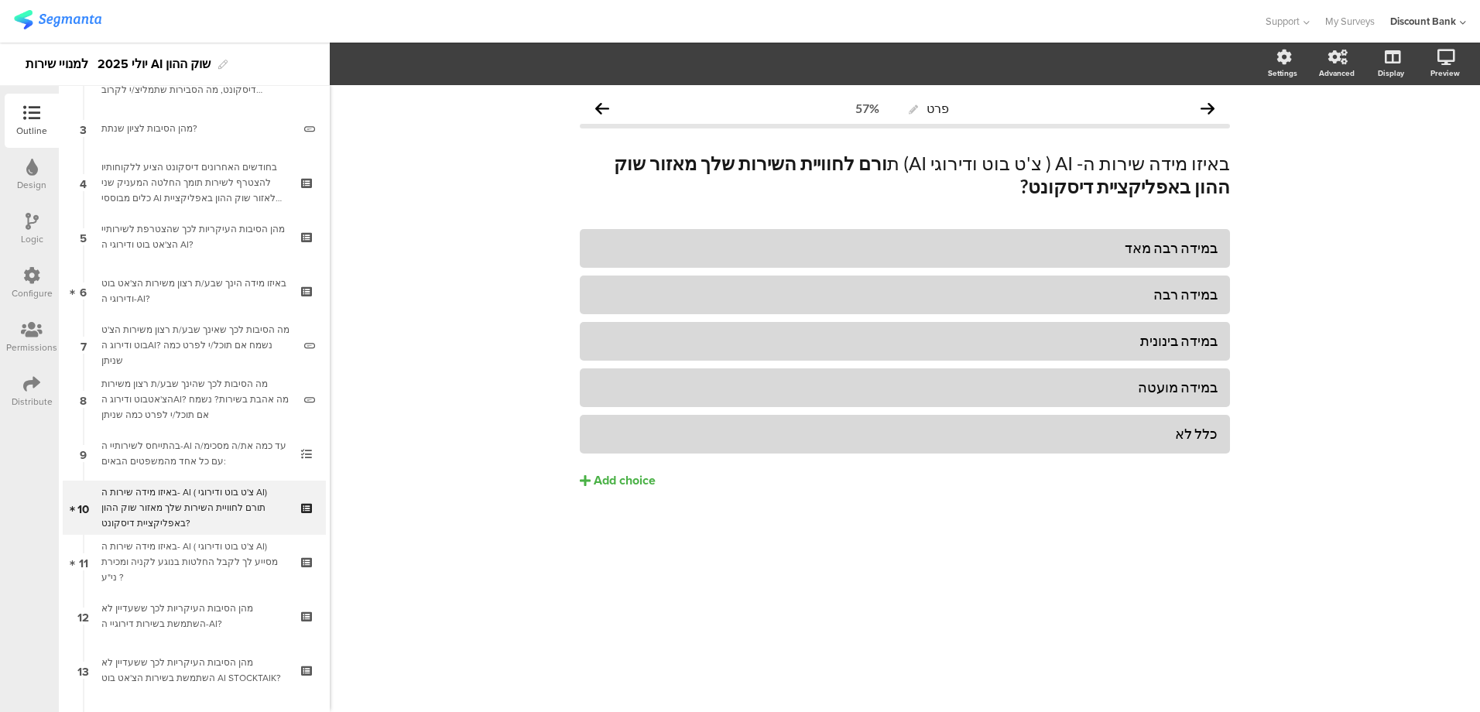
click at [224, 547] on div "באיזו מידה שירות ה- AI ( צ'ט בוט ודירוגי AI) מסייע לך לקבל החלטות בנוגע לקניה ו…" at bounding box center [193, 562] width 185 height 46
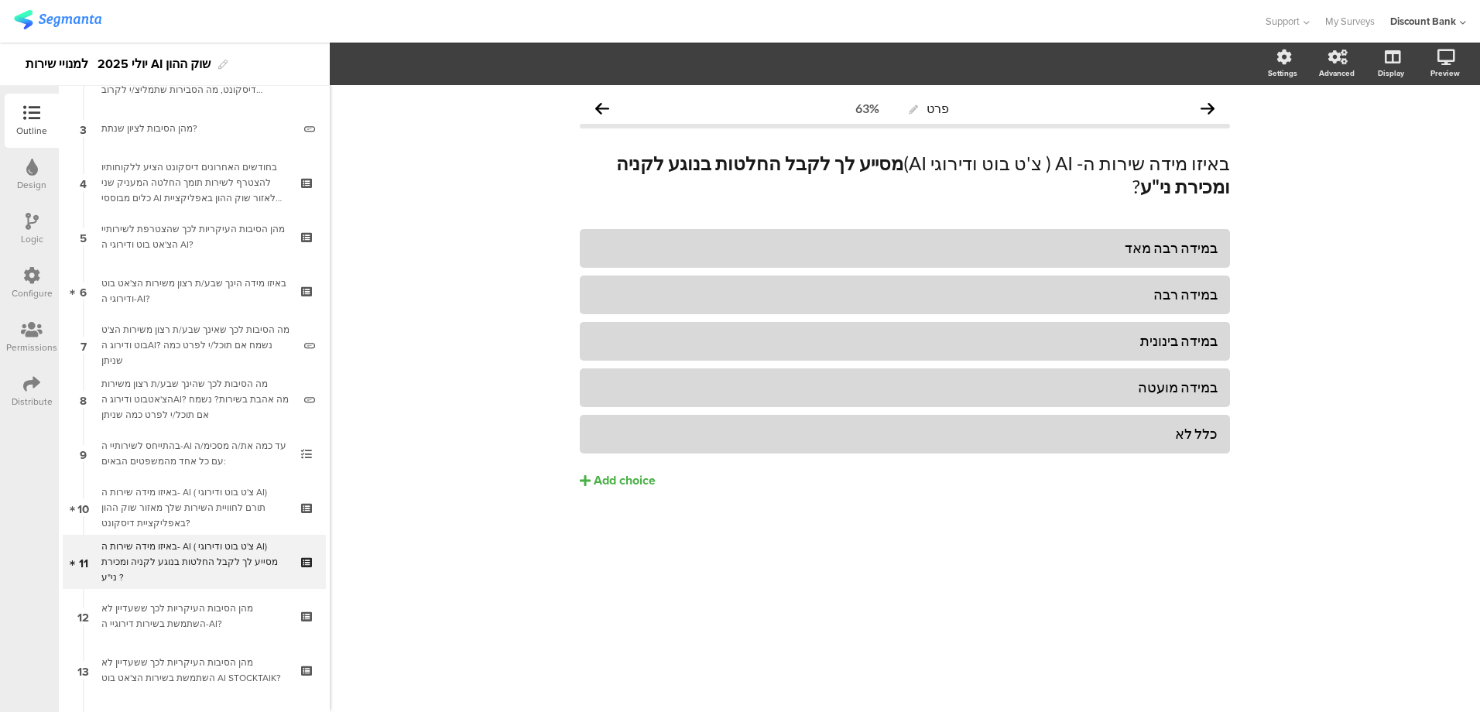
click at [171, 620] on div "מהן הסיבות העיקריות לכך ששעדיין לא השתמשת בשירות דירוגיי ה-AI?" at bounding box center [193, 616] width 185 height 31
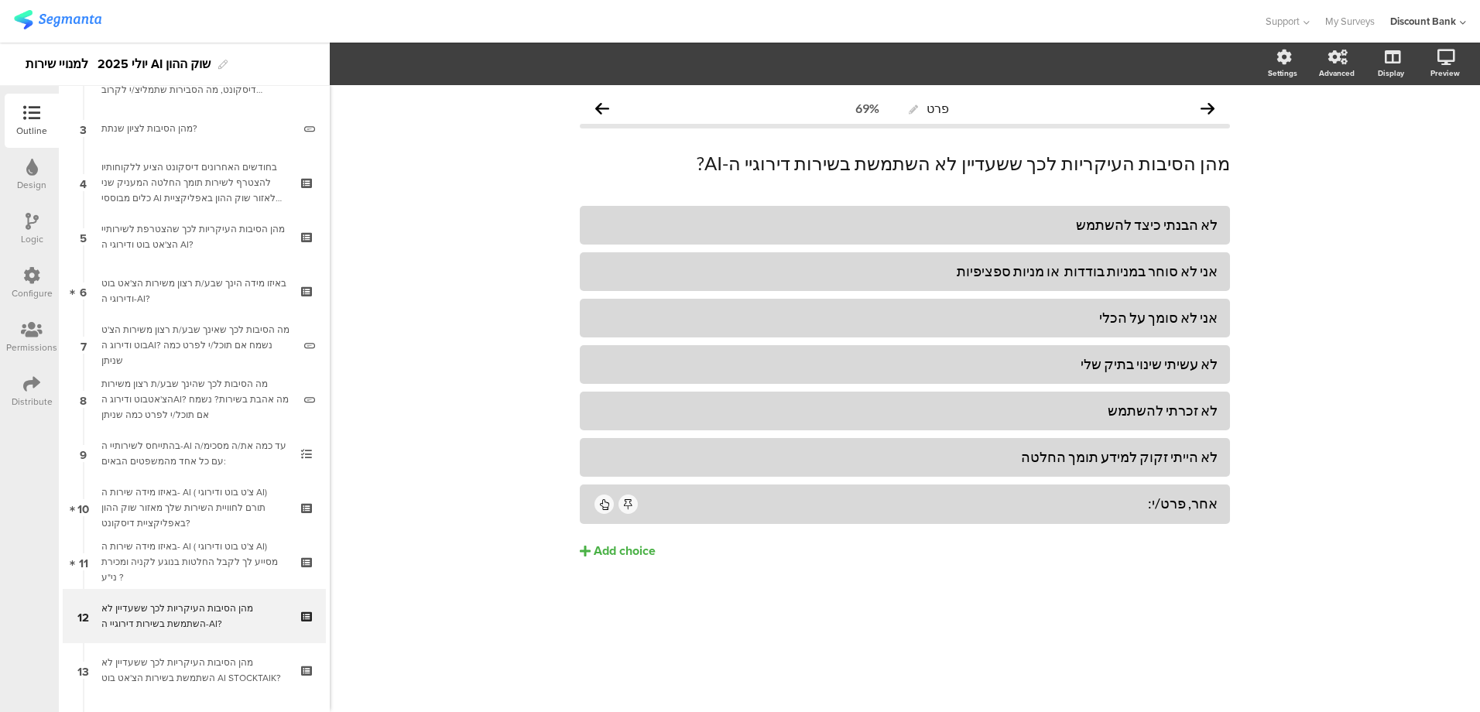
scroll to position [446, 0]
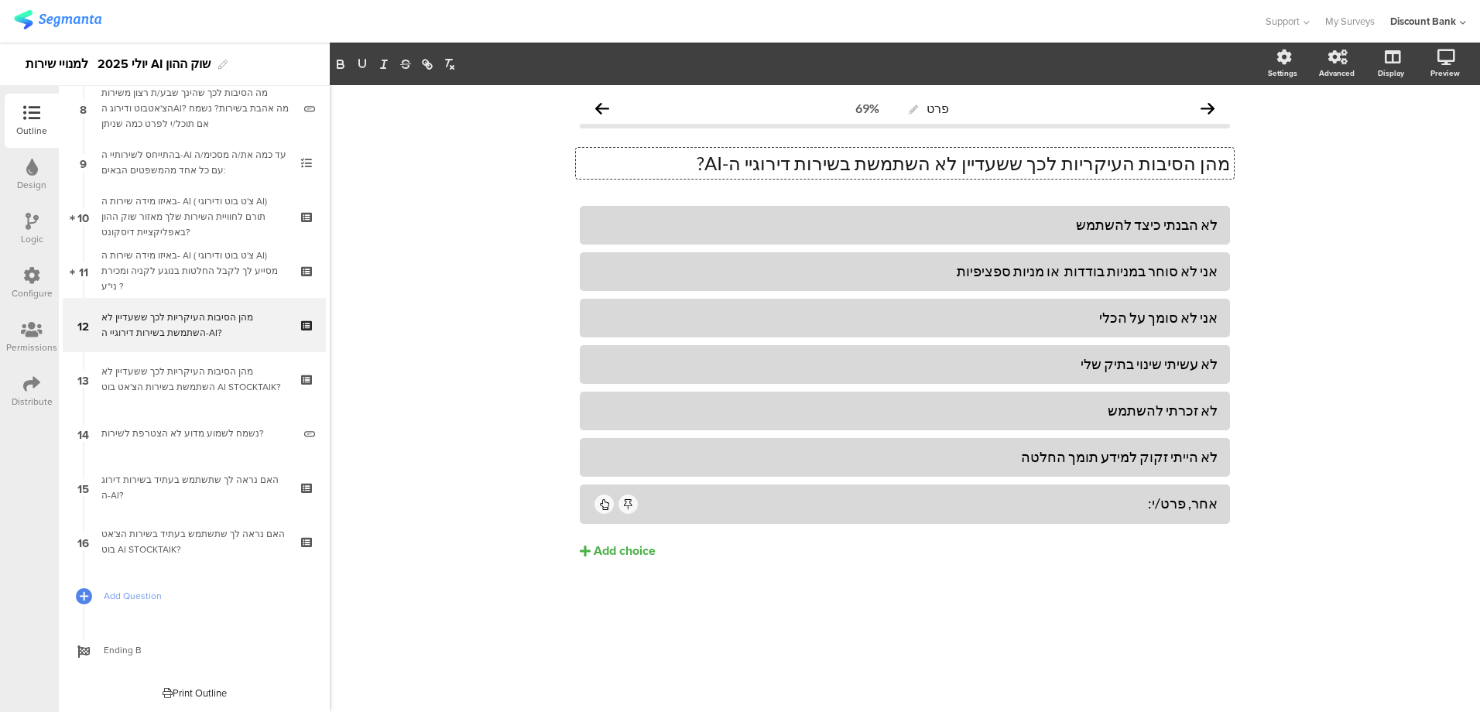
drag, startPoint x: 1050, startPoint y: 163, endPoint x: 841, endPoint y: 159, distance: 209.1
click at [842, 159] on div "מהן הסיבות העיקריות לכך ששעדיין לא השתמשת בשירות דירוגיי ה-AI? מהן הסיבות העיקר…" at bounding box center [905, 163] width 658 height 31
click at [924, 166] on p "מהן הסיבות העיקריות לכך ששעדיין לא השתמשת בשירות דירוגיי ה-AI?" at bounding box center [905, 163] width 650 height 23
click at [933, 166] on p "מהן הסיבות העיקריות לכך ששעדיין לא השתמשת בשירות דירוגיי ה-AI?" at bounding box center [905, 163] width 650 height 23
click at [930, 162] on p "מהן הסיבות העיקריות לכך ששעדיין לא השתמשת בשירות דירוגיי ה-AI?" at bounding box center [905, 163] width 650 height 23
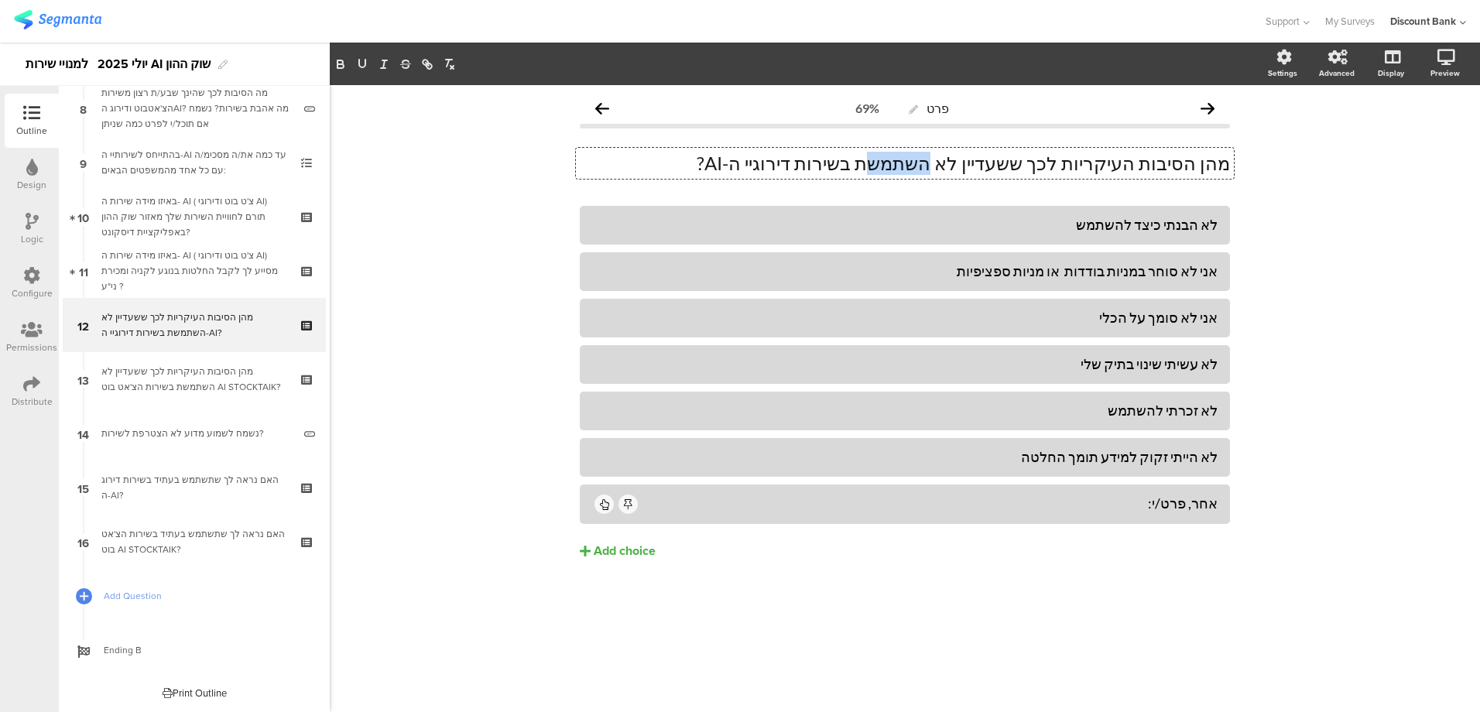
drag, startPoint x: 934, startPoint y: 162, endPoint x: 983, endPoint y: 163, distance: 49.6
click at [983, 163] on p "מהן הסיבות העיקריות לכך ששעדיין לא השתמשת בשירות דירוגיי ה-AI?" at bounding box center [905, 163] width 650 height 23
drag, startPoint x: 930, startPoint y: 166, endPoint x: 990, endPoint y: 166, distance: 60.4
click at [990, 166] on p "מהן הסיבות העיקריות לכך ששעדיין לא השתמשת בשירות דירוגיי ה-AI?" at bounding box center [905, 163] width 650 height 23
click at [993, 161] on p "מהן הסיבות העיקריות לכך ששעדיין לאנעזרת בשירות דירוגיי ה-AI?" at bounding box center [905, 163] width 650 height 23
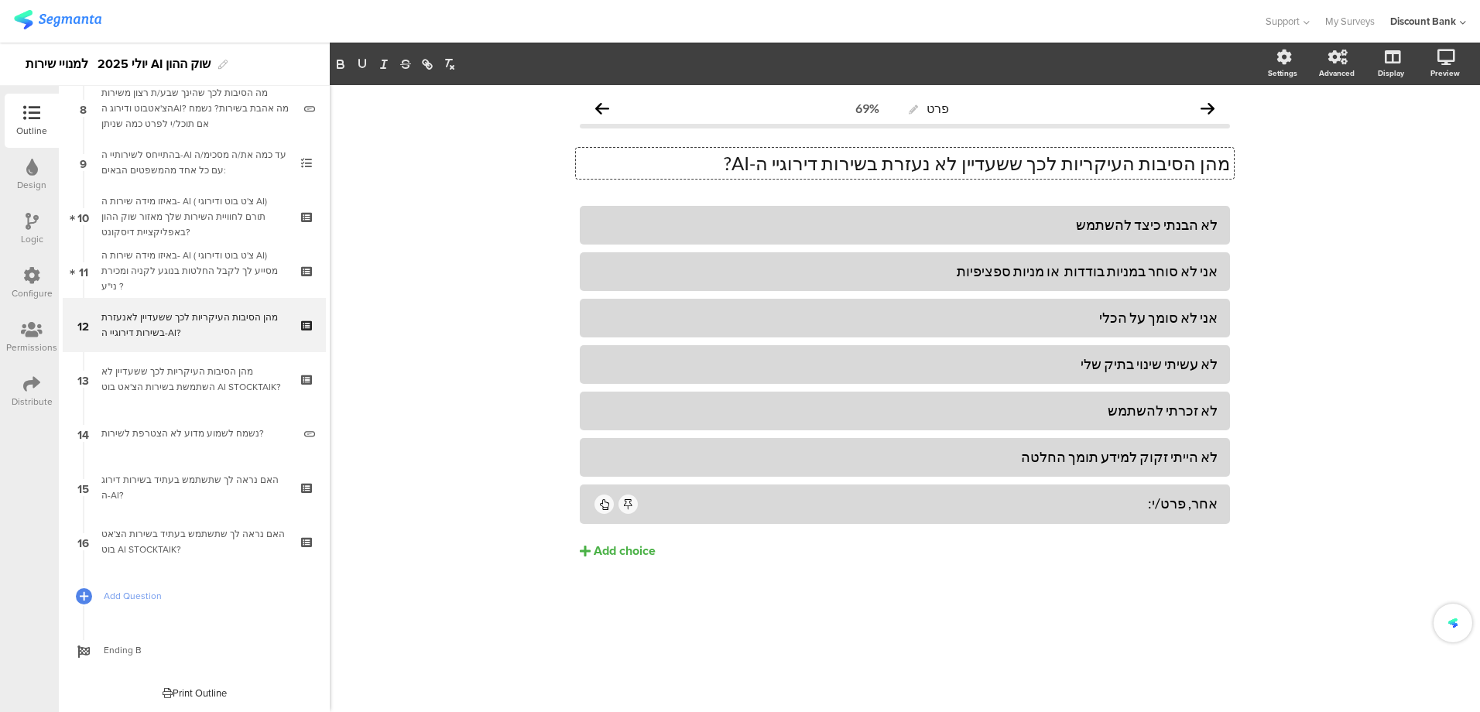
click at [164, 389] on div "מהן הסיבות העיקריות לכך ששעדיין לא השתמשת בשירות הצ'אט בוט AI STOCKTAIK?" at bounding box center [193, 379] width 185 height 31
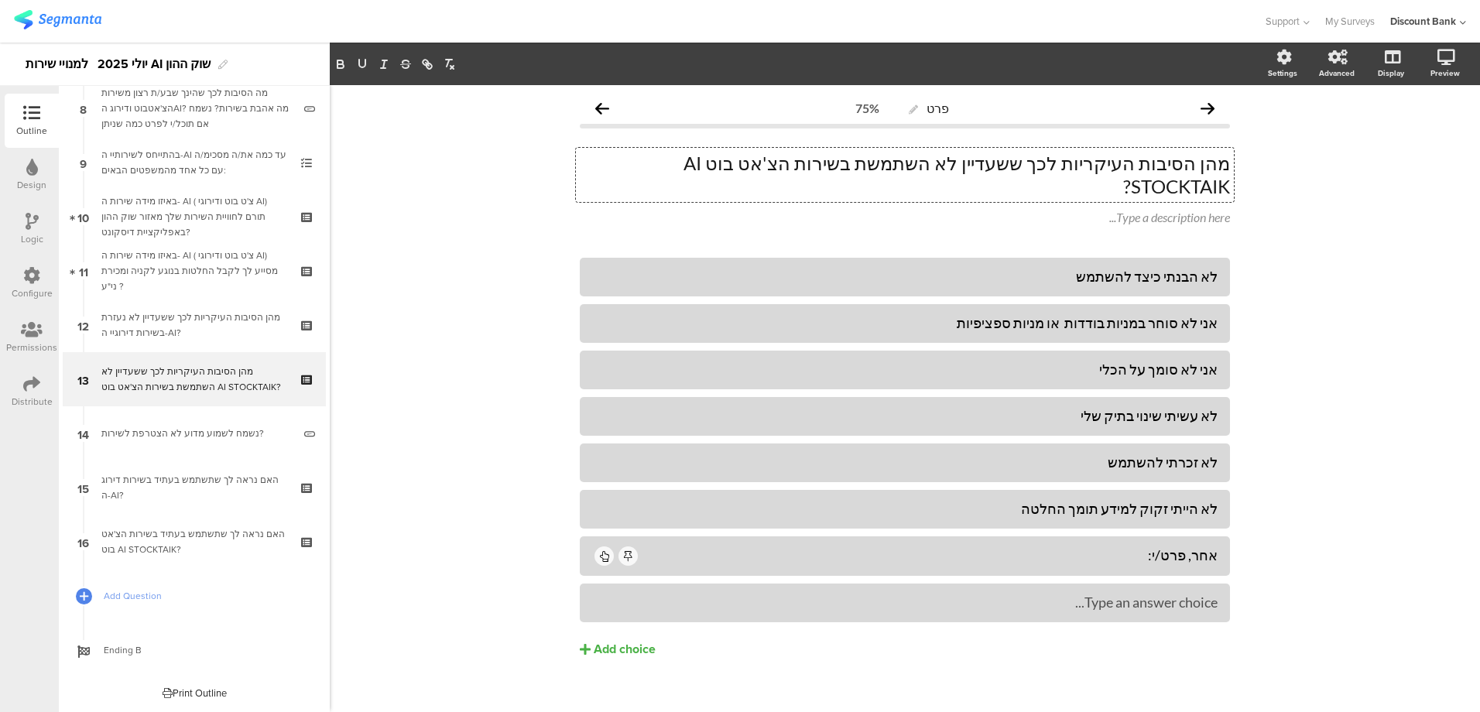
drag, startPoint x: 929, startPoint y: 163, endPoint x: 986, endPoint y: 163, distance: 56.5
click at [986, 163] on div "מהן הסיבות העיקריות לכך ששעדיין לא השתמשת בשירות הצ'אט בוט AI STOCKTAIK? מהן הס…" at bounding box center [905, 175] width 658 height 54
click at [959, 170] on p "מהן הסיבות העיקריות לכך ששעדיין לא השתמשת בשירות הצ'אט בוט AI STOCKTAIK?" at bounding box center [905, 175] width 650 height 46
drag, startPoint x: 876, startPoint y: 165, endPoint x: 983, endPoint y: 164, distance: 106.1
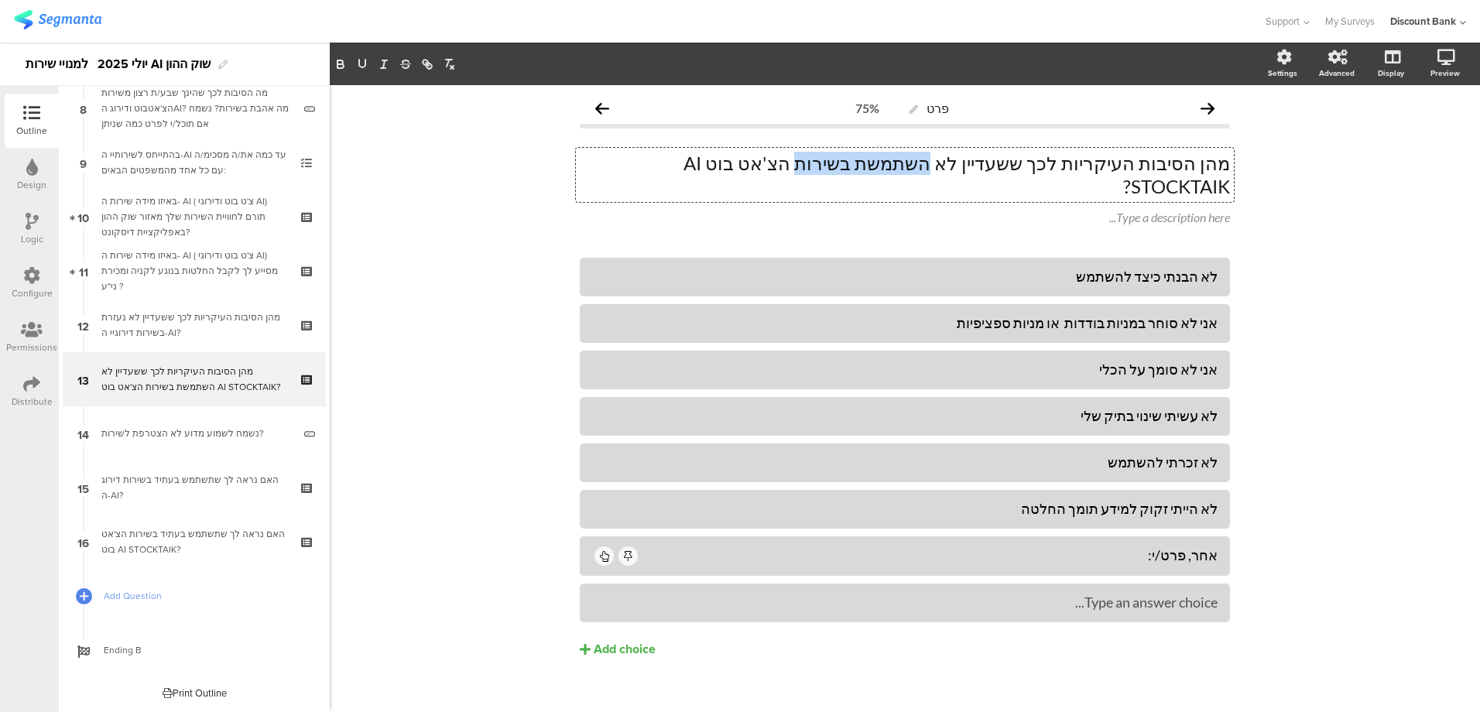
click at [983, 164] on p "מהן הסיבות העיקריות לכך ששעדיין לא השתמשת בשירות הצ'אט בוט AI STOCKTAIK?" at bounding box center [905, 175] width 650 height 46
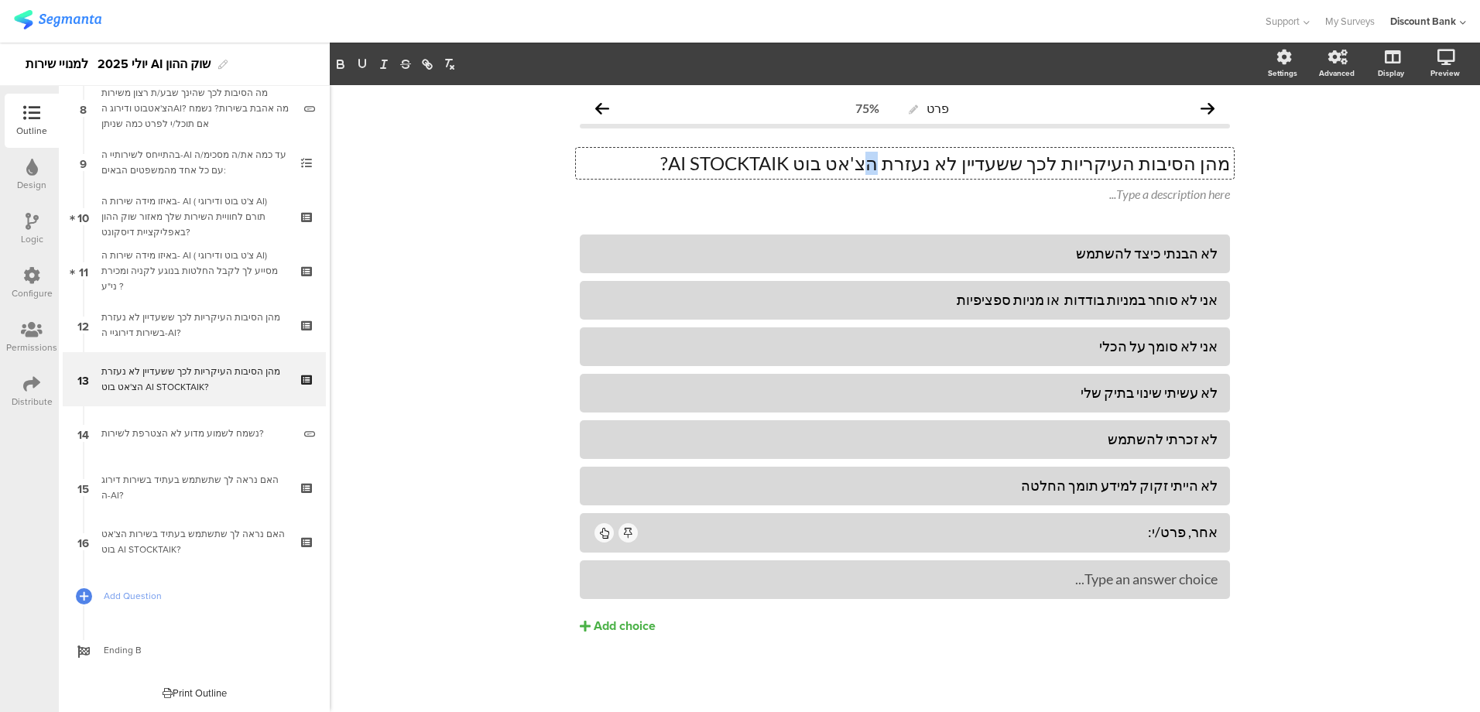
click at [939, 165] on p "מהן הסיבות העיקריות לכך ששעדיין לא נעזרת הצ'אט בוט AI STOCKTAIK?" at bounding box center [905, 163] width 650 height 23
click at [175, 447] on link "14 נשמח לשמוע מדוע לא הצטרפת לשירות?" at bounding box center [194, 433] width 263 height 54
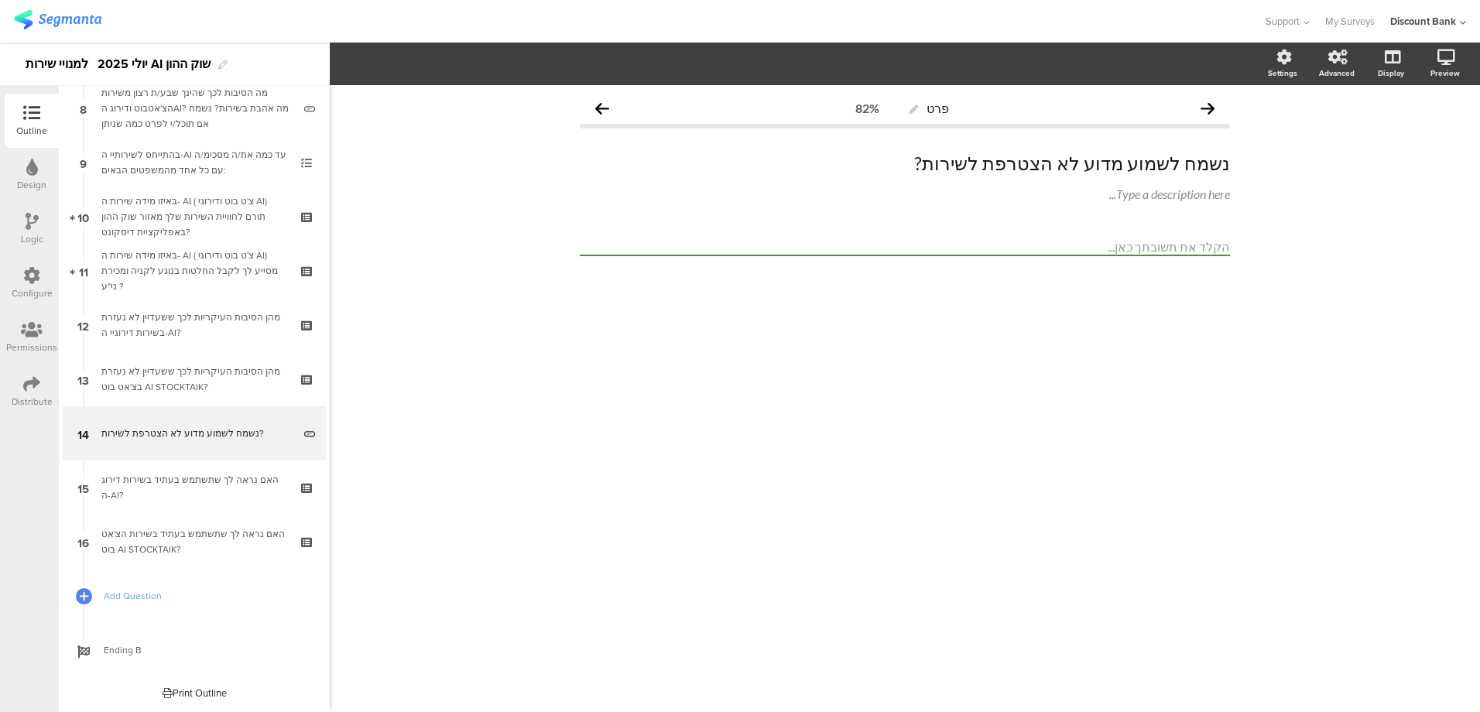
click at [185, 498] on div "האם נראה לך שתשתמש בעתיד בשירות דירוג ה-AI?" at bounding box center [193, 487] width 185 height 31
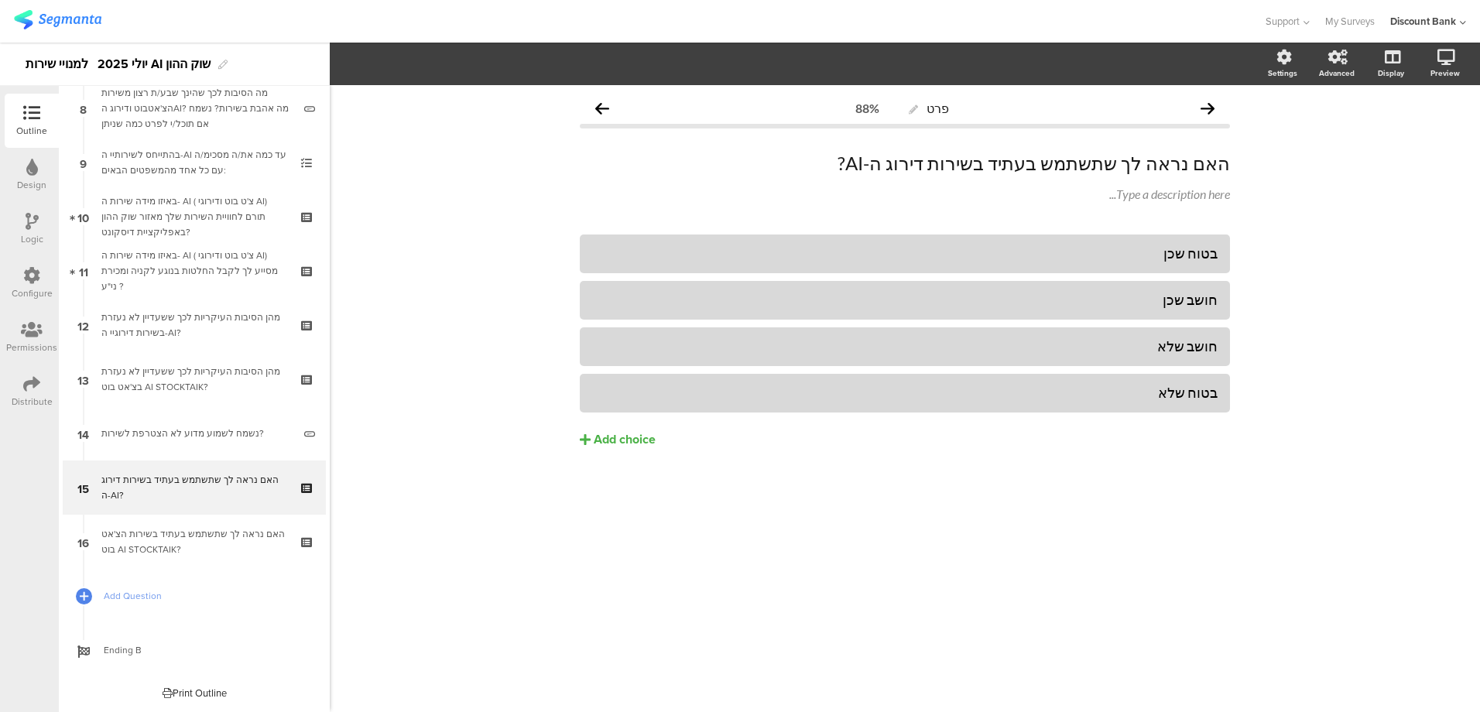
click at [183, 538] on div "האם נראה לך שתשתמש בעתיד בשירות הצ'אט בוט AI STOCKTAIK?" at bounding box center [193, 541] width 185 height 31
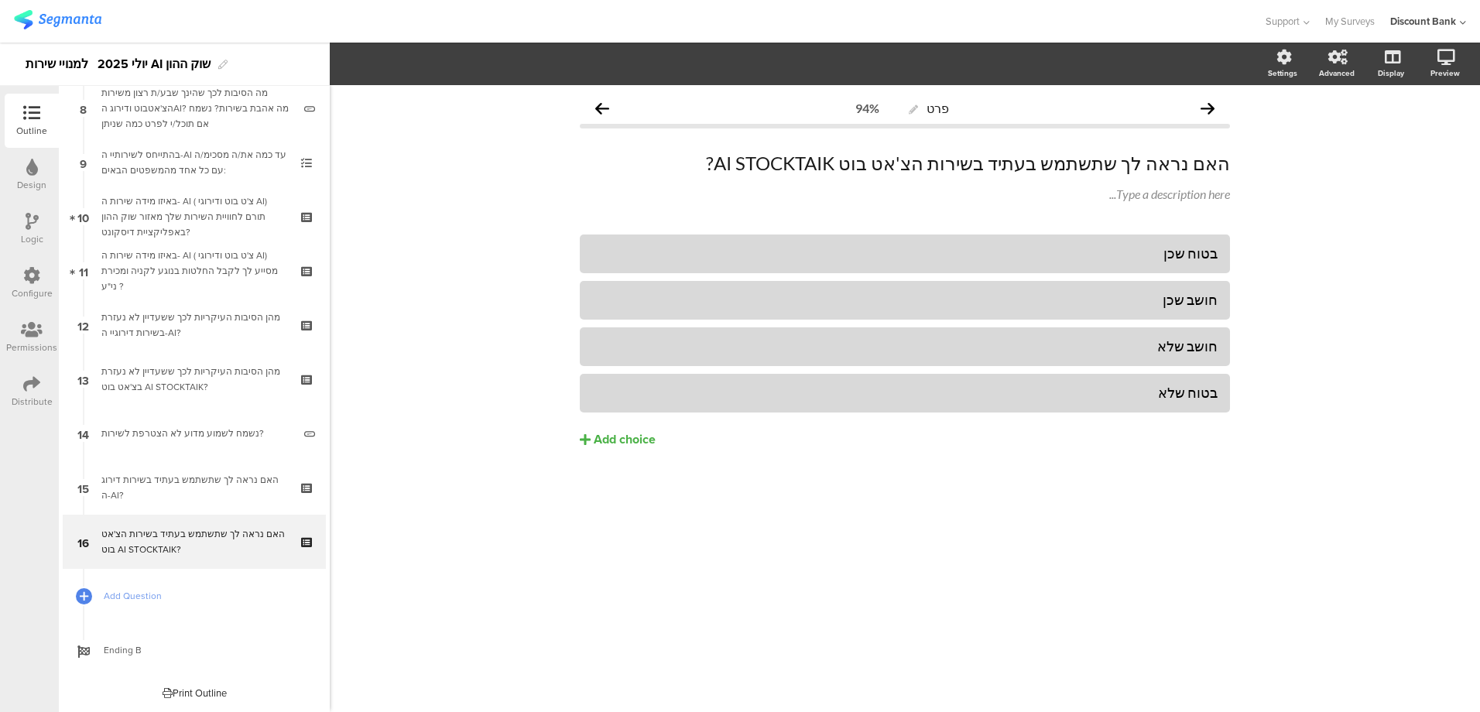
click at [161, 482] on div "האם נראה לך שתשתמש בעתיד בשירות דירוג ה-AI?" at bounding box center [193, 487] width 185 height 31
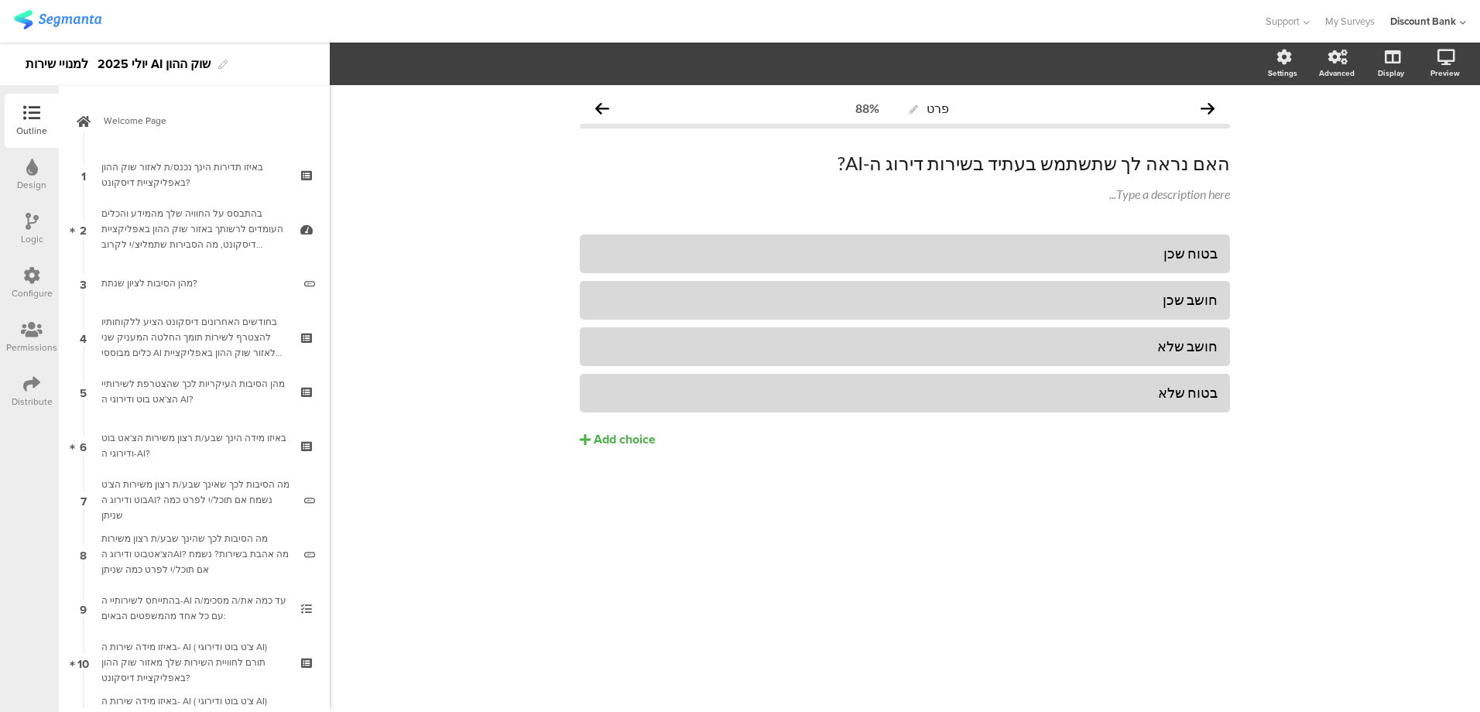
click at [161, 446] on div "באיזו מידה הינך שבע/ת רצון משירות הצ'אט בוט ודירוגי ה-AI?" at bounding box center [193, 445] width 185 height 31
